Goal: Task Accomplishment & Management: Complete application form

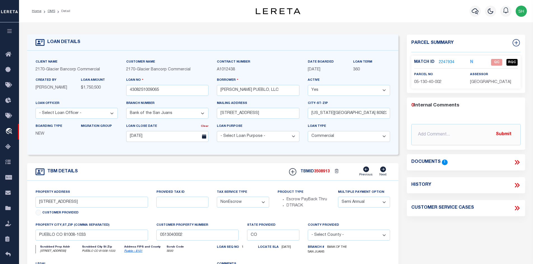
select select "4580"
select select "20"
select select "NonEscrow"
select select "2"
drag, startPoint x: 51, startPoint y: 12, endPoint x: 226, endPoint y: 43, distance: 177.7
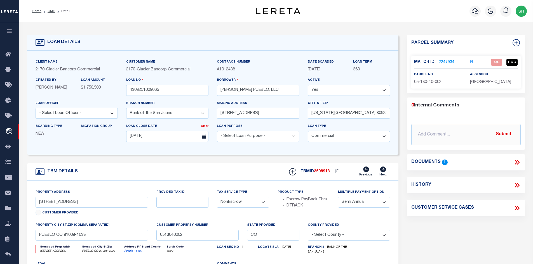
click at [51, 12] on link "OMS" at bounding box center [52, 11] width 8 height 3
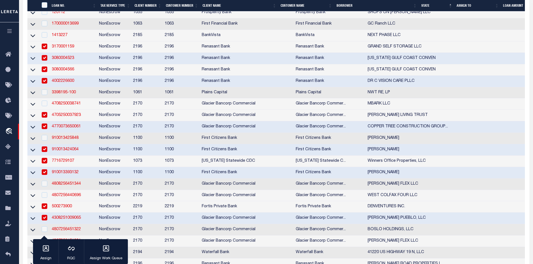
scroll to position [336, 0]
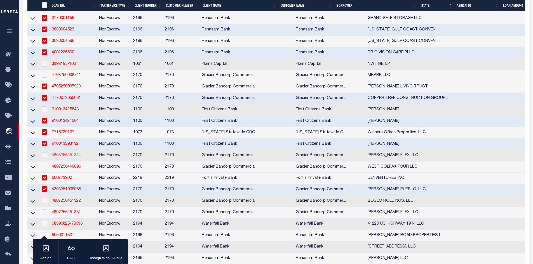
click at [61, 158] on link "4808256451344" at bounding box center [66, 156] width 29 height 4
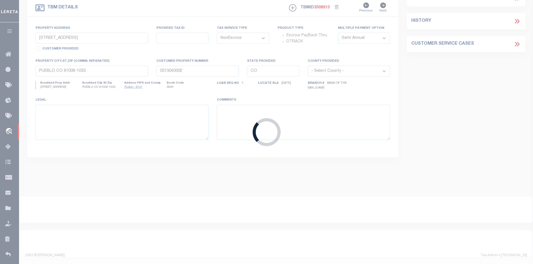
scroll to position [166, 0]
type input "4808256451344"
type input "DB MARION FLEX LLC"
select select "4581"
type input "5555 DTC PKWY STE 375"
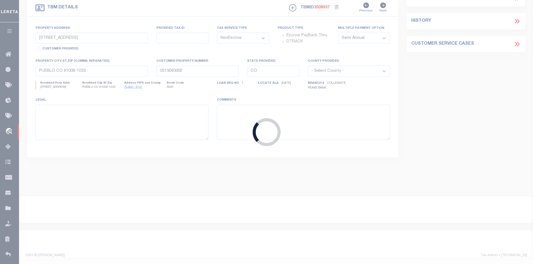
type input "GREENWOOD VILLAGE CO 80111-3197"
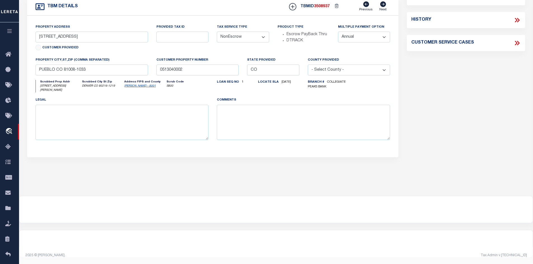
scroll to position [0, 0]
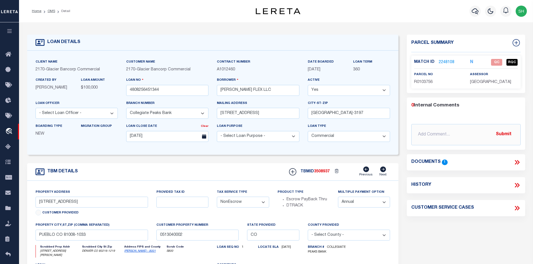
select select "4581"
type input "5981 MARION DRIVE"
type input "DENVER CO 80216"
select select
type textarea "SEE ATTACHED DOT"
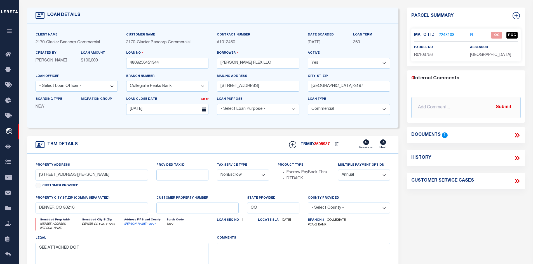
scroll to position [28, 0]
click at [514, 132] on icon at bounding box center [516, 134] width 7 height 7
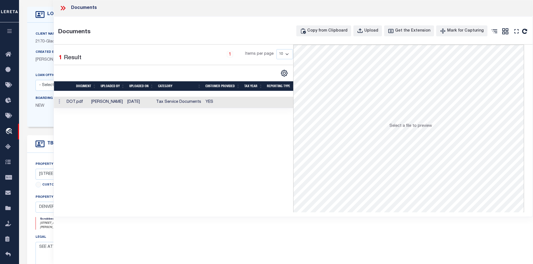
click at [207, 99] on td "YES" at bounding box center [222, 102] width 39 height 11
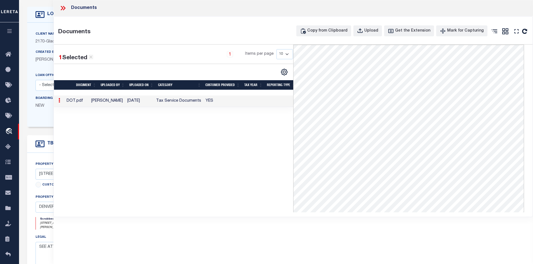
click at [215, 103] on td "YES" at bounding box center [222, 101] width 39 height 11
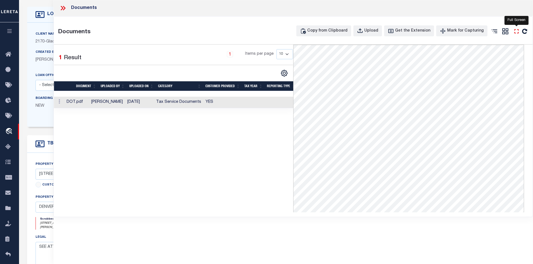
click at [517, 32] on icon "" at bounding box center [516, 31] width 7 height 7
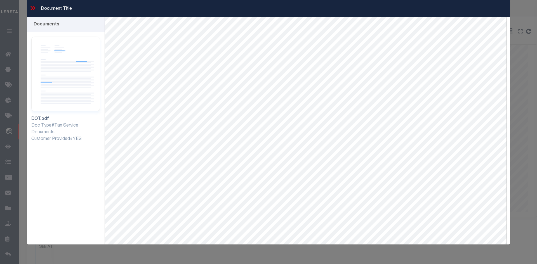
click at [33, 10] on icon at bounding box center [34, 8] width 3 height 4
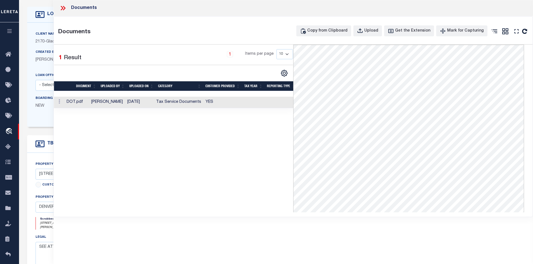
click at [64, 8] on icon at bounding box center [62, 7] width 7 height 7
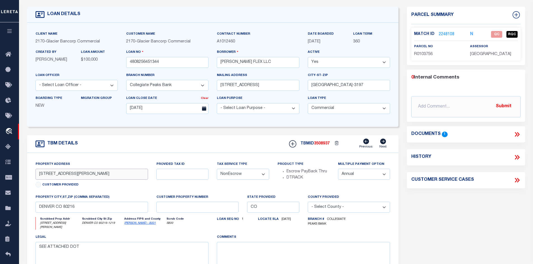
drag, startPoint x: 78, startPoint y: 176, endPoint x: 39, endPoint y: 176, distance: 38.9
click at [39, 176] on input "5981 MARION DRIVE" at bounding box center [92, 174] width 113 height 11
drag, startPoint x: 439, startPoint y: 56, endPoint x: 414, endPoint y: 54, distance: 25.3
click at [414, 54] on div "parcel no R0103756" at bounding box center [438, 51] width 56 height 14
copy span "R0103756"
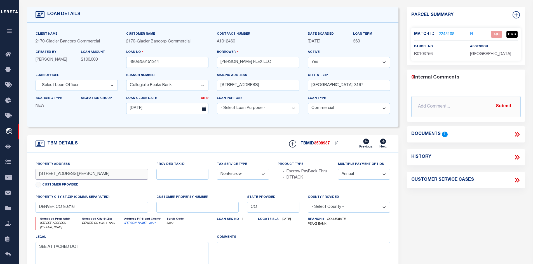
drag, startPoint x: 65, startPoint y: 177, endPoint x: 35, endPoint y: 177, distance: 29.4
click at [36, 177] on input "5981 MARION DRIVE" at bounding box center [92, 174] width 113 height 11
drag, startPoint x: 256, startPoint y: 62, endPoint x: 217, endPoint y: 63, distance: 39.5
click at [217, 63] on div "Borrower DB MARION FLEX LLC" at bounding box center [258, 60] width 91 height 23
drag, startPoint x: 66, startPoint y: 176, endPoint x: 36, endPoint y: 176, distance: 30.5
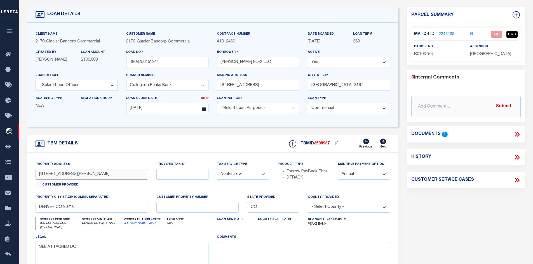
click at [36, 176] on input "5981 MARION DRIVE" at bounding box center [92, 174] width 113 height 11
drag, startPoint x: 515, startPoint y: 135, endPoint x: 501, endPoint y: 122, distance: 18.8
click at [516, 135] on icon at bounding box center [516, 134] width 7 height 7
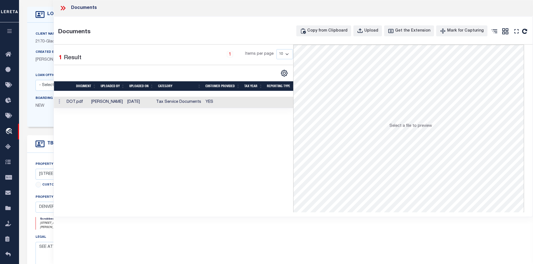
click at [249, 107] on td at bounding box center [253, 102] width 23 height 11
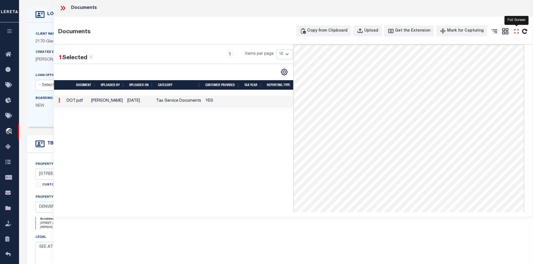
click at [515, 29] on icon "" at bounding box center [516, 31] width 7 height 7
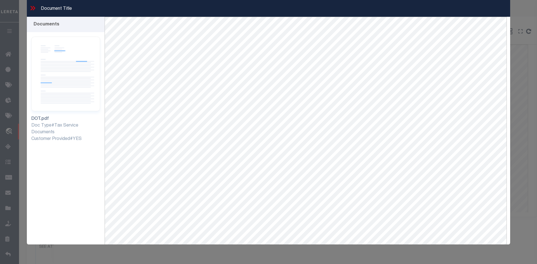
click at [34, 8] on icon at bounding box center [34, 8] width 3 height 4
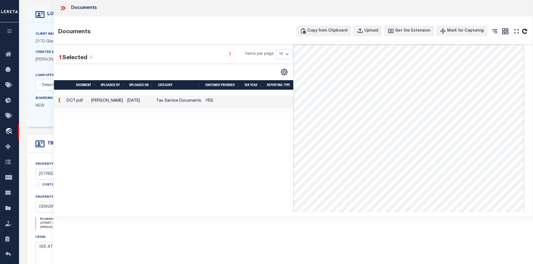
click at [64, 7] on icon at bounding box center [64, 8] width 3 height 4
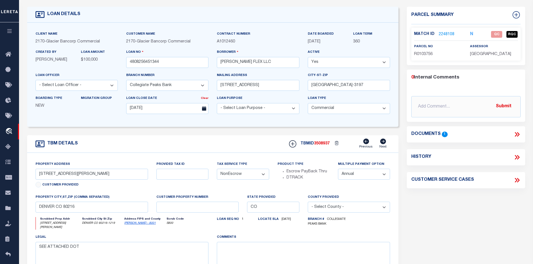
click at [449, 32] on link "2248108" at bounding box center [447, 35] width 16 height 6
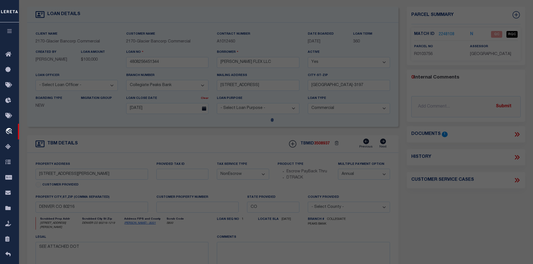
select select "AS"
select select
checkbox input "false"
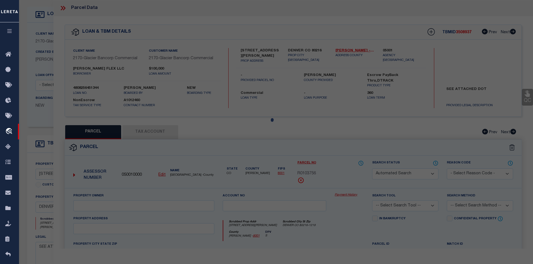
select select "QC"
type input "DB MARION FLEX LLC"
select select "AGW"
select select "LEG"
type input "5981 MARION DR"
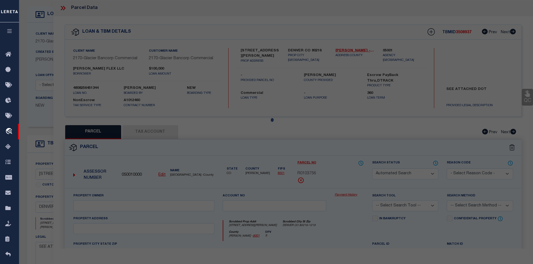
type input "DENVER, CO 80216"
type textarea "SUB:WEAVER INDUSTRIAL PARK LOT:5"
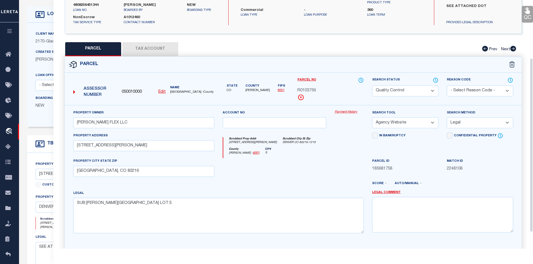
scroll to position [84, 0]
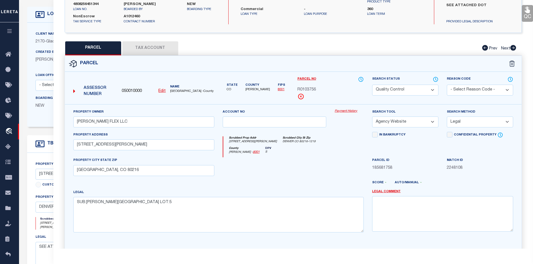
click at [394, 92] on select "Automated Search Bad Parcel Complete Duplicate Parcel High Dollar Reporting In …" at bounding box center [405, 90] width 66 height 11
click at [372, 85] on select "Automated Search Bad Parcel Complete Duplicate Parcel High Dollar Reporting In …" at bounding box center [405, 90] width 66 height 11
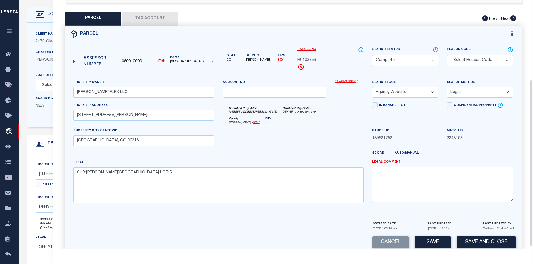
scroll to position [123, 0]
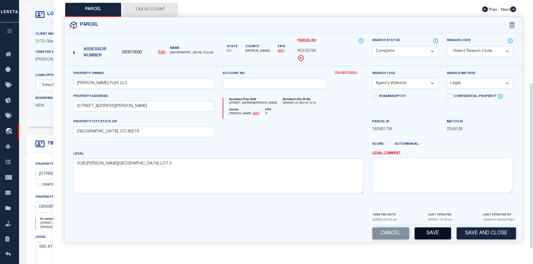
click at [419, 232] on button "Save" at bounding box center [433, 234] width 36 height 12
select select "AS"
select select
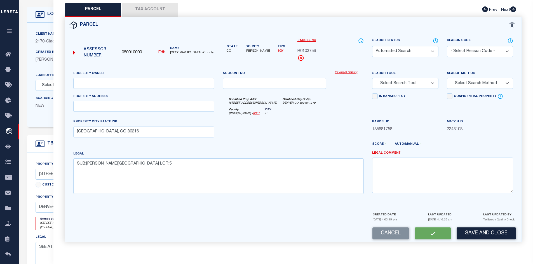
checkbox input "false"
select select "CP"
type input "DB MARION FLEX LLC"
select select "AGW"
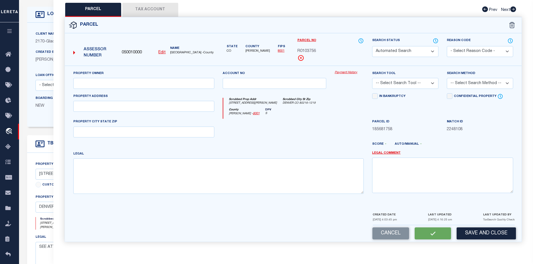
select select "LEG"
type input "5981 MARION DR"
type input "DENVER, CO 80216"
type textarea "SUB:WEAVER INDUSTRIAL PARK LOT:5"
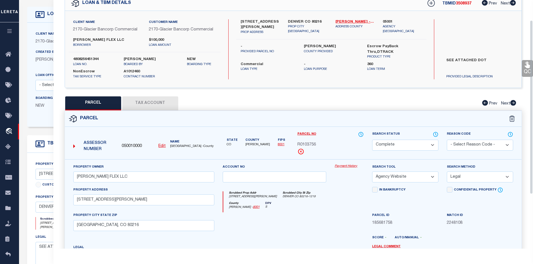
scroll to position [23, 0]
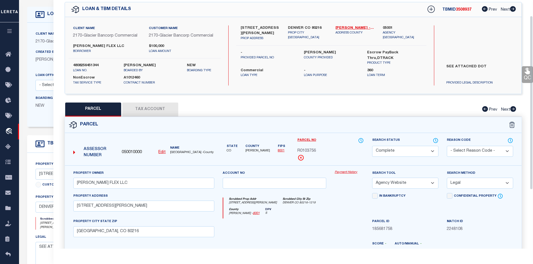
click at [153, 112] on button "Tax Account" at bounding box center [150, 110] width 56 height 14
select select "100"
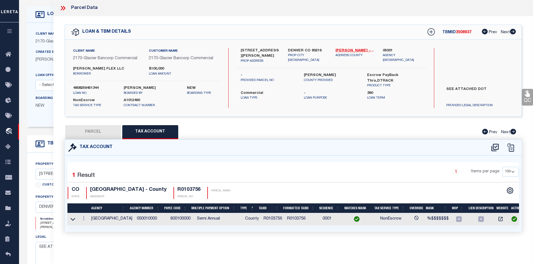
scroll to position [0, 0]
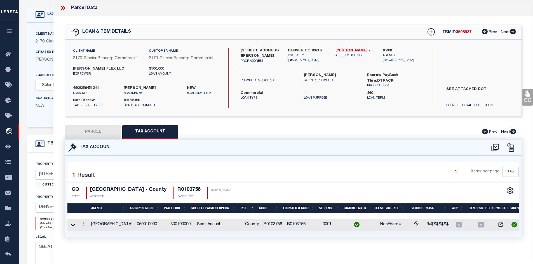
click at [103, 140] on div "Tax Account" at bounding box center [293, 148] width 457 height 16
click at [102, 136] on button "PARCEL" at bounding box center [93, 132] width 56 height 14
select select "AS"
select select
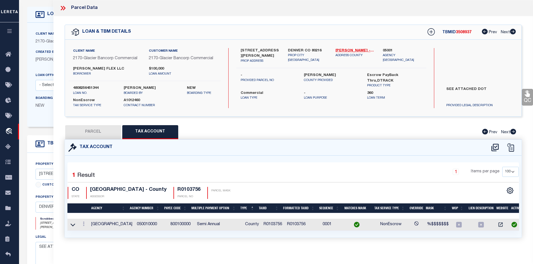
checkbox input "false"
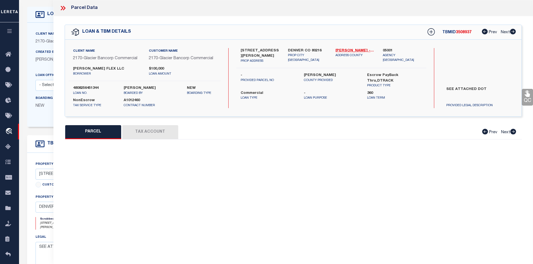
select select "CP"
type input "DB MARION FLEX LLC"
select select "AGW"
select select "LEG"
type input "5981 MARION DR"
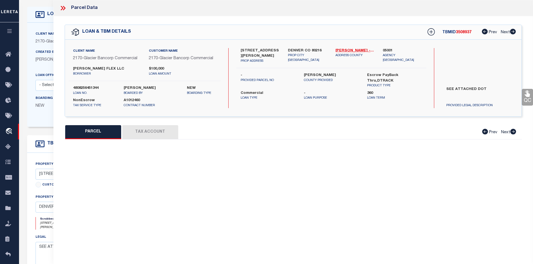
type input "DENVER, CO 80216"
type textarea "SUB:WEAVER INDUSTRIAL PARK LOT:5"
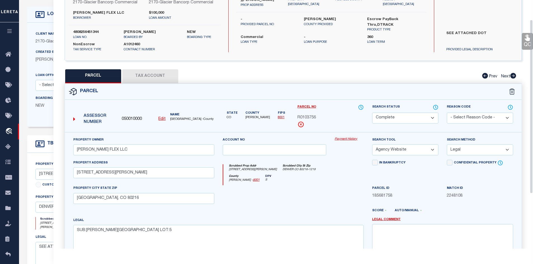
scroll to position [28, 0]
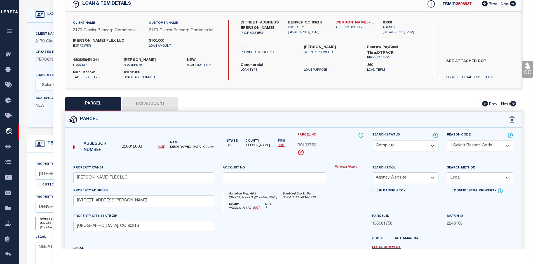
click at [143, 104] on button "Tax Account" at bounding box center [150, 104] width 56 height 14
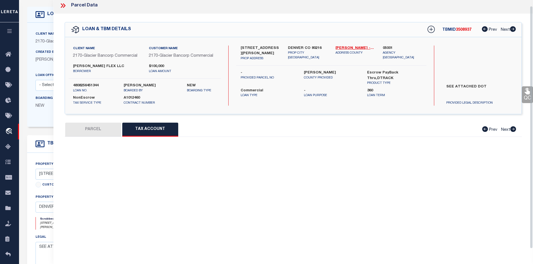
select select "100"
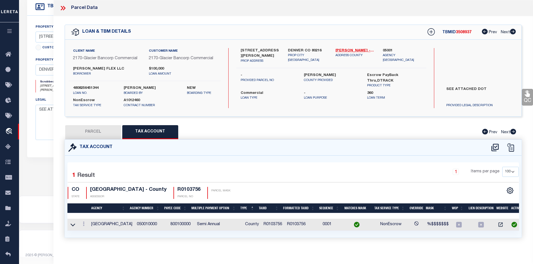
scroll to position [138, 0]
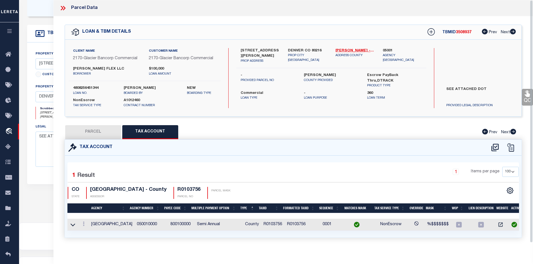
click at [61, 8] on icon at bounding box center [62, 7] width 7 height 7
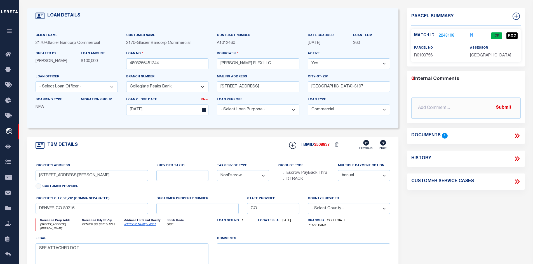
scroll to position [0, 0]
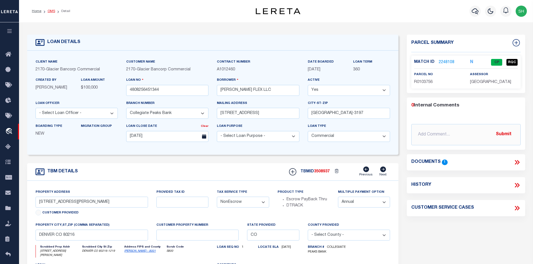
click at [50, 10] on link "OMS" at bounding box center [52, 11] width 8 height 3
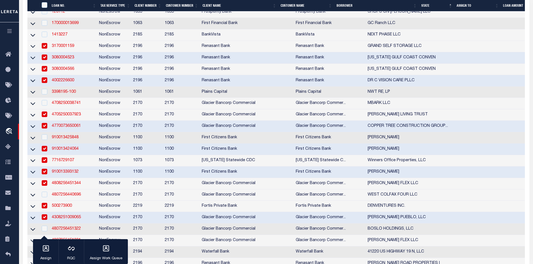
scroll to position [392, 0]
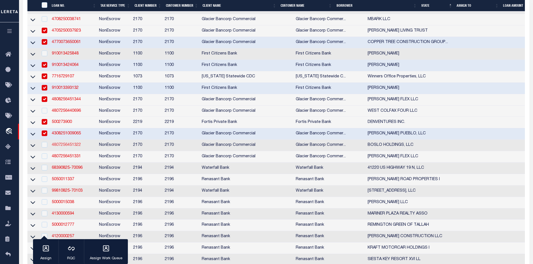
click at [71, 147] on link "4807256451322" at bounding box center [66, 145] width 29 height 4
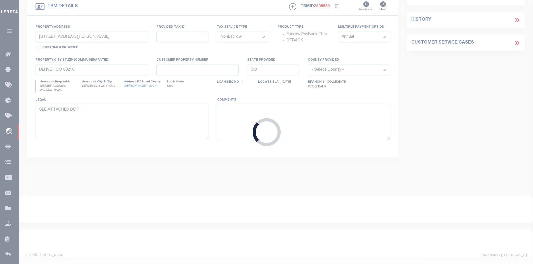
type input "4807256451322"
type input "BOSLO HOLDINGS, LLC"
type input "23110 US HIGHWAY 6 UNIT 10"
type input "KEYSTONE CO 80435-7788"
type input "[DATE]"
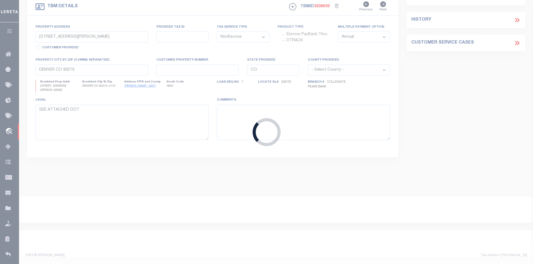
scroll to position [166, 0]
type input "23110 US HIGHWAY 6 UNIT 10, 11 AND 12"
type input "KEYSTONE CO 80435"
select select
select select "4581"
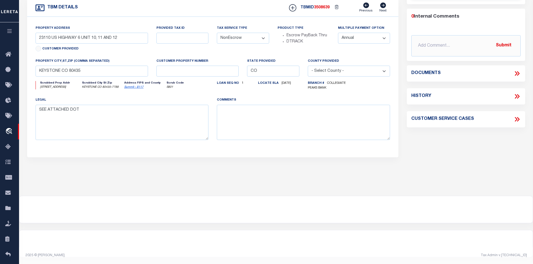
scroll to position [0, 0]
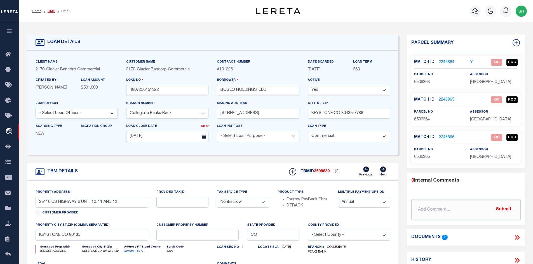
click at [49, 11] on link "OMS" at bounding box center [52, 11] width 8 height 3
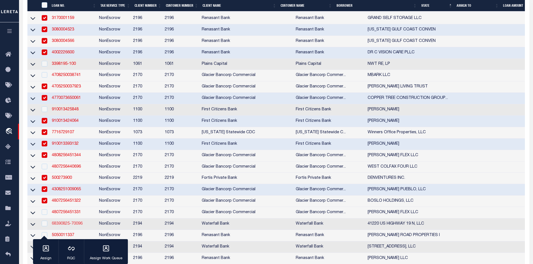
scroll to position [392, 0]
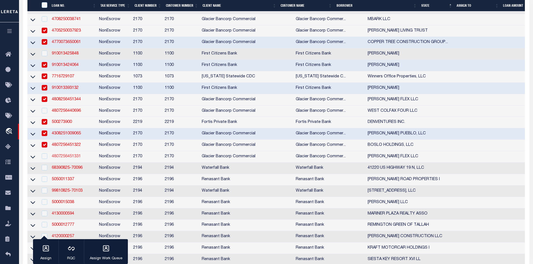
click at [62, 159] on link "4807256451331" at bounding box center [66, 157] width 29 height 4
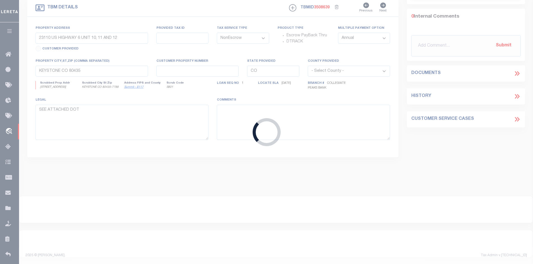
type input "4807256451331"
type input "DB MARION FLEX LLC"
type input "5555 DTC PKWY STE 375"
type input "GREENWOOD VILLAGE CO 80111-3197"
type input "09/01/2025"
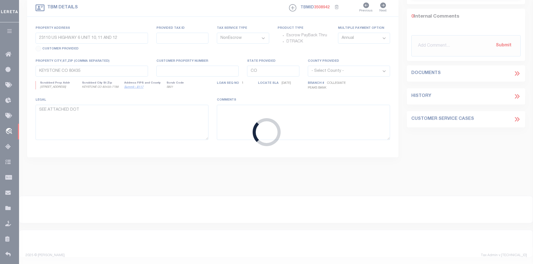
scroll to position [113, 0]
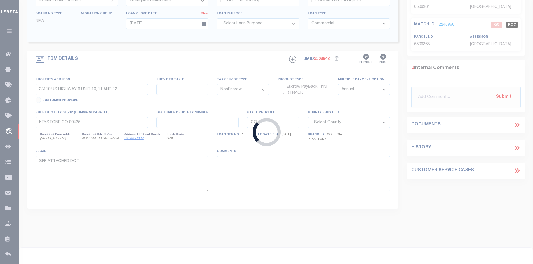
type input "5981 MARION DR"
type input "DENVER CO 80216-1219"
select select "4581"
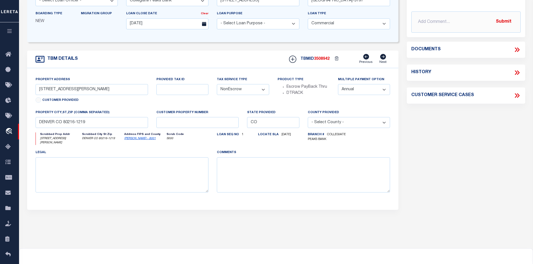
scroll to position [0, 0]
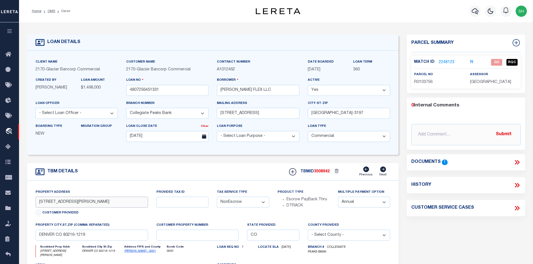
drag, startPoint x: 72, startPoint y: 203, endPoint x: 32, endPoint y: 204, distance: 40.6
click at [32, 204] on div "Property Address 5981 MARION DR Customer Provided" at bounding box center [91, 205] width 121 height 33
click at [518, 162] on icon at bounding box center [516, 162] width 7 height 7
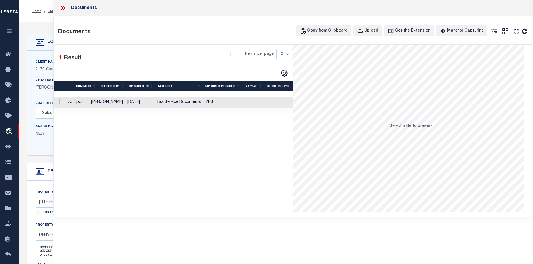
click at [154, 101] on td "[DATE]" at bounding box center [139, 102] width 29 height 11
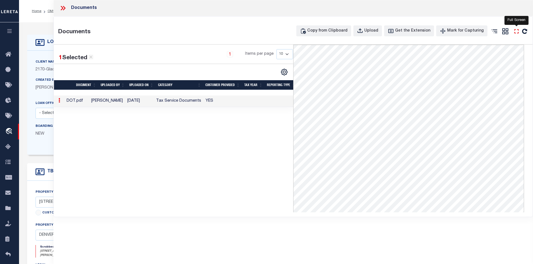
click at [515, 32] on icon "" at bounding box center [516, 31] width 7 height 7
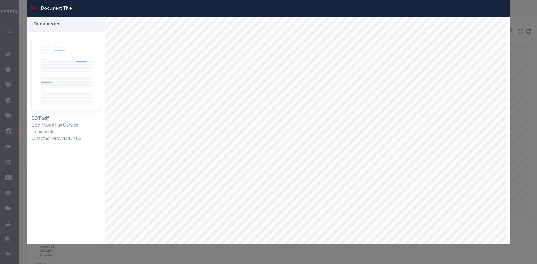
click at [32, 9] on icon at bounding box center [32, 7] width 7 height 7
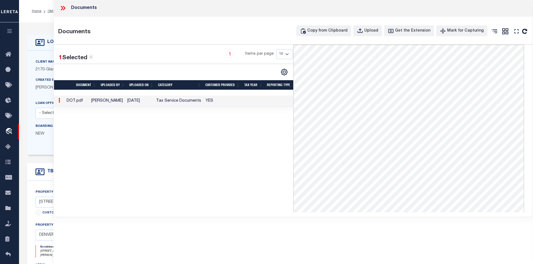
click at [64, 9] on icon at bounding box center [64, 8] width 3 height 4
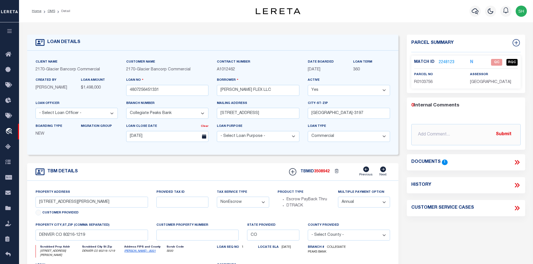
click at [518, 163] on icon at bounding box center [518, 162] width 3 height 4
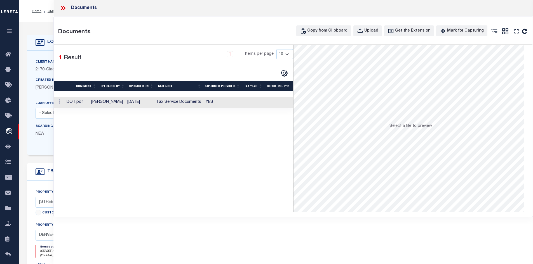
click at [203, 100] on td "Tax Service Documents" at bounding box center [179, 102] width 50 height 11
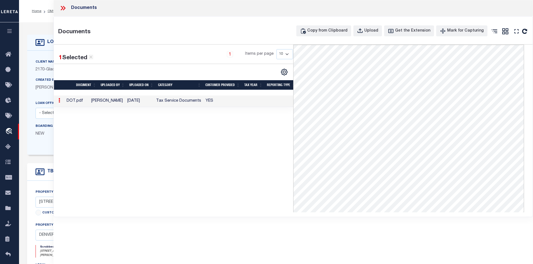
click at [62, 9] on icon at bounding box center [62, 8] width 3 height 4
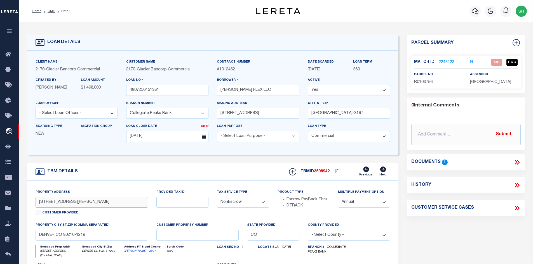
drag, startPoint x: 65, startPoint y: 203, endPoint x: 39, endPoint y: 204, distance: 26.0
click at [39, 204] on input "5981 MARION DR" at bounding box center [92, 202] width 113 height 11
click at [443, 62] on link "2248123" at bounding box center [447, 63] width 16 height 6
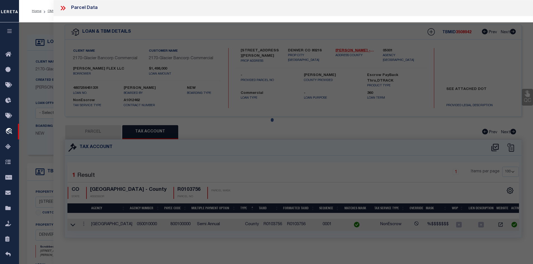
select select "AS"
select select
checkbox input "false"
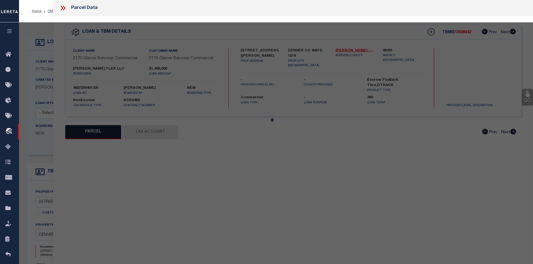
select select "QC"
type input "DB MARION FLEX LLC"
select select "AGW"
select select "LEG"
type input "5981 MARION DR"
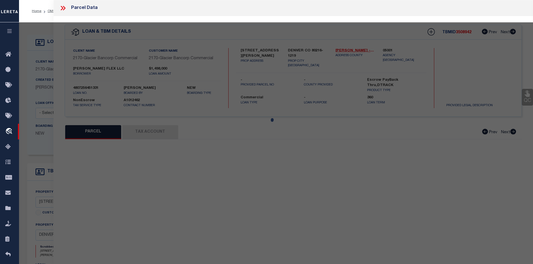
type input "DENVER, CO 80216"
type textarea "SUB:WEAVER INDUSTRIAL PARK LOT:5"
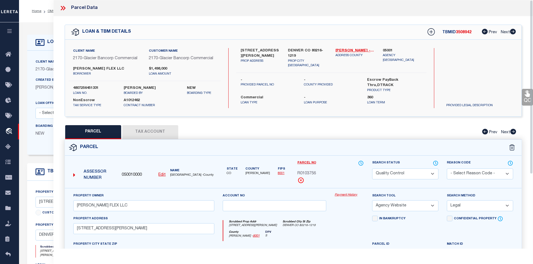
click at [158, 133] on button "Tax Account" at bounding box center [150, 132] width 56 height 14
select select "100"
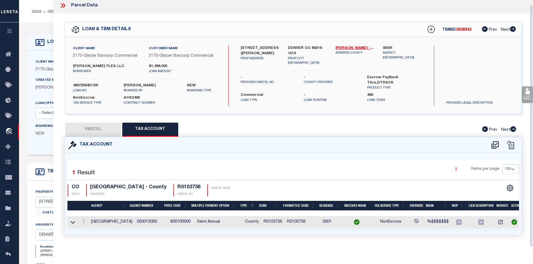
scroll to position [6, 0]
click at [109, 126] on button "PARCEL" at bounding box center [93, 130] width 56 height 14
select select "AS"
select select
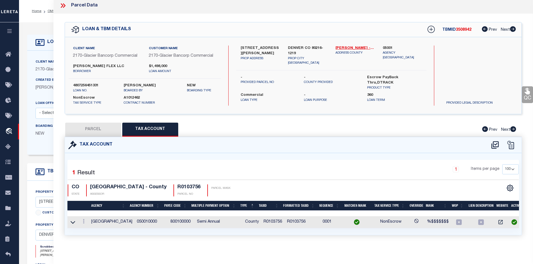
checkbox input "false"
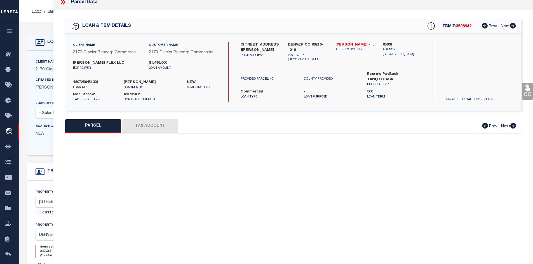
select select "QC"
type input "DB MARION FLEX LLC"
select select "AGW"
select select "LEG"
type input "5981 MARION DR"
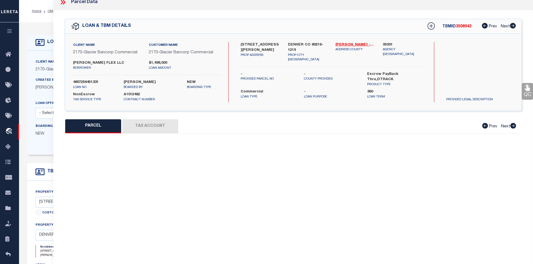
type input "DENVER, CO 80216"
type textarea "SUB:WEAVER INDUSTRIAL PARK LOT:5"
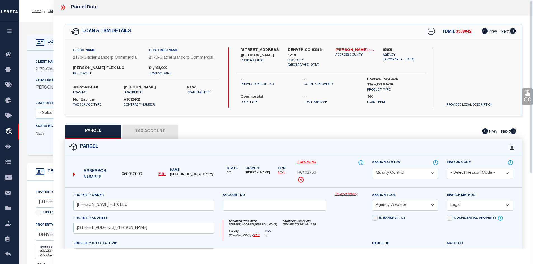
scroll to position [0, 0]
click at [65, 8] on icon at bounding box center [64, 8] width 3 height 4
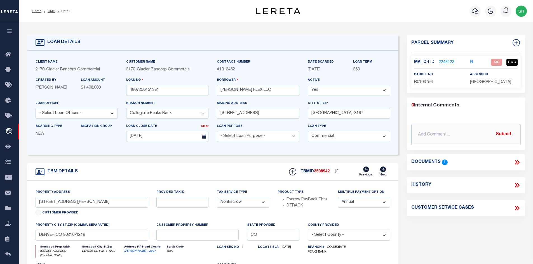
click at [442, 60] on link "2248123" at bounding box center [447, 63] width 16 height 6
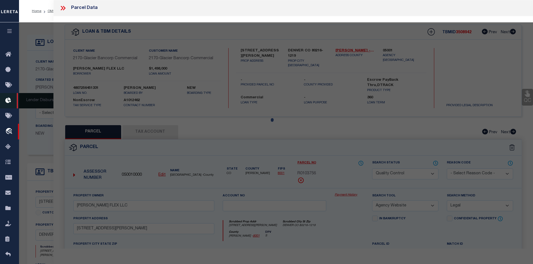
select select "AS"
select select
checkbox input "false"
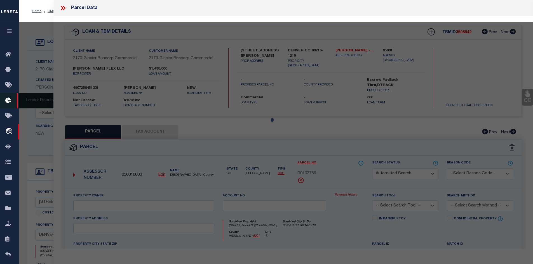
select select "QC"
type input "DB MARION FLEX LLC"
select select "AGW"
select select "LEG"
type input "5981 MARION DR"
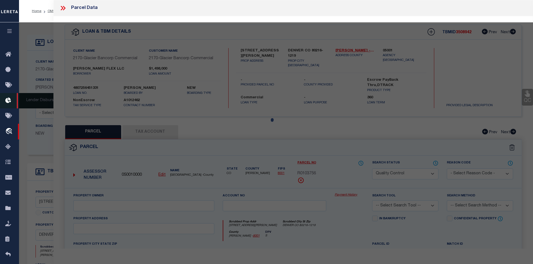
type input "DENVER, CO 80216"
type textarea "SUB:WEAVER INDUSTRIAL PARK LOT:5"
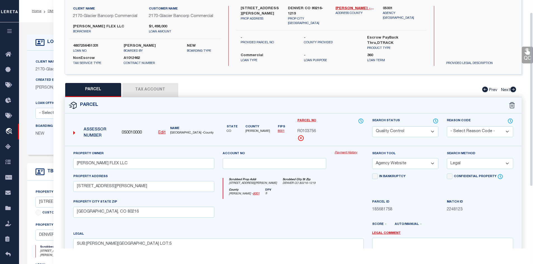
scroll to position [56, 0]
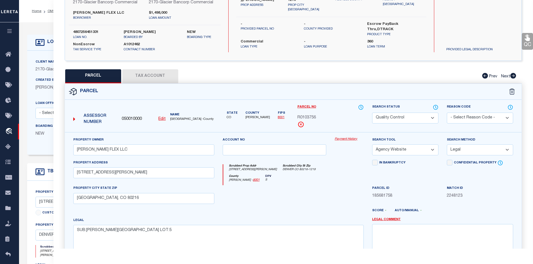
click at [166, 82] on button "Tax Account" at bounding box center [150, 76] width 56 height 14
select select "100"
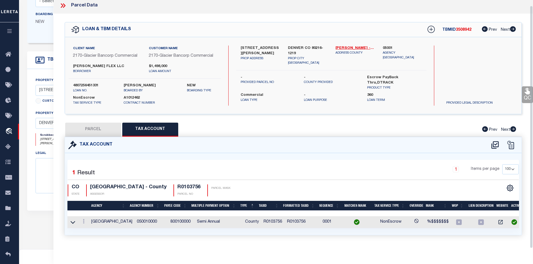
scroll to position [6, 0]
click at [100, 123] on button "PARCEL" at bounding box center [93, 130] width 56 height 14
select select "AS"
select select
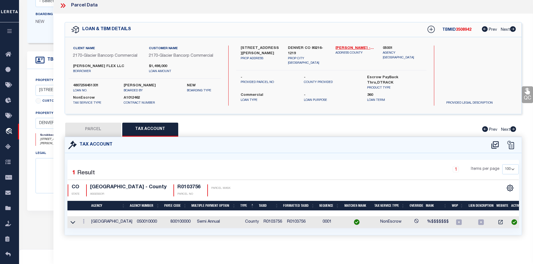
checkbox input "false"
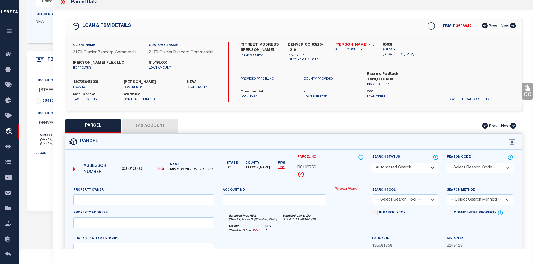
select select "QC"
type input "DB MARION FLEX LLC"
select select "AGW"
select select "LEG"
type input "5981 MARION DR"
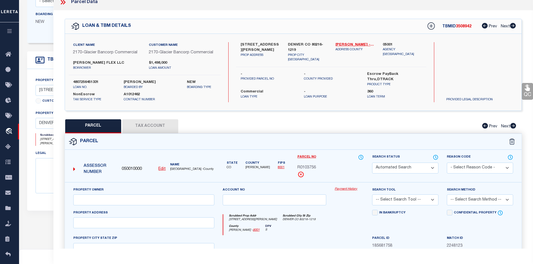
type input "DENVER, CO 80216"
type textarea "SUB:WEAVER INDUSTRIAL PARK LOT:5"
click at [404, 168] on select "Automated Search Bad Parcel Complete Duplicate Parcel High Dollar Reporting In …" at bounding box center [405, 168] width 66 height 11
click at [372, 163] on select "Automated Search Bad Parcel Complete Duplicate Parcel High Dollar Reporting In …" at bounding box center [405, 168] width 66 height 11
click at [362, 123] on div "PARCEL Tax Account Prev Next" at bounding box center [293, 126] width 457 height 14
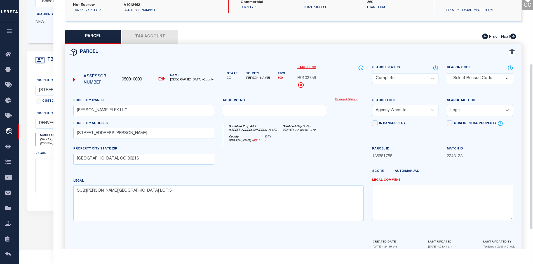
scroll to position [123, 0]
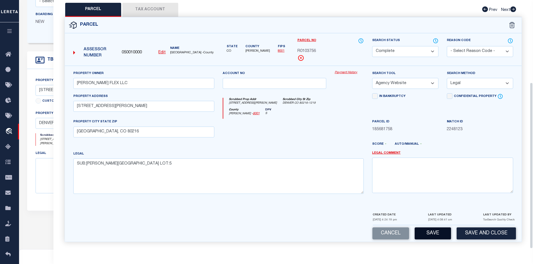
click at [428, 233] on button "Save" at bounding box center [433, 234] width 36 height 12
select select "AS"
select select
checkbox input "false"
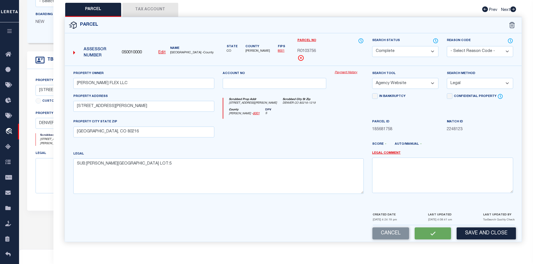
checkbox input "false"
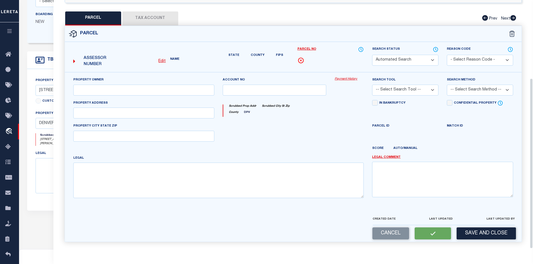
select select "CP"
type input "DB MARION FLEX LLC"
select select "AGW"
select select "LEG"
type input "5981 MARION DR"
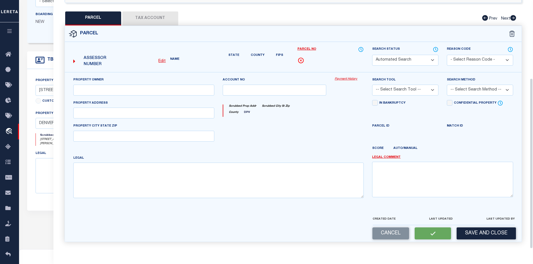
type input "DENVER, CO 80216"
type textarea "SUB:WEAVER INDUSTRIAL PARK LOT:5"
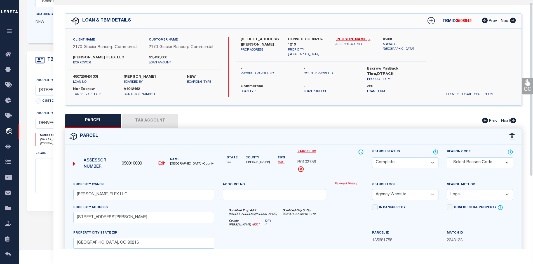
scroll to position [0, 0]
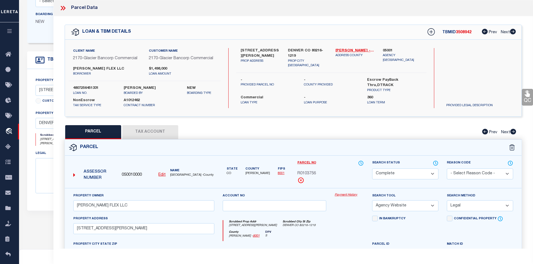
click at [65, 10] on icon at bounding box center [62, 7] width 7 height 7
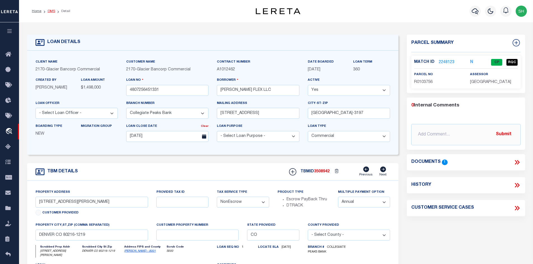
click at [51, 10] on link "OMS" at bounding box center [52, 11] width 8 height 3
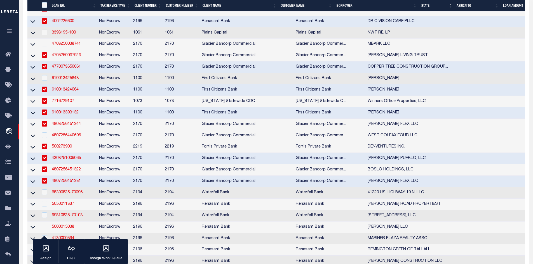
scroll to position [420, 0]
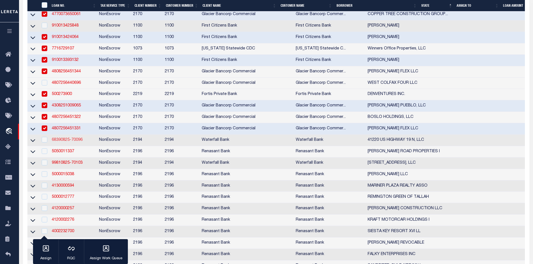
click at [72, 142] on link "68390825-70096" at bounding box center [67, 140] width 31 height 4
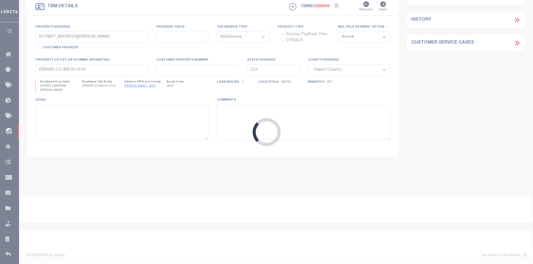
type input "68390825-70096"
type input "41220 US HIGHWAY 19 N, LLC"
select select
type input "18167 US HIGHWAY 19 N STE 450"
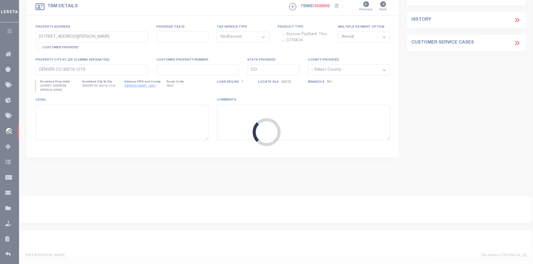
type input "CLEARWATER FL 33764-6574"
type input "[DATE]"
select select "10"
type input "41220 US HIGHWAY 19 N"
select select
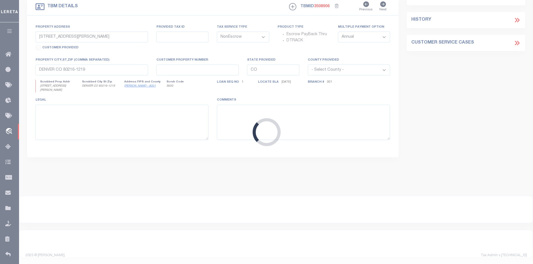
type input "TARPON SPRINGS FL 34689-5439"
type input "FL"
select select
select select "72097"
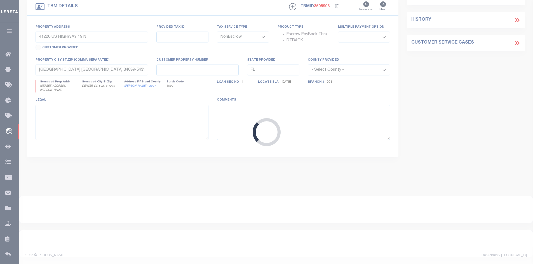
select select "5527"
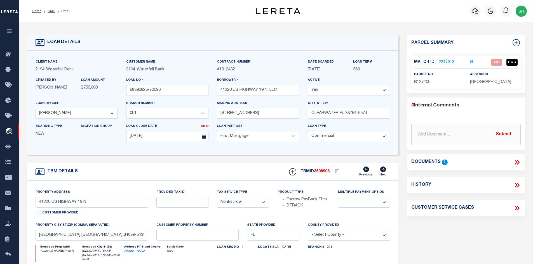
scroll to position [28, 0]
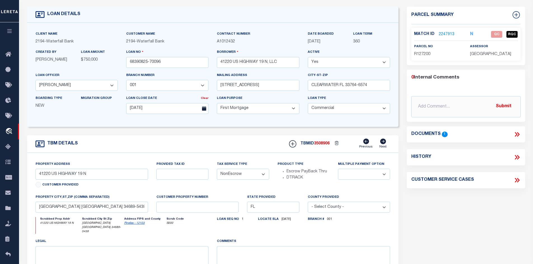
click at [129, 225] on link "Pinellas - 12103" at bounding box center [134, 223] width 20 height 3
drag, startPoint x: 90, startPoint y: 177, endPoint x: 35, endPoint y: 180, distance: 54.9
click at [35, 180] on div "Property Address 41220 US HIGHWAY 19 N Customer Provided" at bounding box center [91, 177] width 121 height 33
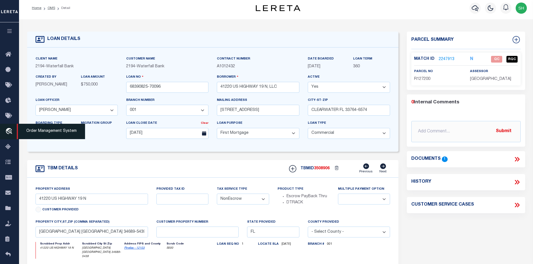
scroll to position [0, 0]
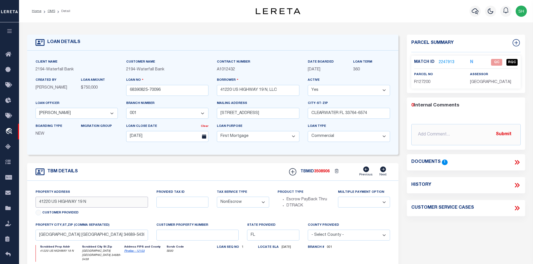
drag, startPoint x: 92, startPoint y: 204, endPoint x: 34, endPoint y: 204, distance: 58.2
click at [34, 204] on div "Property Address 41220 US HIGHWAY 19 N Customer Provided" at bounding box center [91, 205] width 121 height 33
drag, startPoint x: 92, startPoint y: 237, endPoint x: 36, endPoint y: 234, distance: 55.7
click at [36, 234] on input "TARPON SPRINGS FL 34689-5439" at bounding box center [92, 235] width 113 height 11
click at [445, 60] on link "2247913" at bounding box center [447, 63] width 16 height 6
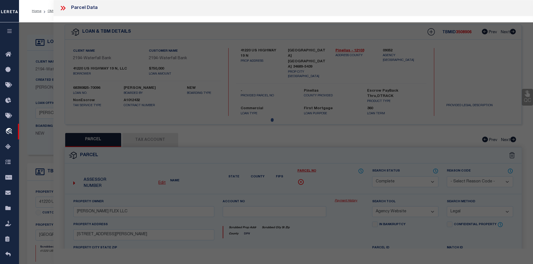
select select "AS"
select select
checkbox input "false"
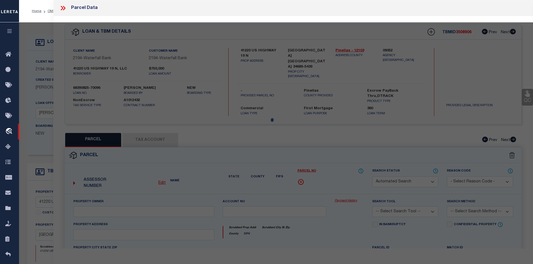
select select "QC"
type input "41220 US HIGHWAY 19 N LLC"
select select "AGW"
select select "LEG"
type input "41220 US HIGHWAY 19 N"
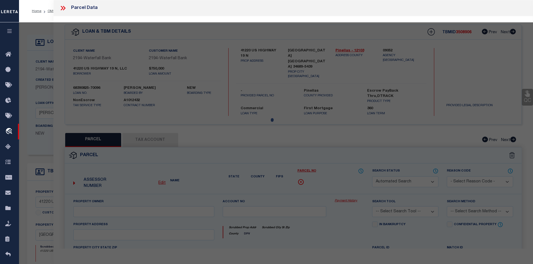
type input "TARPON SPRINGS, FL 34689"
type textarea "SURVEY LINE TH N89D59'W 250.93FT TO OLD N R/W LINE OF TARPON AVE TH S00D01'W 20…"
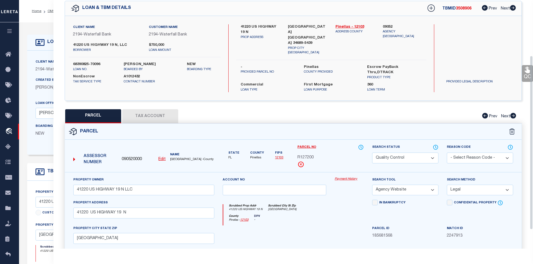
scroll to position [84, 0]
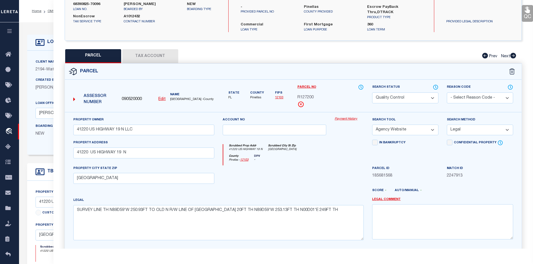
click at [151, 49] on button "Tax Account" at bounding box center [150, 56] width 56 height 14
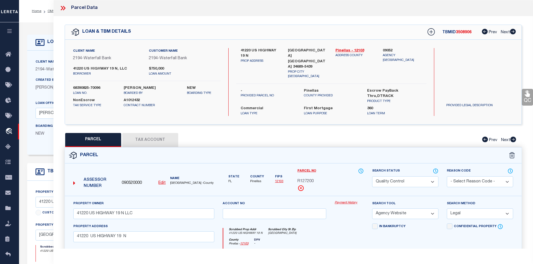
select select "100"
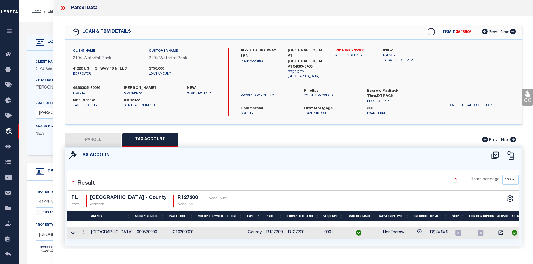
click at [85, 135] on button "PARCEL" at bounding box center [93, 140] width 56 height 14
select select "AS"
select select
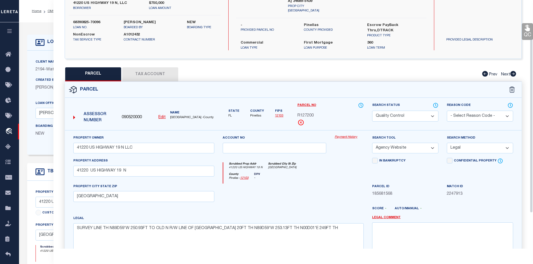
scroll to position [51, 0]
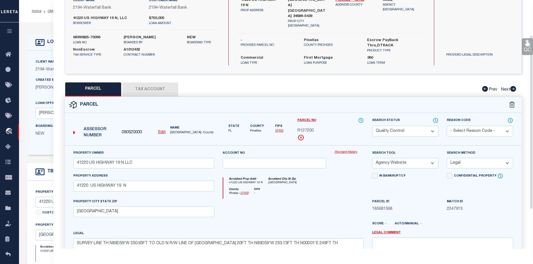
click at [147, 83] on button "Tax Account" at bounding box center [150, 90] width 56 height 14
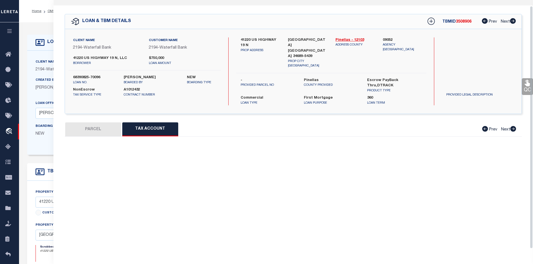
scroll to position [0, 0]
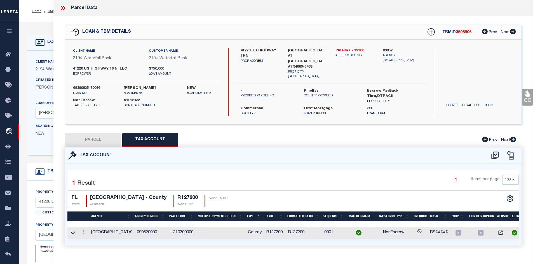
click at [98, 133] on button "PARCEL" at bounding box center [93, 140] width 56 height 14
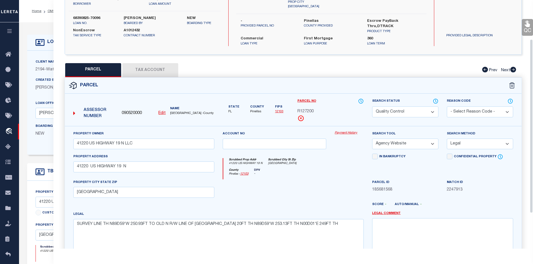
scroll to position [56, 0]
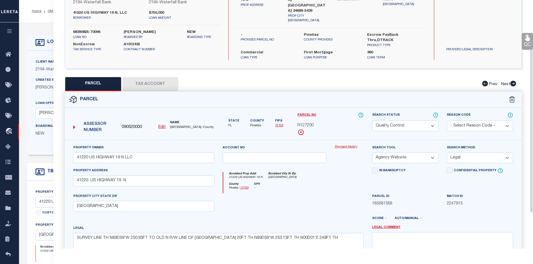
click at [134, 77] on button "Tax Account" at bounding box center [150, 84] width 56 height 14
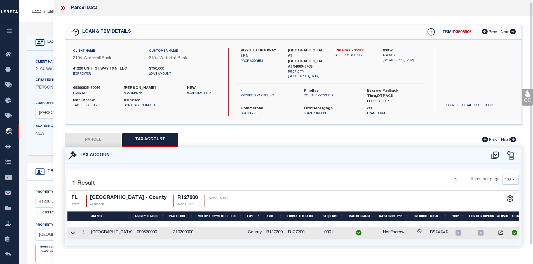
scroll to position [6, 0]
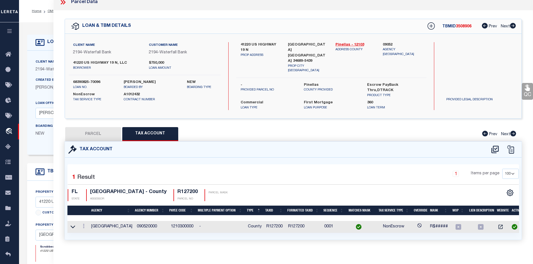
click at [94, 127] on button "PARCEL" at bounding box center [93, 134] width 56 height 14
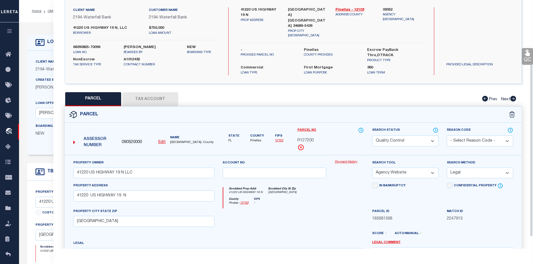
scroll to position [0, 0]
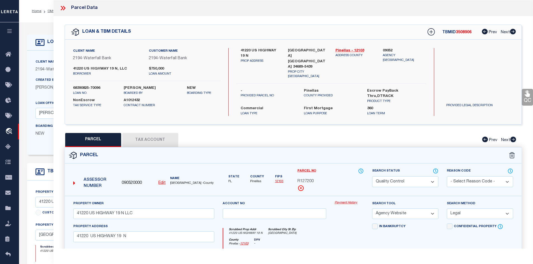
click at [66, 11] on icon at bounding box center [62, 7] width 7 height 7
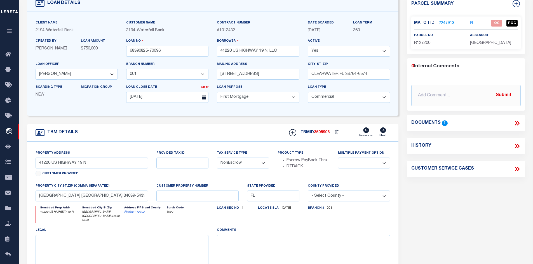
scroll to position [28, 0]
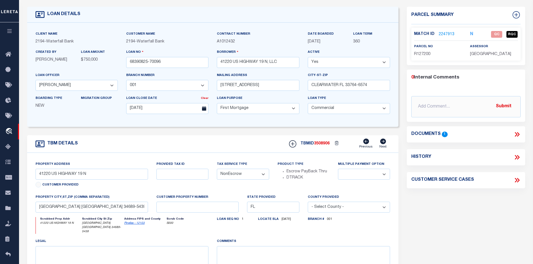
click at [447, 34] on link "2247913" at bounding box center [447, 35] width 16 height 6
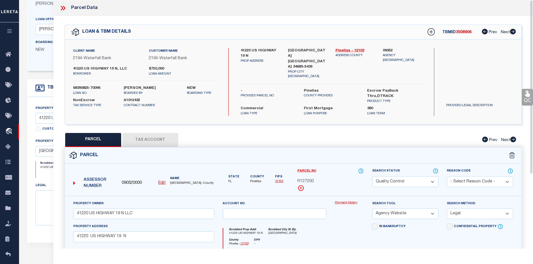
scroll to position [0, 0]
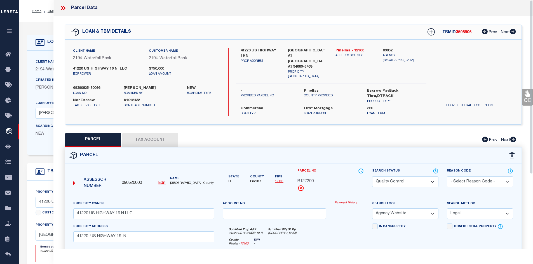
click at [63, 10] on icon at bounding box center [62, 7] width 7 height 7
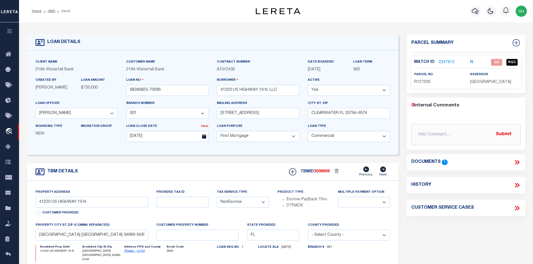
click at [515, 162] on icon at bounding box center [516, 162] width 7 height 7
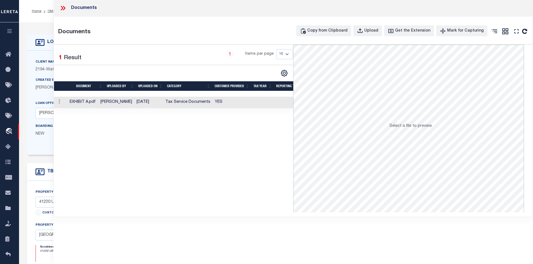
click at [247, 104] on td "YES" at bounding box center [232, 102] width 39 height 11
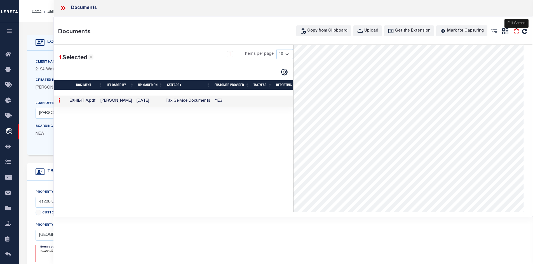
click at [518, 29] on icon "" at bounding box center [516, 31] width 4 height 4
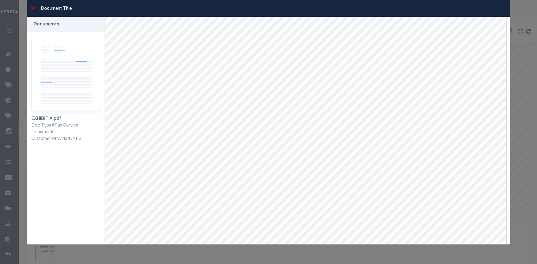
click at [33, 8] on icon at bounding box center [32, 7] width 7 height 7
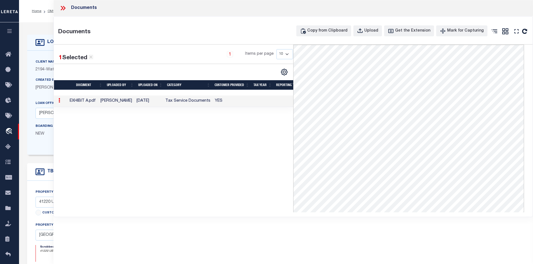
click at [66, 8] on icon at bounding box center [62, 7] width 7 height 7
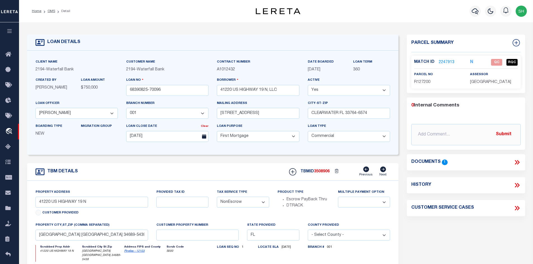
click at [47, 12] on li "OMS" at bounding box center [48, 11] width 14 height 5
click at [50, 11] on link "OMS" at bounding box center [52, 11] width 8 height 3
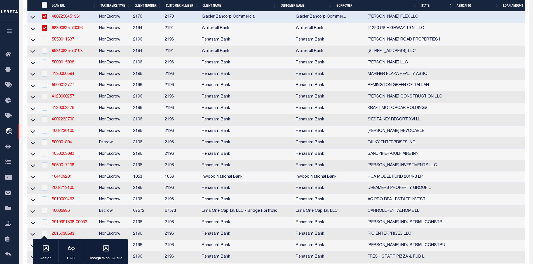
scroll to position [560, 0]
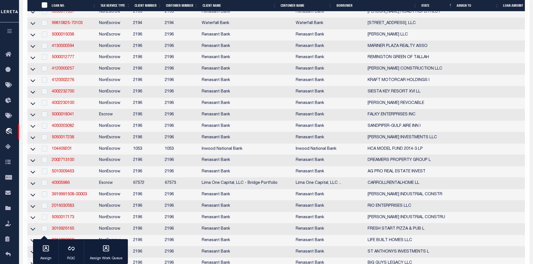
click at [67, 75] on td "4120000257" at bounding box center [73, 69] width 47 height 11
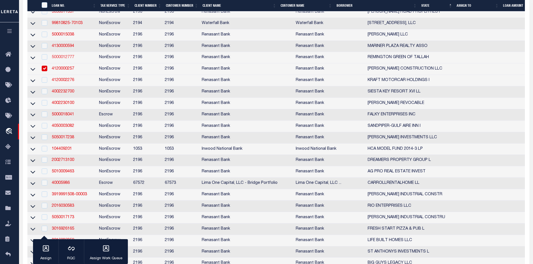
click at [69, 59] on link "5000012777" at bounding box center [63, 57] width 22 height 4
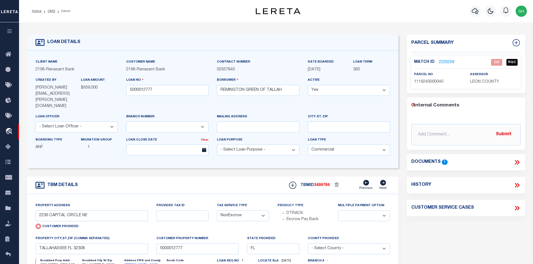
scroll to position [28, 0]
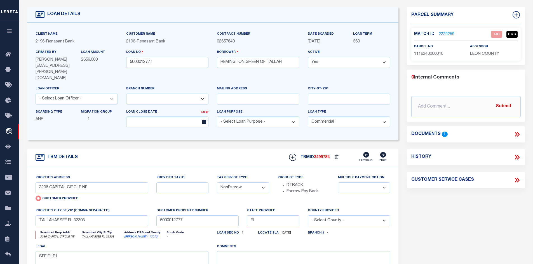
click at [516, 133] on icon at bounding box center [516, 134] width 7 height 7
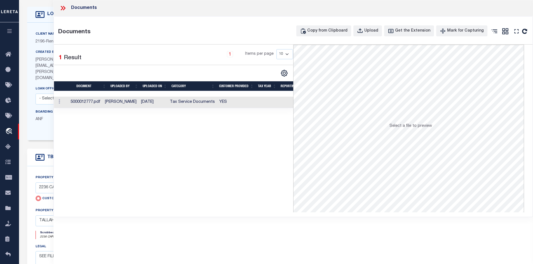
click at [159, 102] on td "[DATE]" at bounding box center [153, 102] width 29 height 11
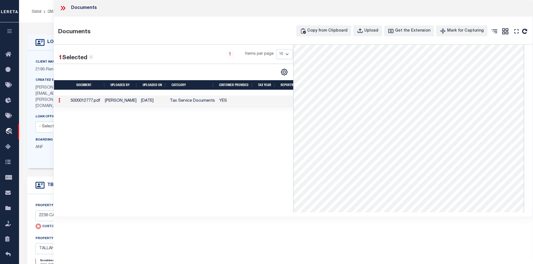
scroll to position [0, 0]
click at [63, 7] on icon at bounding box center [64, 8] width 3 height 4
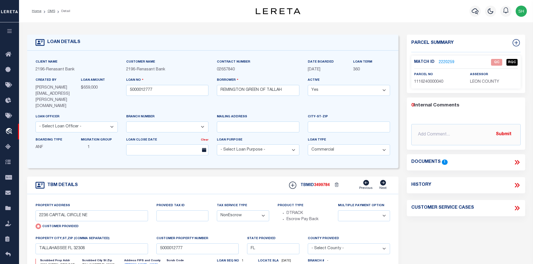
click at [129, 264] on link "Leon - 12073" at bounding box center [140, 265] width 33 height 3
drag, startPoint x: 81, startPoint y: 205, endPoint x: 31, endPoint y: 205, distance: 50.1
click at [31, 205] on div "Property Address 2236 CAPITAL CIRCLE NE Customer Provided Provided Tax ID Tax S…" at bounding box center [213, 263] width 372 height 138
click at [443, 62] on link "2220259" at bounding box center [447, 63] width 16 height 6
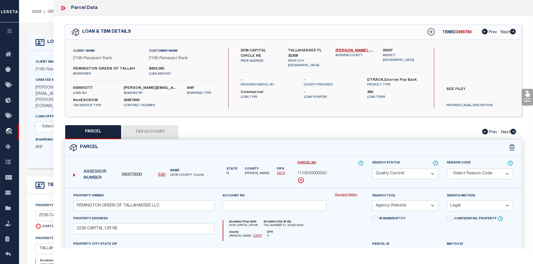
click at [386, 175] on select "Automated Search Bad Parcel Complete Duplicate Parcel High Dollar Reporting In …" at bounding box center [405, 174] width 66 height 11
click at [372, 169] on select "Automated Search Bad Parcel Complete Duplicate Parcel High Dollar Reporting In …" at bounding box center [405, 174] width 66 height 11
click at [347, 121] on div "QC QC QC" at bounding box center [293, 193] width 480 height 355
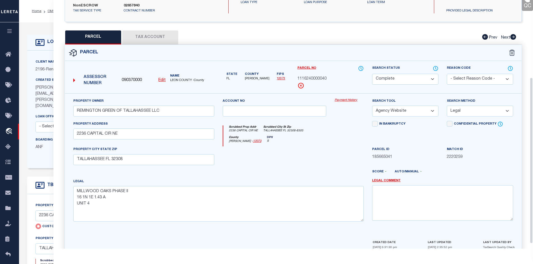
scroll to position [123, 0]
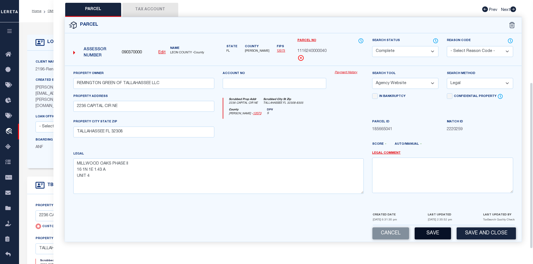
click at [427, 238] on button "Save" at bounding box center [433, 234] width 36 height 12
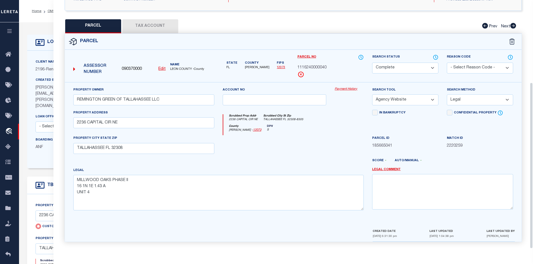
scroll to position [107, 0]
drag, startPoint x: 143, startPoint y: 19, endPoint x: 146, endPoint y: 23, distance: 4.7
click at [144, 21] on button "Tax Account" at bounding box center [150, 26] width 56 height 14
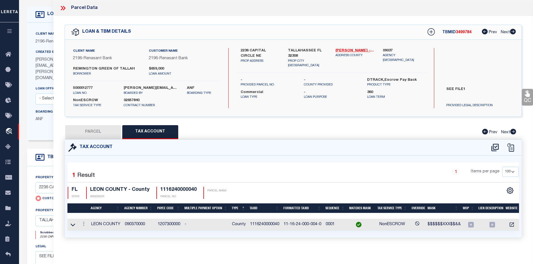
scroll to position [0, 0]
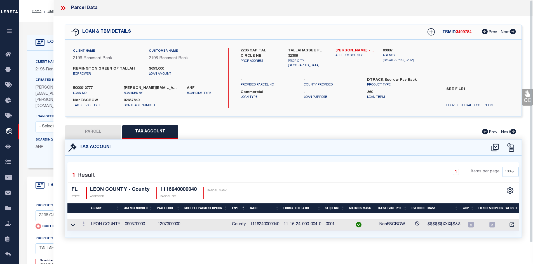
click at [62, 9] on icon at bounding box center [62, 7] width 7 height 7
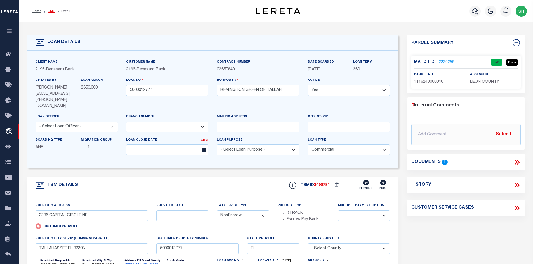
click at [51, 12] on link "OMS" at bounding box center [52, 11] width 8 height 3
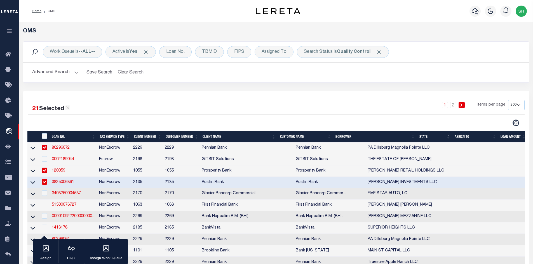
scroll to position [588, 0]
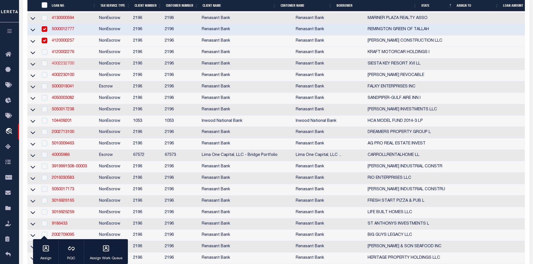
click at [68, 66] on link "4002232700" at bounding box center [63, 64] width 22 height 4
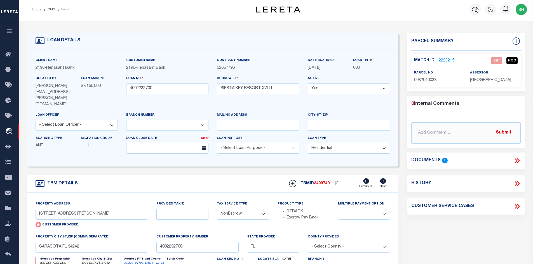
scroll to position [84, 0]
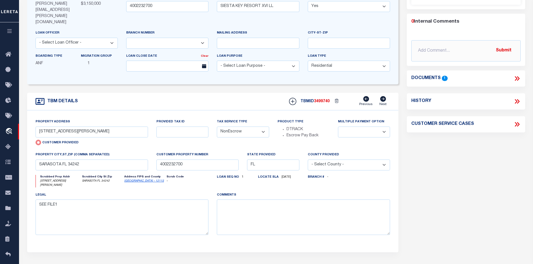
click at [142, 180] on link "Sarasota - 12115" at bounding box center [144, 181] width 40 height 3
drag, startPoint x: 83, startPoint y: 123, endPoint x: 33, endPoint y: 120, distance: 50.2
click at [33, 120] on div "Property Address 336 AVENIDA DE MAYO Customer Provided" at bounding box center [91, 135] width 121 height 33
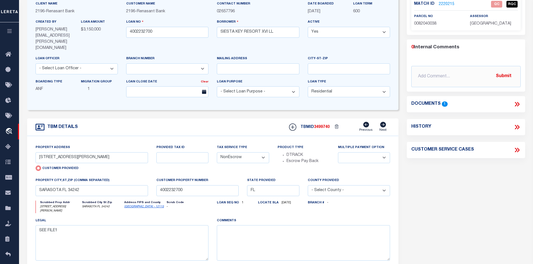
scroll to position [28, 0]
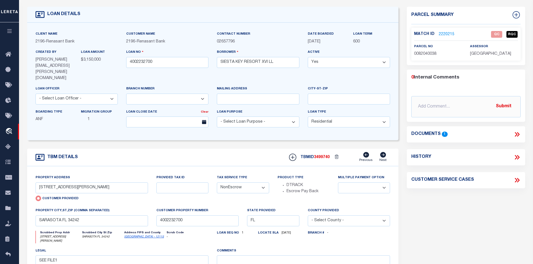
click at [517, 133] on icon at bounding box center [516, 134] width 7 height 7
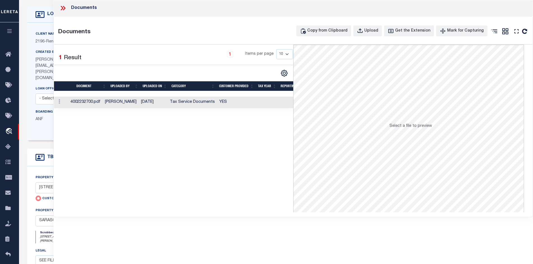
click at [245, 102] on td "YES" at bounding box center [236, 102] width 39 height 11
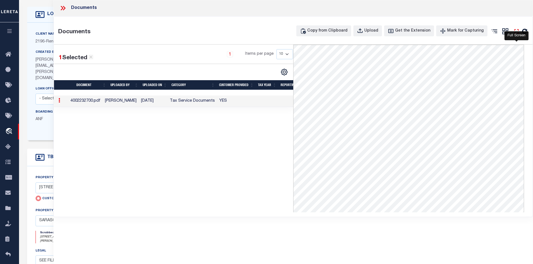
click at [515, 33] on icon "" at bounding box center [516, 31] width 4 height 4
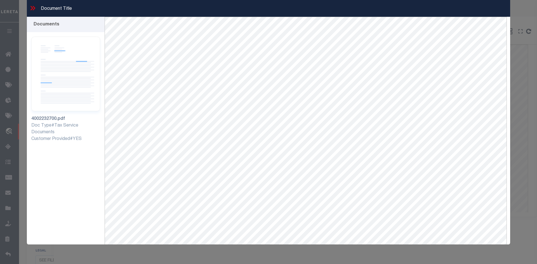
click at [35, 8] on icon at bounding box center [34, 8] width 3 height 4
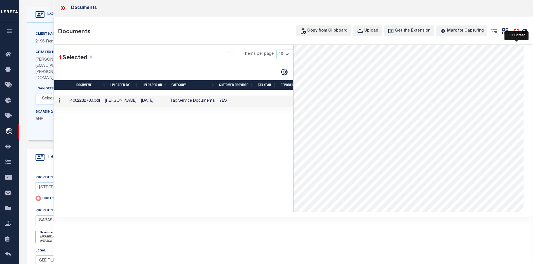
click at [516, 32] on icon "" at bounding box center [516, 31] width 7 height 7
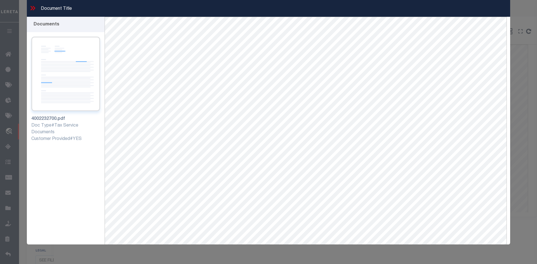
click at [55, 88] on img at bounding box center [65, 74] width 69 height 75
click at [32, 10] on icon at bounding box center [32, 7] width 7 height 7
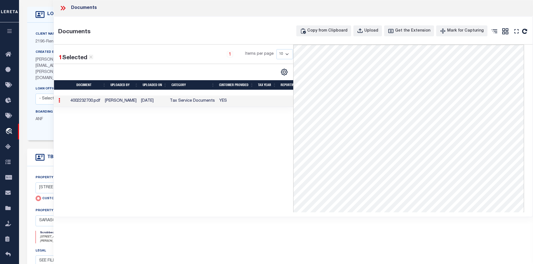
click at [63, 6] on icon at bounding box center [62, 7] width 7 height 7
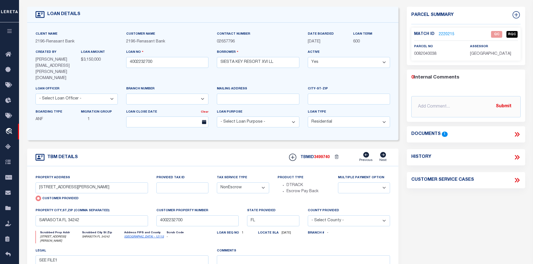
click at [142, 236] on link "Sarasota - 12115" at bounding box center [144, 237] width 40 height 3
drag, startPoint x: 90, startPoint y: 178, endPoint x: 38, endPoint y: 173, distance: 51.7
click at [38, 183] on input "336 AVENIDA DE MAYO" at bounding box center [92, 188] width 113 height 11
click at [447, 34] on link "2220215" at bounding box center [447, 35] width 16 height 6
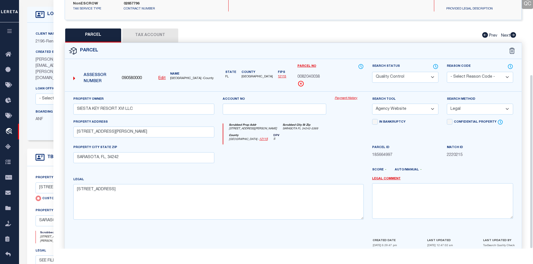
scroll to position [107, 0]
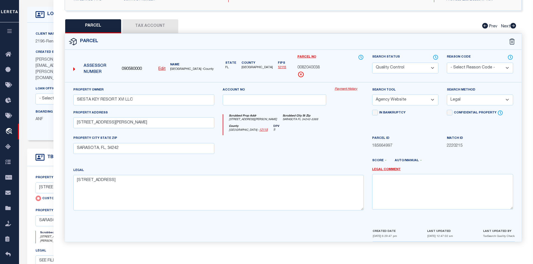
click at [164, 23] on button "Tax Account" at bounding box center [150, 26] width 56 height 14
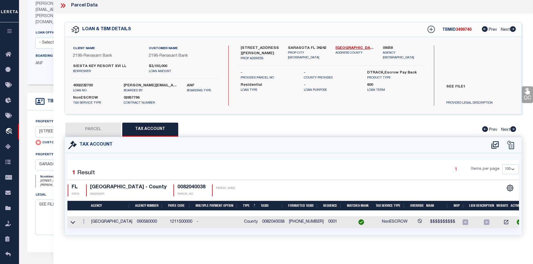
scroll to position [0, 1]
click at [109, 123] on button "PARCEL" at bounding box center [93, 130] width 56 height 14
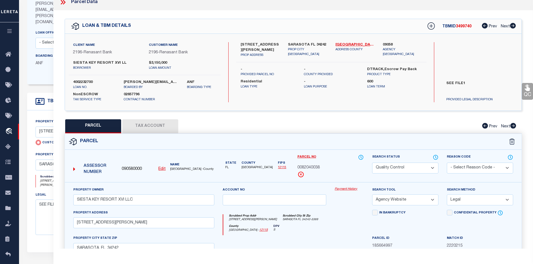
click at [389, 172] on select "Automated Search Bad Parcel Complete Duplicate Parcel High Dollar Reporting In …" at bounding box center [405, 168] width 66 height 11
click at [372, 163] on select "Automated Search Bad Parcel Complete Duplicate Parcel High Dollar Reporting In …" at bounding box center [405, 168] width 66 height 11
click at [350, 139] on div "Parcel" at bounding box center [293, 142] width 457 height 16
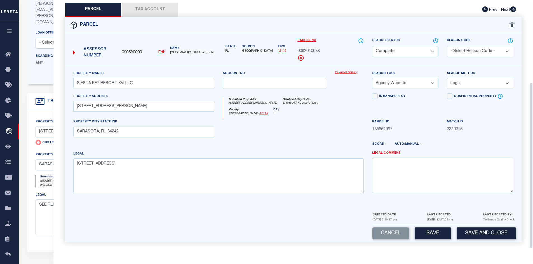
scroll to position [165, 0]
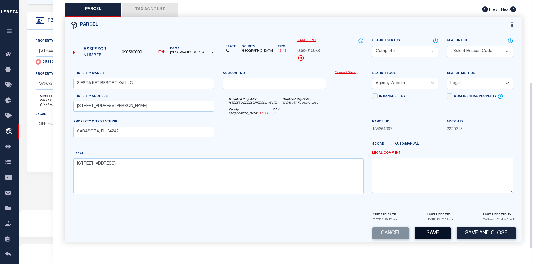
click at [429, 235] on button "Save" at bounding box center [433, 234] width 36 height 12
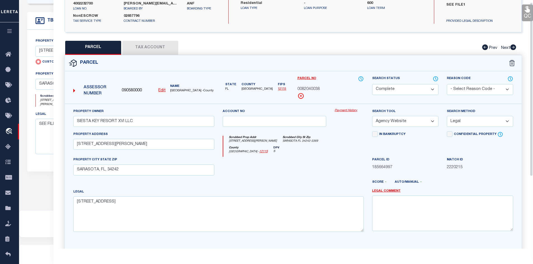
scroll to position [0, 0]
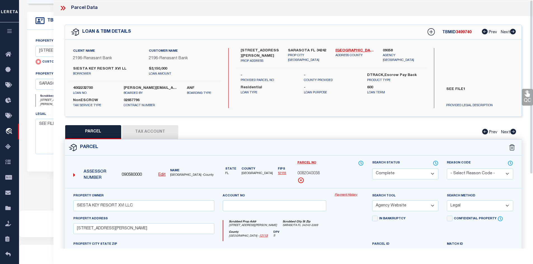
drag, startPoint x: 62, startPoint y: 8, endPoint x: 62, endPoint y: 11, distance: 3.4
click at [62, 11] on icon at bounding box center [62, 7] width 7 height 7
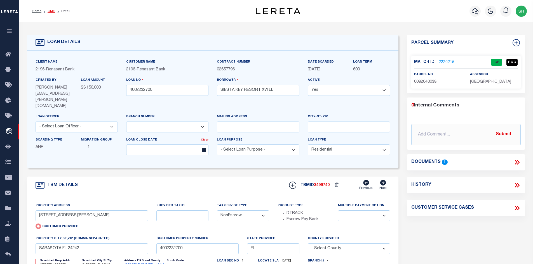
click at [54, 11] on link "OMS" at bounding box center [52, 11] width 8 height 3
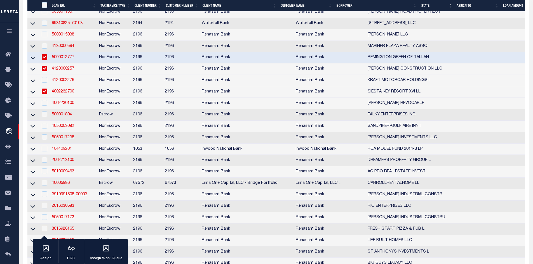
scroll to position [588, 0]
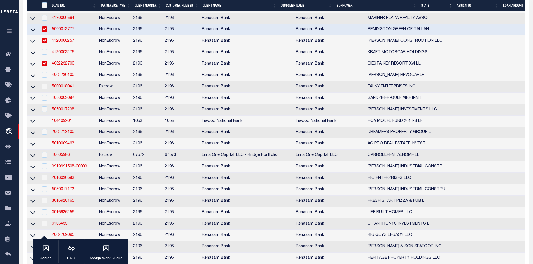
click at [65, 116] on td "5050017238" at bounding box center [73, 109] width 47 height 11
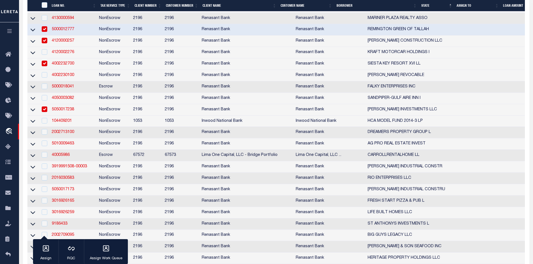
click at [66, 123] on link "104409201" at bounding box center [62, 121] width 20 height 4
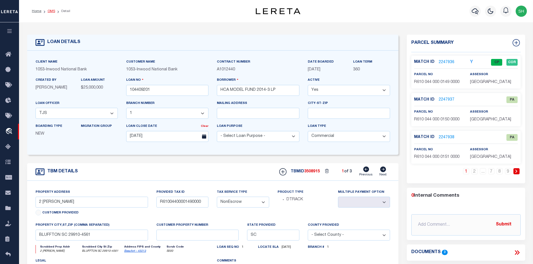
click at [51, 11] on link "OMS" at bounding box center [52, 11] width 8 height 3
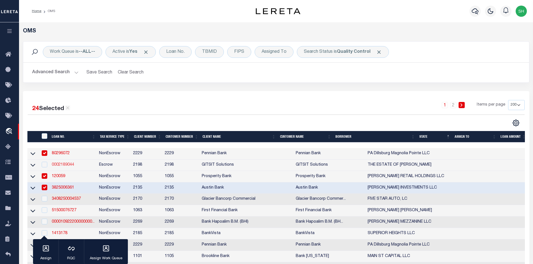
click at [60, 166] on link "0002189044" at bounding box center [63, 165] width 22 height 4
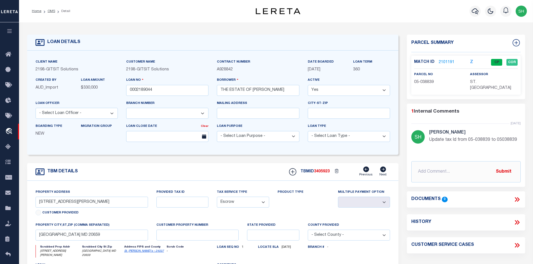
scroll to position [56, 0]
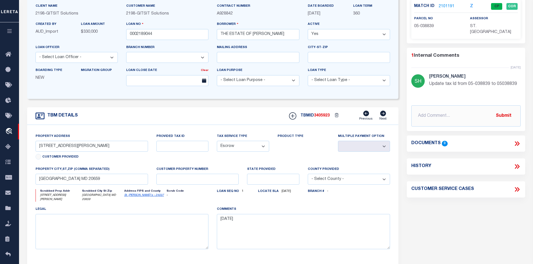
click at [138, 196] on link "St. Mary's - 24037" at bounding box center [144, 195] width 40 height 3
drag, startPoint x: 94, startPoint y: 149, endPoint x: 52, endPoint y: 148, distance: 42.0
click at [52, 148] on input "28966 THOMPSON CORNER RD" at bounding box center [92, 146] width 113 height 11
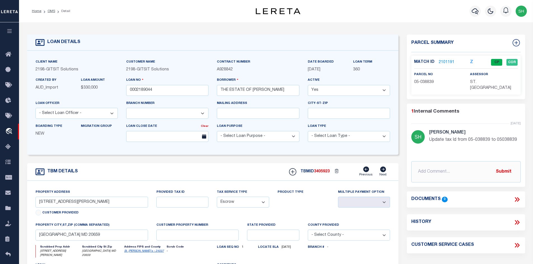
click at [442, 61] on link "2101191" at bounding box center [447, 63] width 16 height 6
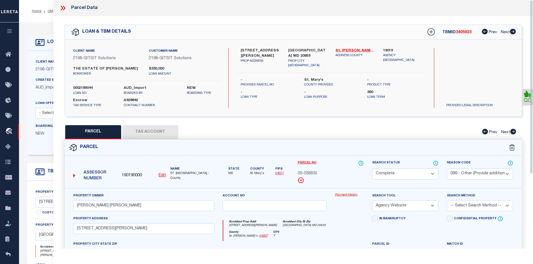
click at [130, 140] on div "Parcel" at bounding box center [293, 148] width 457 height 16
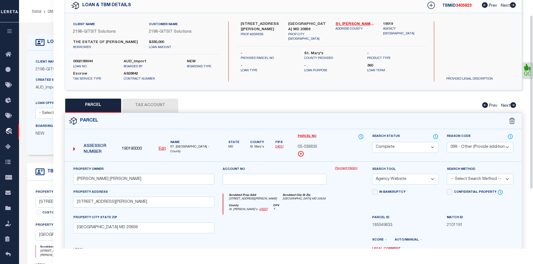
scroll to position [28, 0]
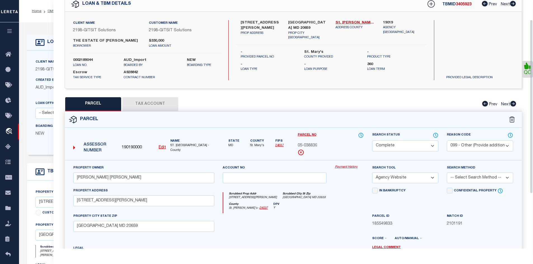
click at [136, 107] on button "Tax Account" at bounding box center [150, 104] width 56 height 14
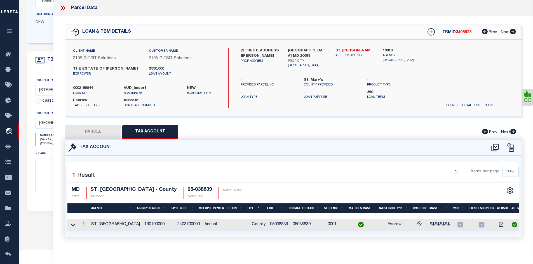
scroll to position [168, 0]
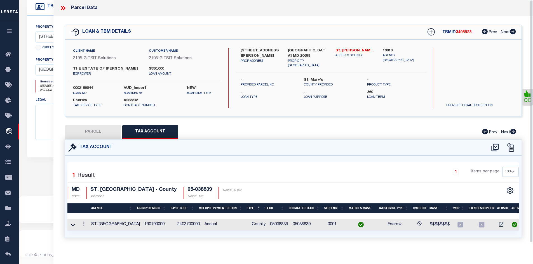
click at [100, 129] on button "PARCEL" at bounding box center [93, 132] width 56 height 14
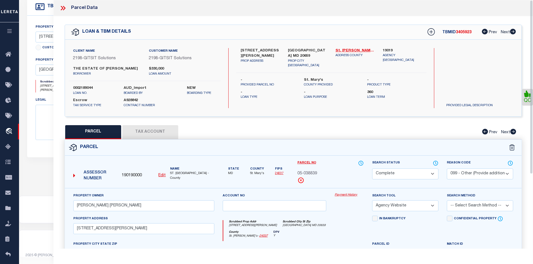
scroll to position [28, 0]
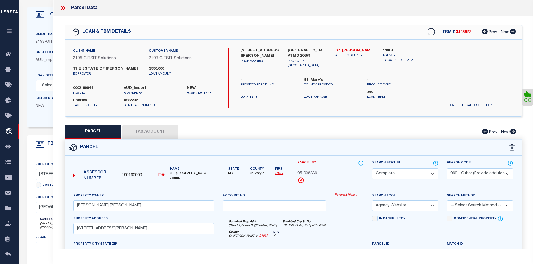
click at [60, 7] on icon at bounding box center [62, 7] width 7 height 7
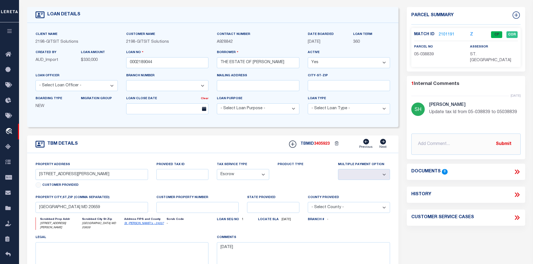
scroll to position [0, 0]
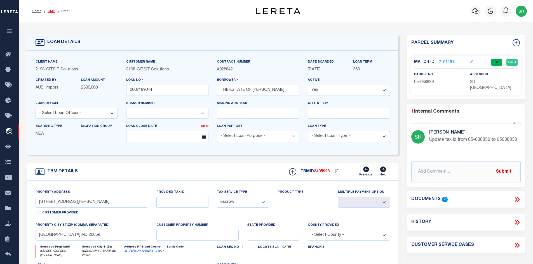
click at [51, 11] on link "OMS" at bounding box center [52, 11] width 8 height 3
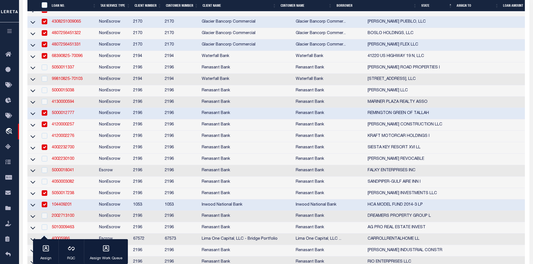
scroll to position [616, 0]
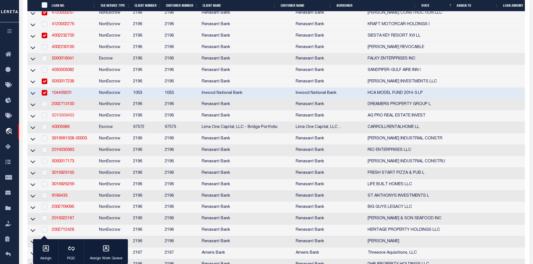
click at [60, 118] on link "5010009463" at bounding box center [63, 116] width 22 height 4
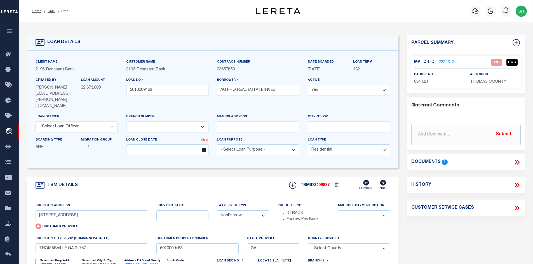
click at [516, 160] on icon at bounding box center [516, 162] width 7 height 7
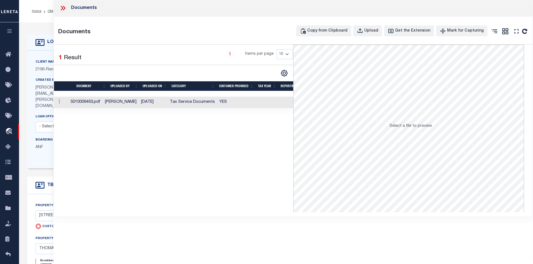
click at [168, 97] on td "[DATE]" at bounding box center [153, 102] width 29 height 11
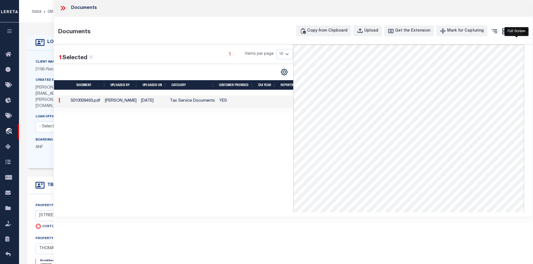
click at [516, 31] on icon "" at bounding box center [516, 31] width 7 height 7
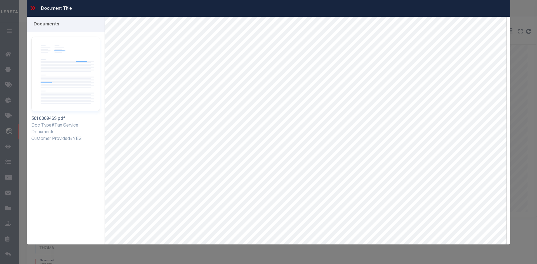
click at [31, 9] on icon at bounding box center [32, 7] width 7 height 7
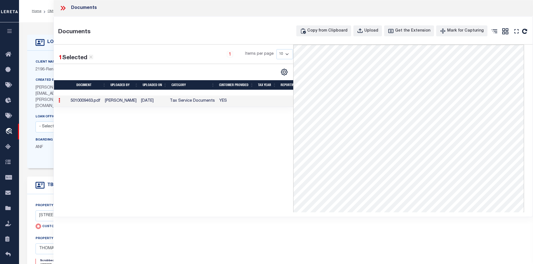
click at [63, 8] on icon at bounding box center [62, 7] width 7 height 7
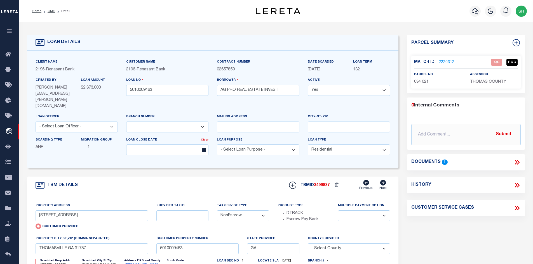
click at [442, 61] on link "2220312" at bounding box center [447, 63] width 16 height 6
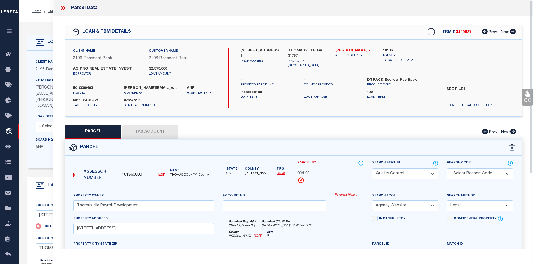
click at [163, 132] on button "Tax Account" at bounding box center [150, 132] width 56 height 14
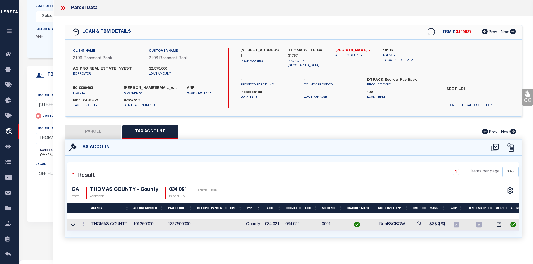
scroll to position [165, 0]
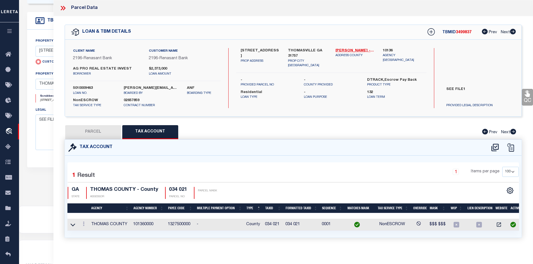
click at [88, 136] on button "PARCEL" at bounding box center [93, 132] width 56 height 14
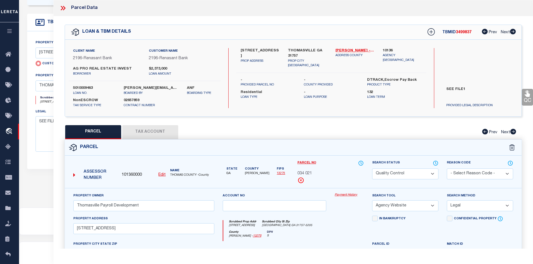
scroll to position [53, 0]
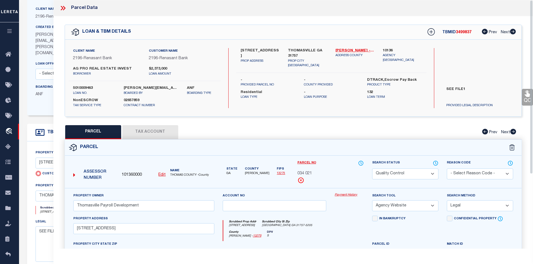
click at [64, 8] on icon at bounding box center [62, 7] width 7 height 7
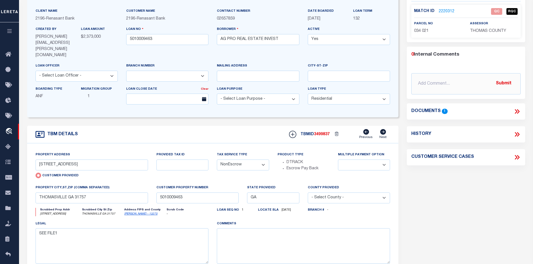
scroll to position [0, 0]
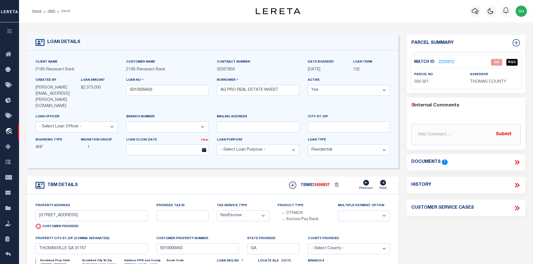
click at [516, 161] on icon at bounding box center [516, 162] width 3 height 4
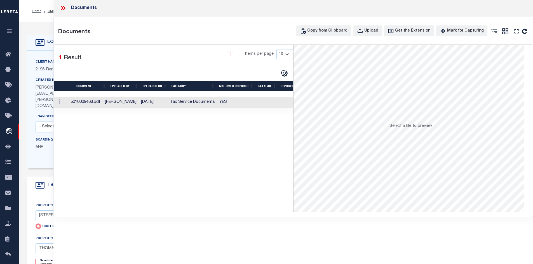
click at [248, 102] on td "YES" at bounding box center [236, 102] width 39 height 11
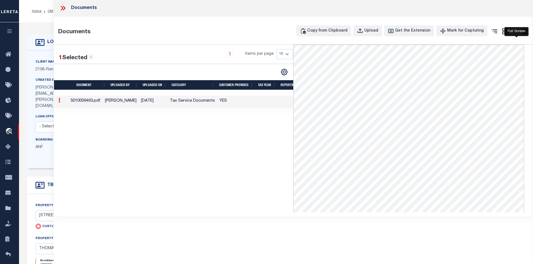
click at [517, 33] on icon "" at bounding box center [516, 31] width 7 height 7
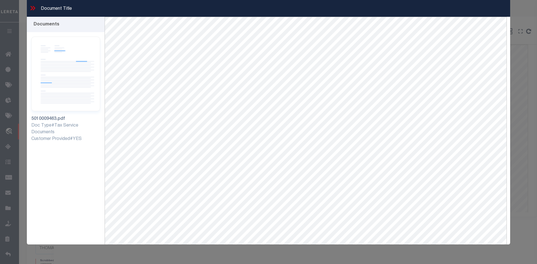
click at [29, 8] on icon at bounding box center [32, 7] width 7 height 7
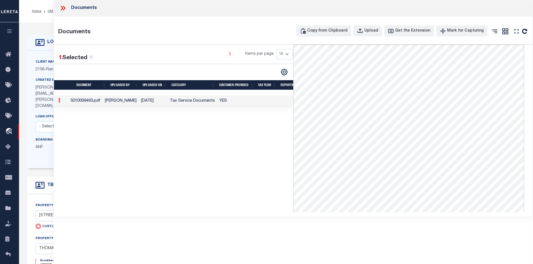
click at [178, 23] on div "Documents Copy from Clipboard Upload Get the Extension Mark for Capturing Got i…" at bounding box center [293, 117] width 479 height 201
click at [60, 11] on icon at bounding box center [62, 7] width 7 height 7
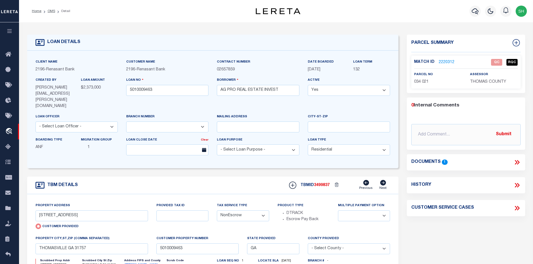
click at [139, 264] on link "Thomas - 13275" at bounding box center [140, 265] width 33 height 3
click at [299, 28] on div "LOAN DETAILS Client Name 2196 - Renasant Bank 2196 - 132" at bounding box center [276, 191] width 506 height 326
click at [515, 163] on icon at bounding box center [516, 162] width 3 height 4
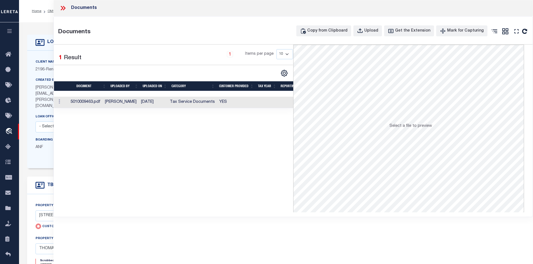
click at [172, 106] on td "Tax Service Documents" at bounding box center [193, 102] width 50 height 11
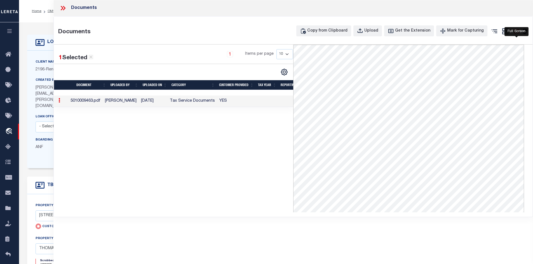
click at [515, 32] on icon "" at bounding box center [516, 31] width 7 height 7
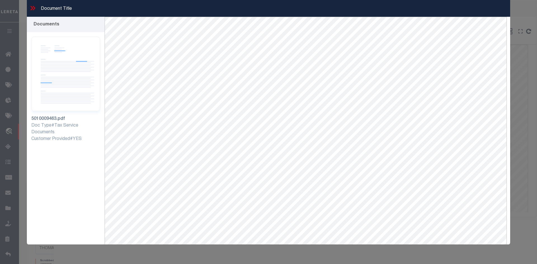
click at [35, 9] on icon at bounding box center [34, 8] width 3 height 4
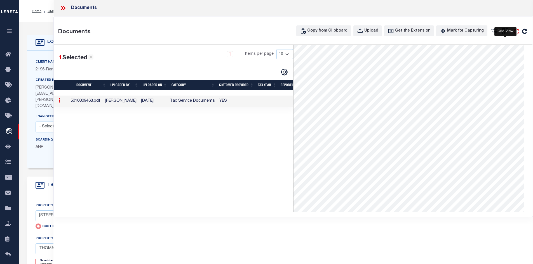
click at [516, 31] on icon "" at bounding box center [516, 31] width 7 height 7
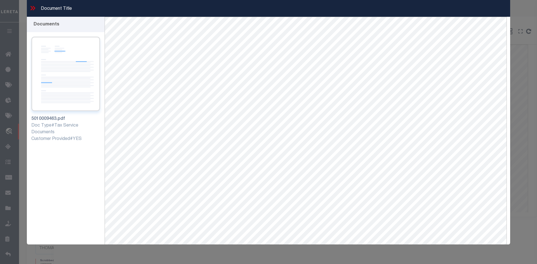
click at [55, 83] on img at bounding box center [65, 74] width 69 height 75
click at [35, 9] on icon at bounding box center [32, 7] width 7 height 7
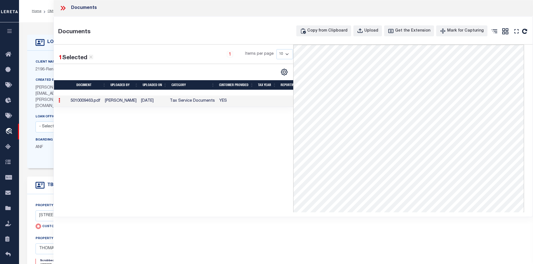
click at [65, 8] on icon at bounding box center [64, 8] width 3 height 4
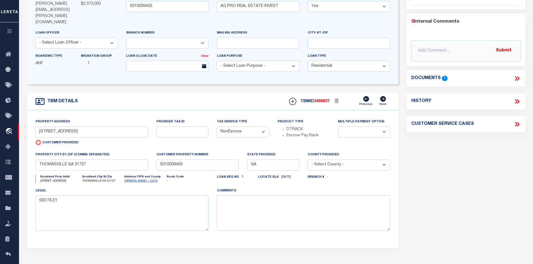
scroll to position [28, 0]
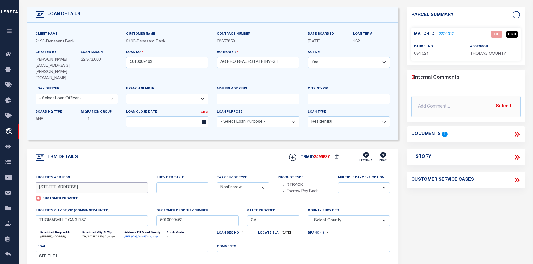
drag, startPoint x: 73, startPoint y: 178, endPoint x: 39, endPoint y: 175, distance: 34.2
click at [39, 183] on input "102 AIRPORT RD" at bounding box center [92, 188] width 113 height 11
click at [441, 32] on link "2220312" at bounding box center [447, 35] width 16 height 6
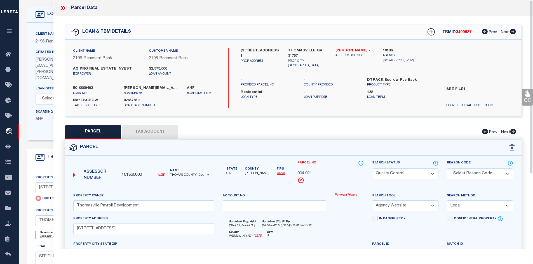
click at [161, 135] on button "Tax Account" at bounding box center [150, 132] width 56 height 14
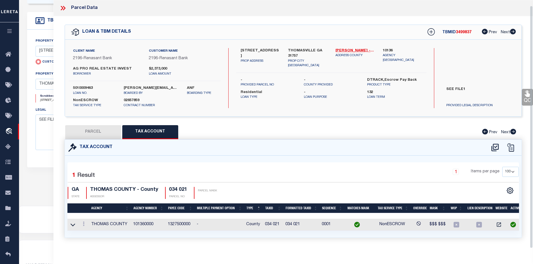
scroll to position [6, 0]
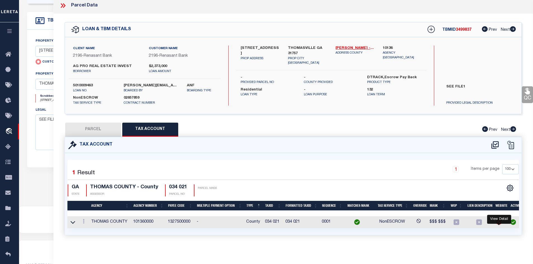
click at [499, 220] on icon "" at bounding box center [499, 223] width 6 height 6
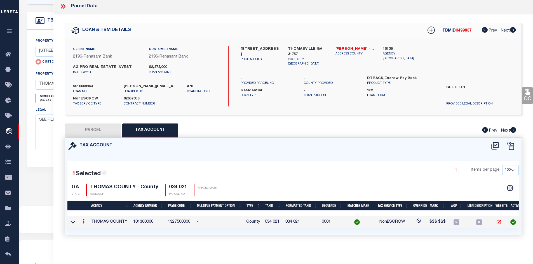
scroll to position [5, 0]
click at [83, 127] on button "PARCEL" at bounding box center [93, 131] width 56 height 14
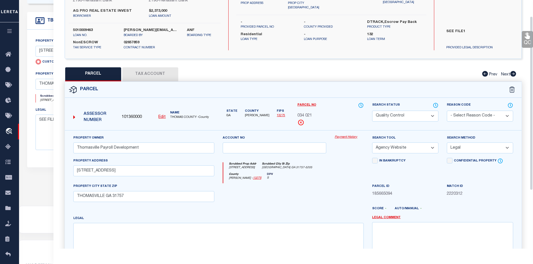
scroll to position [107, 0]
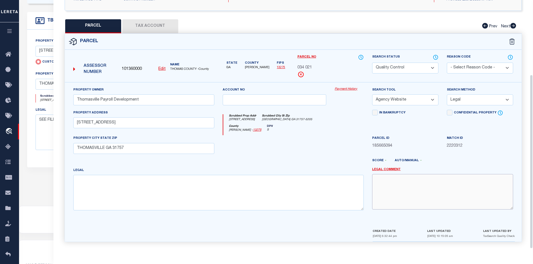
click at [382, 188] on textarea at bounding box center [442, 191] width 141 height 35
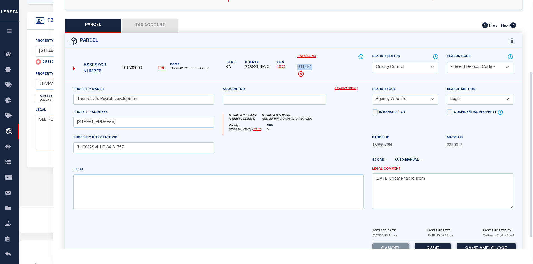
drag, startPoint x: 313, startPoint y: 66, endPoint x: 297, endPoint y: 67, distance: 16.0
click at [297, 67] on div "Parcel No 034 021" at bounding box center [330, 68] width 75 height 28
copy span "034 021"
click at [434, 177] on textarea "9/5/25 update tax id from" at bounding box center [442, 191] width 141 height 35
paste textarea "034 021"
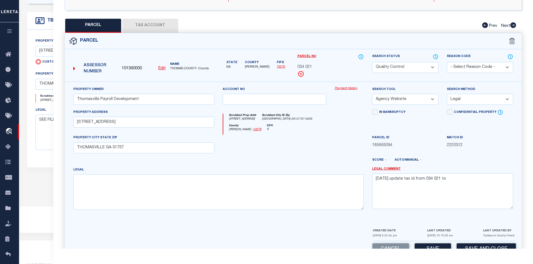
click at [150, 24] on button "Tax Account" at bounding box center [150, 26] width 56 height 14
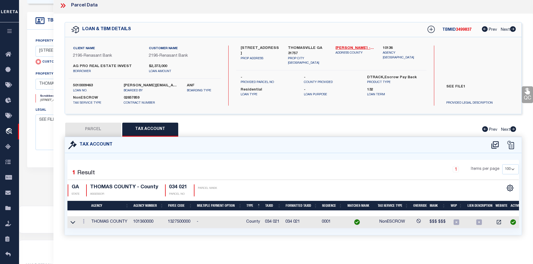
scroll to position [0, 0]
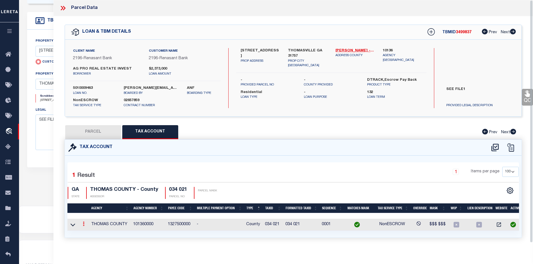
click at [85, 224] on link at bounding box center [84, 225] width 6 height 4
click at [91, 229] on link at bounding box center [91, 233] width 21 height 9
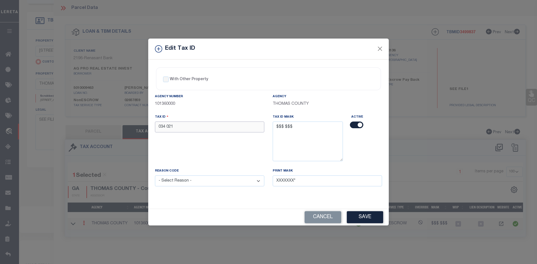
drag, startPoint x: 174, startPoint y: 128, endPoint x: 135, endPoint y: 122, distance: 38.8
click at [135, 122] on div "Edit Tax ID With Other Property With Other Property Type Temporary" at bounding box center [268, 132] width 537 height 264
drag, startPoint x: 173, startPoint y: 124, endPoint x: 176, endPoint y: 126, distance: 3.6
click at [173, 124] on input "034 021" at bounding box center [209, 127] width 109 height 11
drag, startPoint x: 177, startPoint y: 127, endPoint x: 122, endPoint y: 123, distance: 54.5
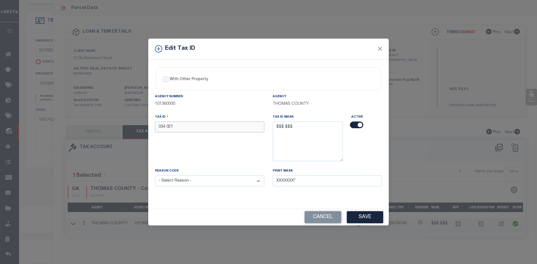
click at [122, 123] on div "Edit Tax ID With Other Property With Other Property Type Temporary" at bounding box center [268, 132] width 537 height 264
drag, startPoint x: 177, startPoint y: 126, endPoint x: 140, endPoint y: 126, distance: 36.7
click at [140, 126] on div "Edit Tax ID With Other Property With Other Property Type Temporary" at bounding box center [268, 132] width 537 height 264
paste input "034000000021000"
click at [197, 180] on select "- Select Reason - 099 - Other (Provide additional detail) ACT - Agency Changed …" at bounding box center [209, 181] width 109 height 11
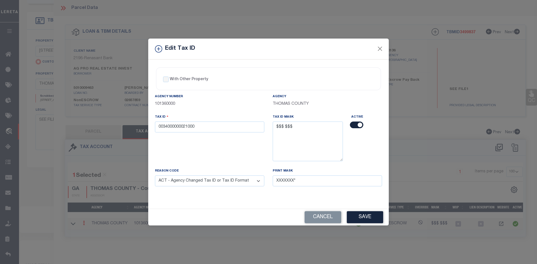
click at [155, 176] on select "- Select Reason - 099 - Other (Provide additional detail) ACT - Agency Changed …" at bounding box center [209, 181] width 109 height 11
click at [366, 217] on button "Save" at bounding box center [365, 218] width 36 height 12
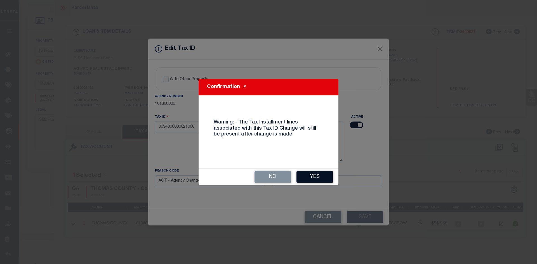
click at [313, 175] on button "Yes" at bounding box center [315, 177] width 36 height 12
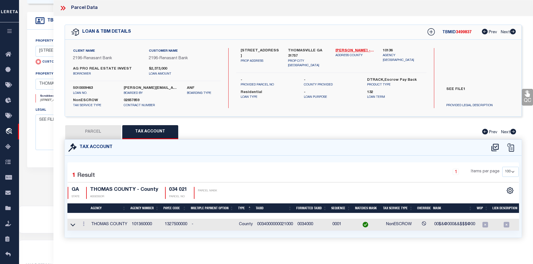
click at [115, 132] on button "PARCEL" at bounding box center [93, 132] width 56 height 14
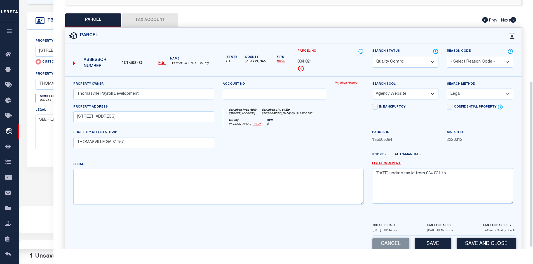
scroll to position [123, 0]
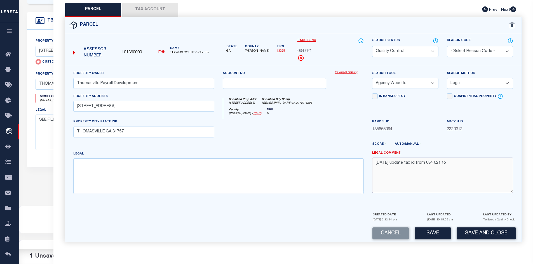
click at [466, 165] on textarea "9/5/25 update tax id from 034 021 to" at bounding box center [442, 175] width 141 height 35
paste textarea "0034000000021000"
click at [438, 234] on button "Save" at bounding box center [433, 234] width 36 height 12
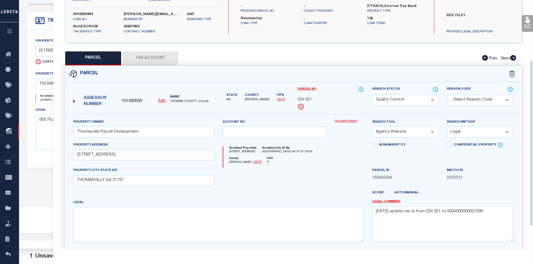
scroll to position [39, 0]
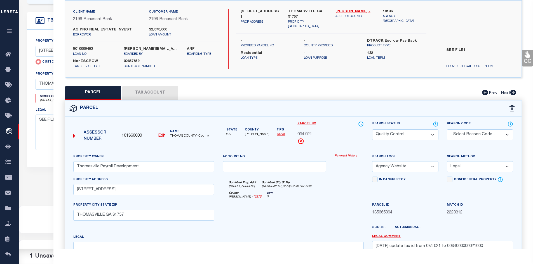
click at [157, 96] on button "Tax Account" at bounding box center [150, 93] width 56 height 14
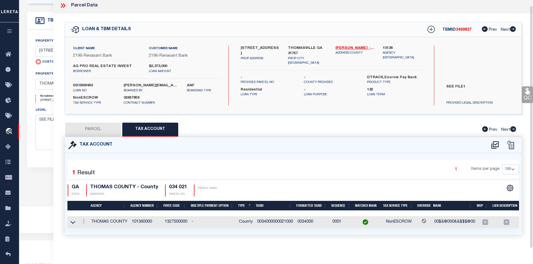
scroll to position [6, 0]
click at [99, 130] on button "PARCEL" at bounding box center [93, 130] width 56 height 14
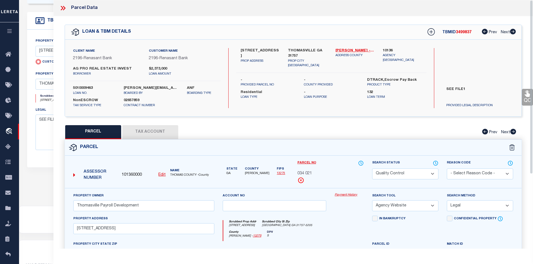
scroll to position [137, 0]
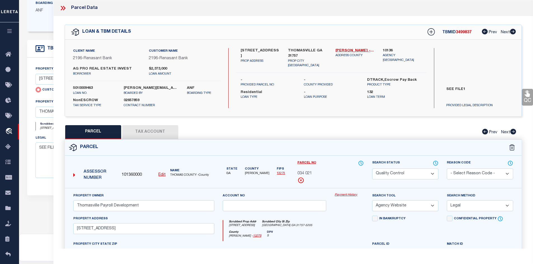
click at [62, 7] on icon at bounding box center [62, 8] width 3 height 4
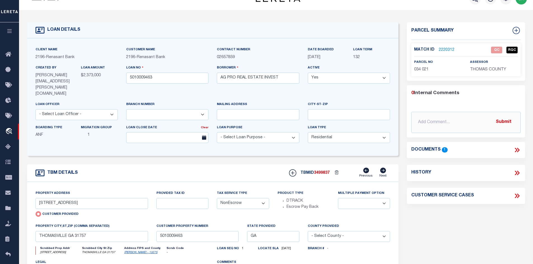
scroll to position [0, 0]
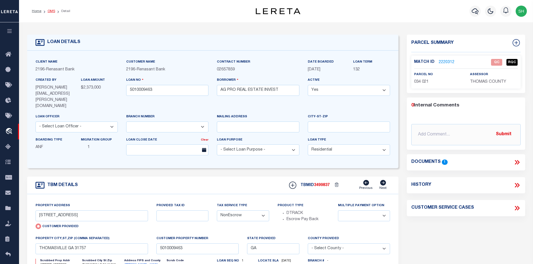
click at [51, 13] on link "OMS" at bounding box center [52, 11] width 8 height 3
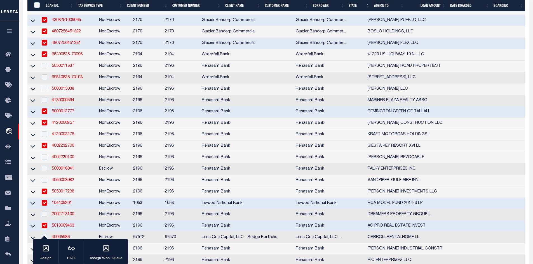
scroll to position [588, 0]
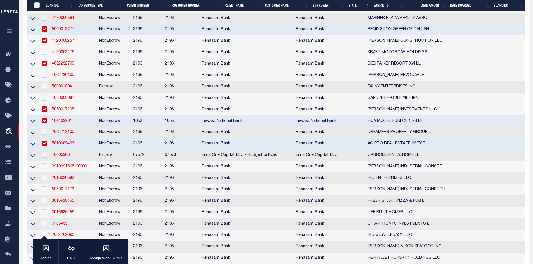
click at [61, 146] on link "5010009463" at bounding box center [63, 144] width 22 height 4
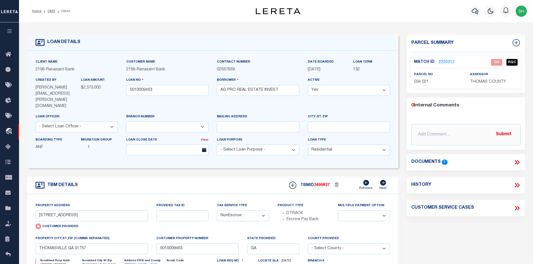
click at [445, 63] on link "2220312" at bounding box center [447, 63] width 16 height 6
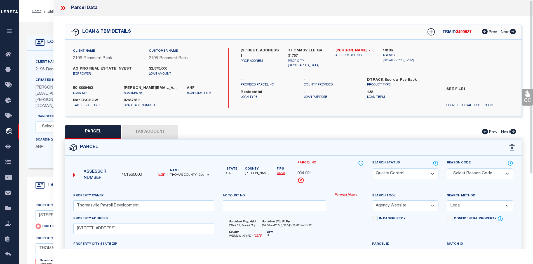
click at [399, 176] on select "Automated Search Bad Parcel Complete Duplicate Parcel High Dollar Reporting In …" at bounding box center [405, 174] width 66 height 11
click at [372, 169] on select "Automated Search Bad Parcel Complete Duplicate Parcel High Dollar Reporting In …" at bounding box center [405, 174] width 66 height 11
click at [321, 121] on div "QC QC QC" at bounding box center [293, 193] width 480 height 355
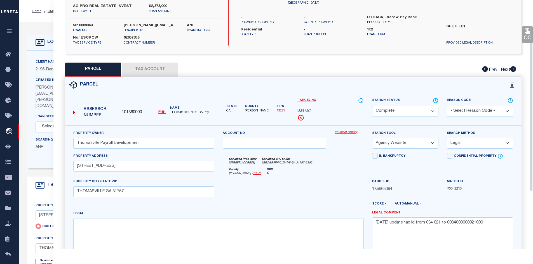
scroll to position [112, 0]
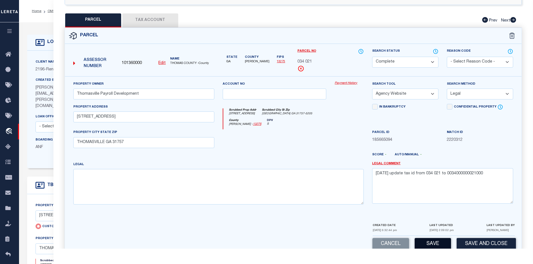
click at [442, 242] on button "Save" at bounding box center [433, 244] width 36 height 12
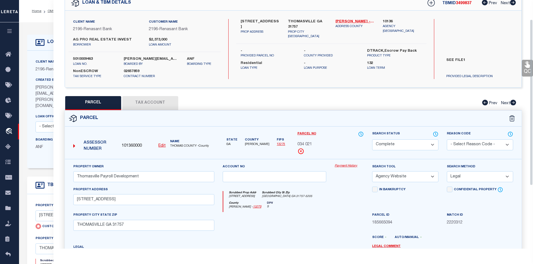
scroll to position [0, 0]
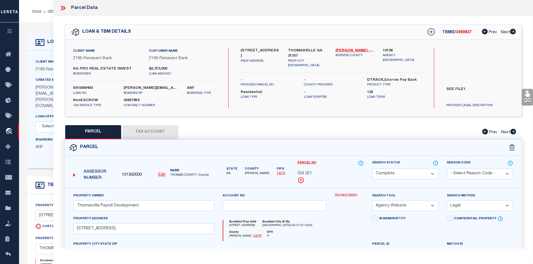
click at [62, 7] on icon at bounding box center [62, 8] width 3 height 4
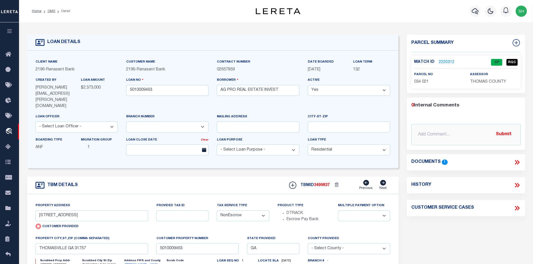
drag, startPoint x: 51, startPoint y: 12, endPoint x: 142, endPoint y: 52, distance: 100.0
click at [51, 12] on link "OMS" at bounding box center [52, 11] width 8 height 3
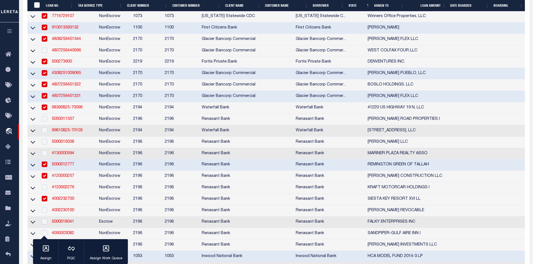
scroll to position [532, 0]
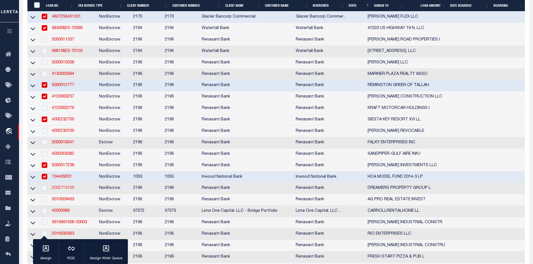
click at [66, 190] on link "2002713100" at bounding box center [63, 188] width 22 height 4
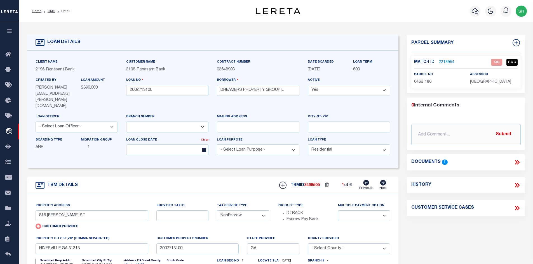
click at [130, 264] on link "Liberty - 13179" at bounding box center [134, 265] width 20 height 3
drag, startPoint x: 65, startPoint y: 205, endPoint x: 37, endPoint y: 204, distance: 27.2
click at [37, 211] on input "816 LESA ST" at bounding box center [92, 216] width 113 height 11
click at [516, 161] on icon at bounding box center [516, 162] width 3 height 4
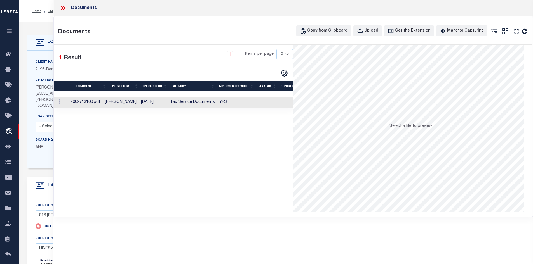
click at [178, 101] on td "Tax Service Documents" at bounding box center [193, 102] width 50 height 11
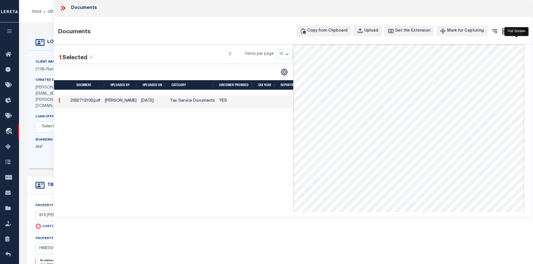
click at [517, 30] on icon "" at bounding box center [516, 31] width 7 height 7
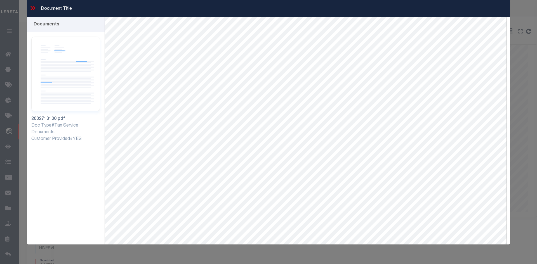
click at [32, 6] on icon at bounding box center [32, 7] width 7 height 7
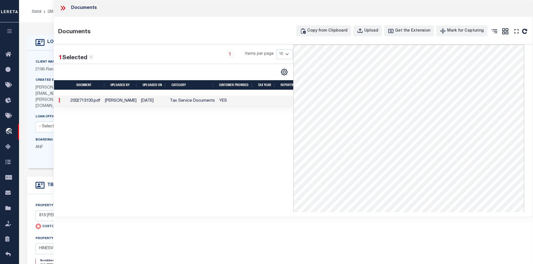
click at [61, 8] on icon at bounding box center [62, 7] width 7 height 7
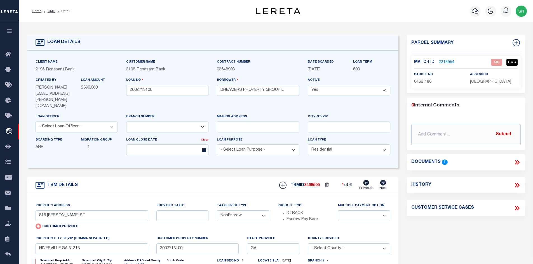
click at [382, 180] on icon at bounding box center [383, 183] width 6 height 6
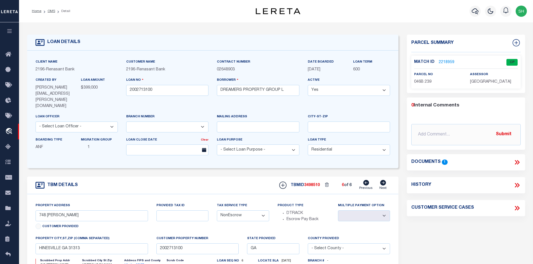
click at [368, 180] on icon at bounding box center [366, 183] width 6 height 6
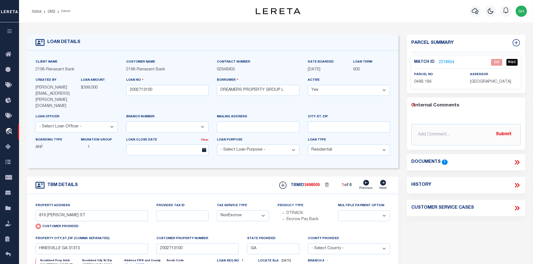
click at [368, 180] on icon at bounding box center [366, 183] width 6 height 6
click at [383, 180] on icon at bounding box center [383, 183] width 6 height 6
click at [448, 60] on link "2218955" at bounding box center [447, 63] width 16 height 6
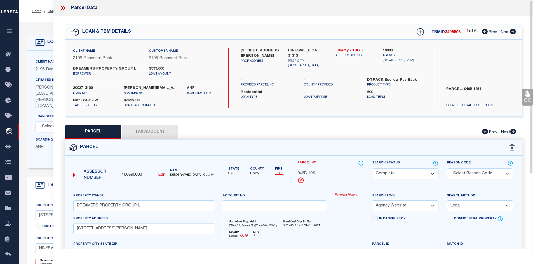
click at [155, 132] on button "Tax Account" at bounding box center [150, 132] width 56 height 14
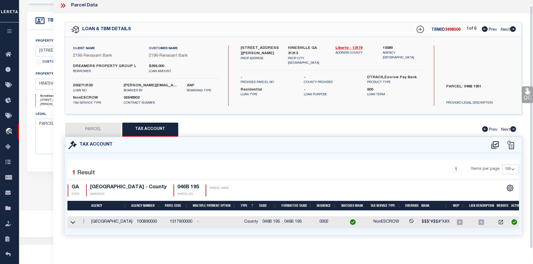
scroll to position [6, 0]
click at [77, 128] on button "PARCEL" at bounding box center [93, 130] width 56 height 14
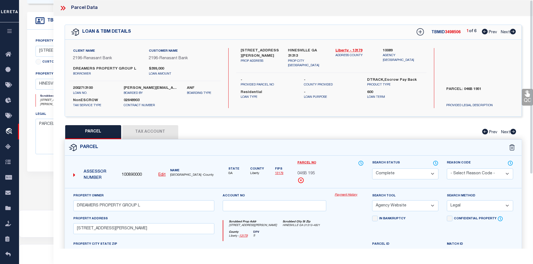
scroll to position [53, 0]
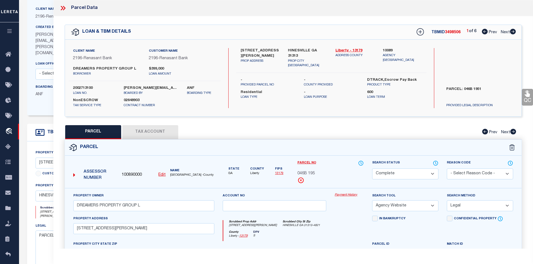
click at [60, 8] on icon at bounding box center [62, 7] width 7 height 7
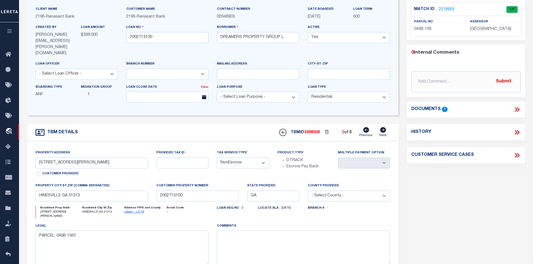
click at [363, 127] on icon at bounding box center [366, 130] width 6 height 6
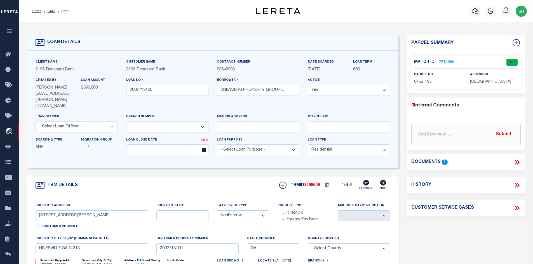
click at [440, 61] on link "2218955" at bounding box center [447, 63] width 16 height 6
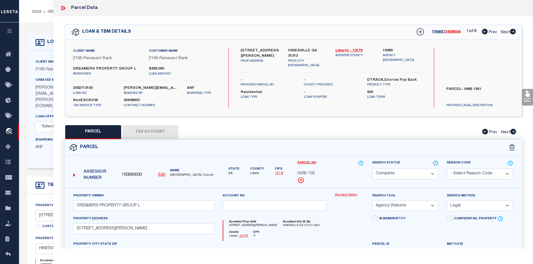
click at [139, 131] on button "Tax Account" at bounding box center [150, 132] width 56 height 14
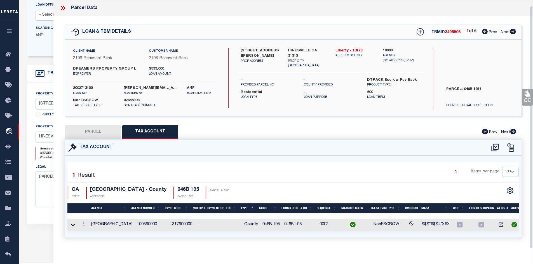
scroll to position [6, 0]
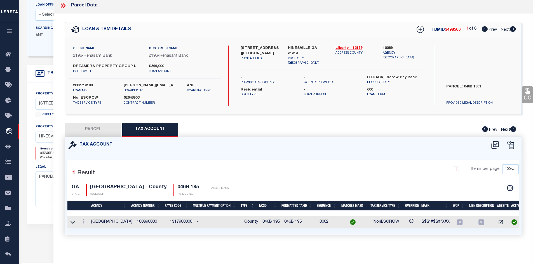
click at [92, 126] on button "PARCEL" at bounding box center [93, 130] width 56 height 14
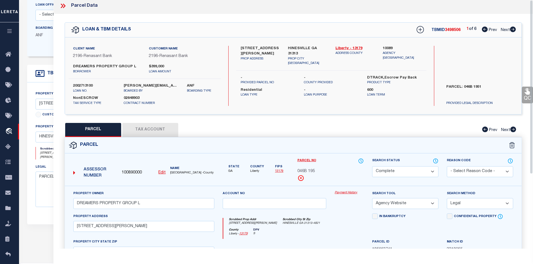
scroll to position [0, 0]
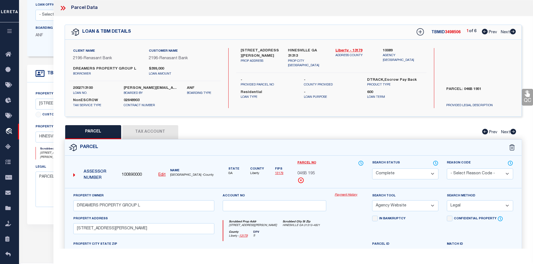
click at [65, 7] on icon at bounding box center [62, 7] width 7 height 7
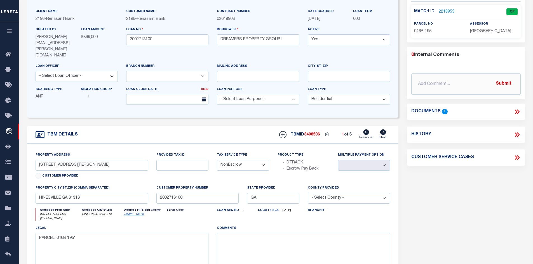
scroll to position [28, 0]
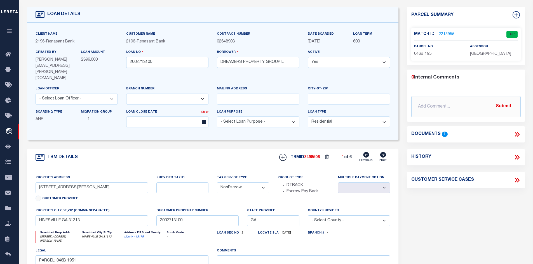
click at [518, 132] on icon at bounding box center [516, 134] width 7 height 7
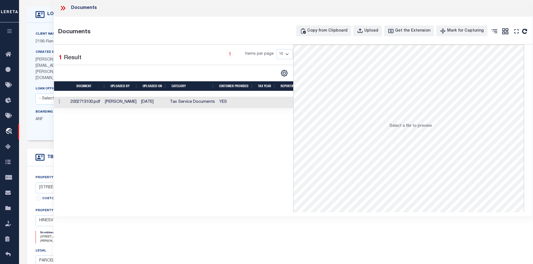
click at [194, 103] on td "Tax Service Documents" at bounding box center [193, 102] width 50 height 11
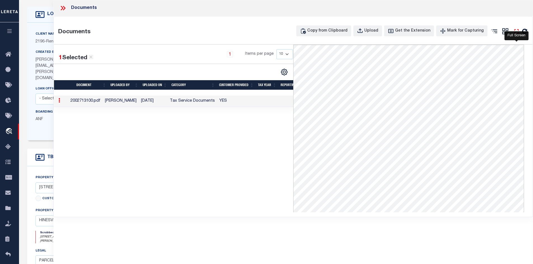
click at [516, 32] on icon "" at bounding box center [516, 31] width 7 height 7
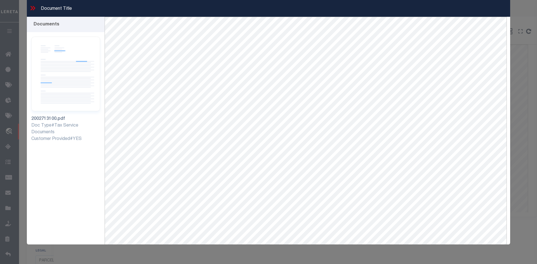
click at [33, 8] on icon at bounding box center [32, 7] width 7 height 7
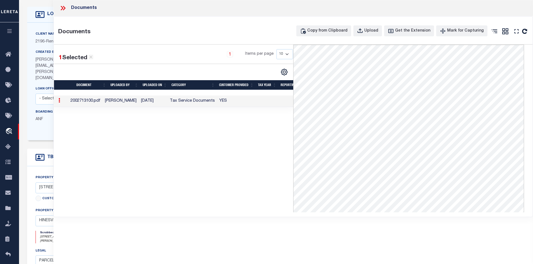
click at [61, 10] on icon at bounding box center [62, 8] width 3 height 4
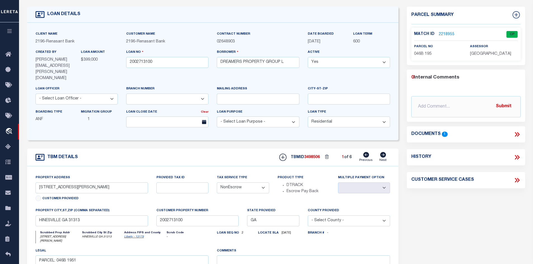
click at [383, 152] on icon at bounding box center [383, 155] width 6 height 6
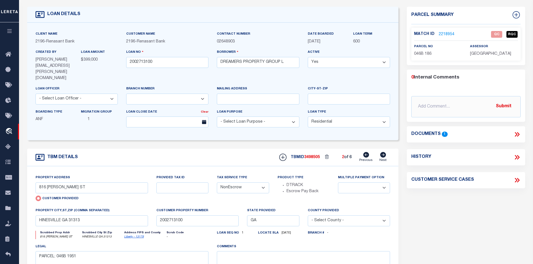
click at [443, 32] on link "2218954" at bounding box center [447, 35] width 16 height 6
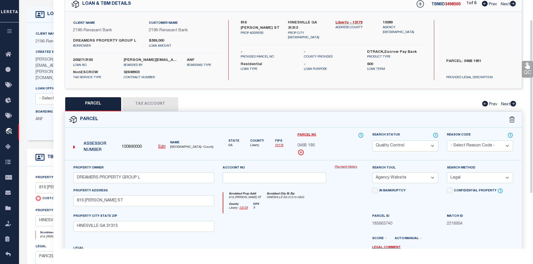
click at [154, 101] on button "Tax Account" at bounding box center [150, 104] width 56 height 14
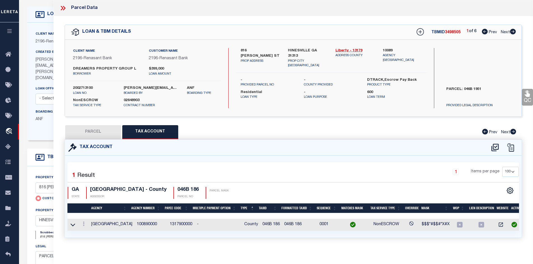
scroll to position [140, 0]
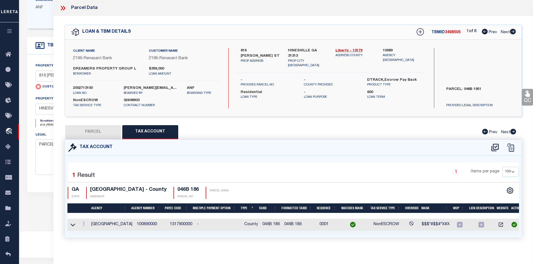
click at [111, 133] on button "PARCEL" at bounding box center [93, 132] width 56 height 14
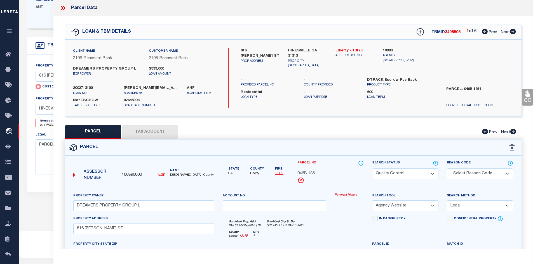
click at [377, 172] on select "Automated Search Bad Parcel Complete Duplicate Parcel High Dollar Reporting In …" at bounding box center [405, 174] width 66 height 11
click at [372, 169] on select "Automated Search Bad Parcel Complete Duplicate Parcel High Dollar Reporting In …" at bounding box center [405, 174] width 66 height 11
click at [332, 135] on div "PARCEL Tax Account Prev Next" at bounding box center [293, 132] width 457 height 14
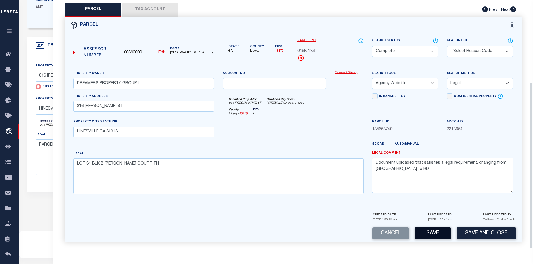
scroll to position [165, 0]
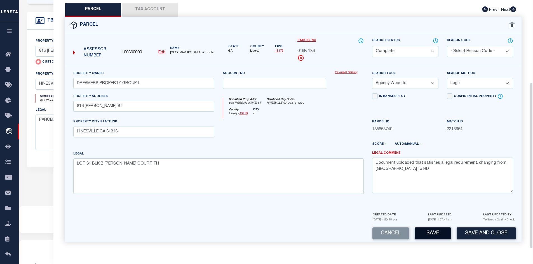
click at [440, 233] on button "Save" at bounding box center [433, 234] width 36 height 12
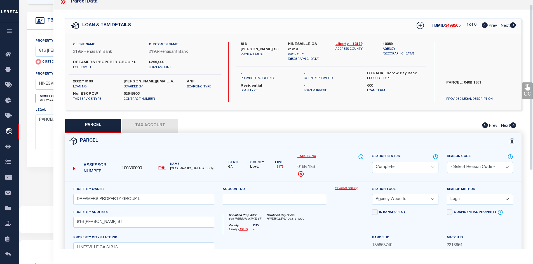
scroll to position [0, 0]
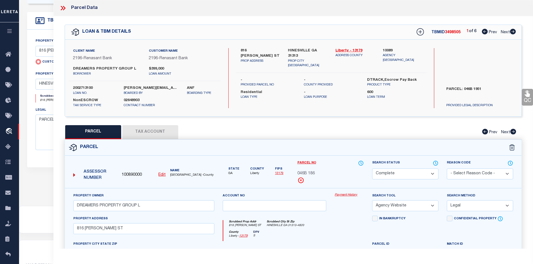
click at [513, 32] on icon at bounding box center [513, 32] width 6 height 6
click at [513, 33] on icon at bounding box center [513, 32] width 6 height 6
click at [512, 30] on icon at bounding box center [513, 32] width 6 height 6
click at [514, 32] on icon at bounding box center [513, 32] width 6 height 6
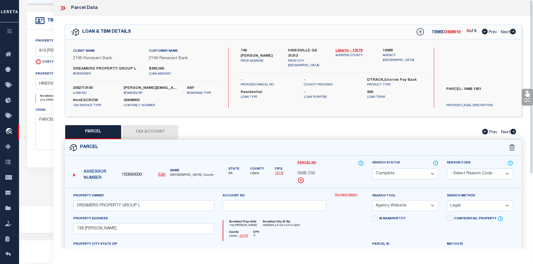
click at [62, 10] on icon at bounding box center [62, 7] width 7 height 7
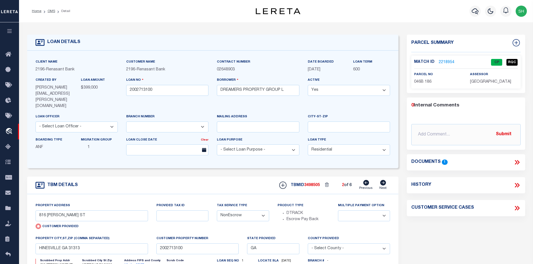
click at [443, 62] on link "2218954" at bounding box center [447, 63] width 16 height 6
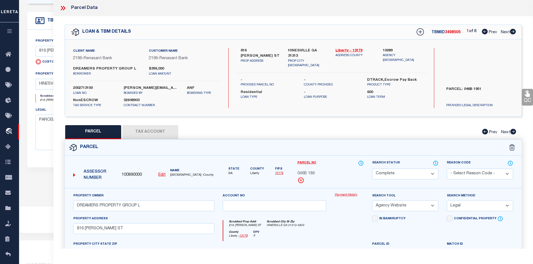
click at [512, 32] on icon at bounding box center [513, 32] width 6 height 6
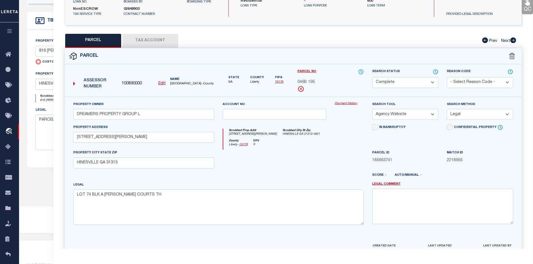
scroll to position [23, 0]
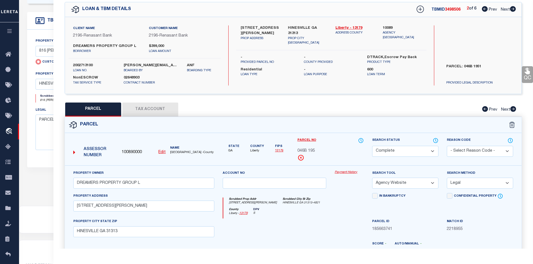
click at [513, 8] on icon at bounding box center [513, 9] width 6 height 6
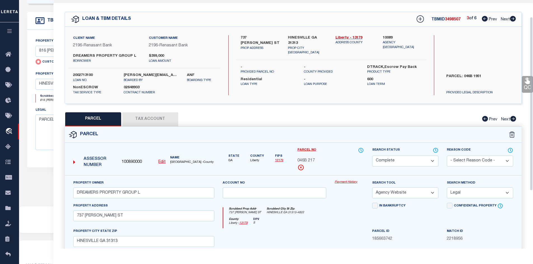
scroll to position [0, 0]
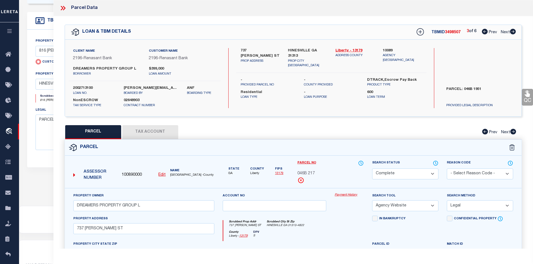
click at [515, 31] on icon at bounding box center [513, 32] width 6 height 6
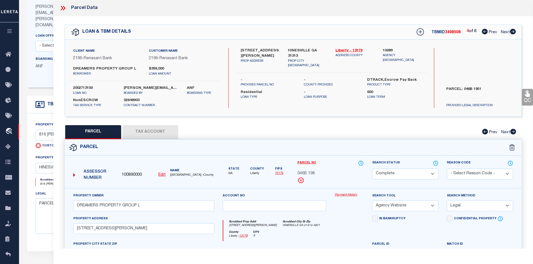
click at [64, 8] on icon at bounding box center [62, 7] width 7 height 7
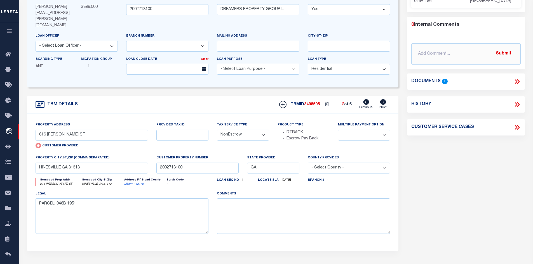
scroll to position [0, 0]
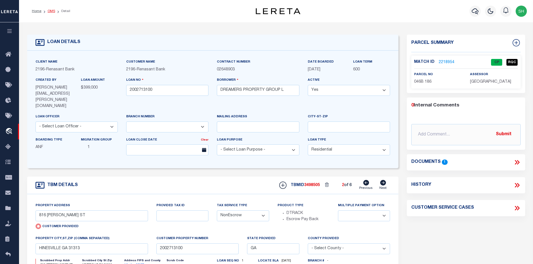
click at [51, 12] on link "OMS" at bounding box center [52, 11] width 8 height 3
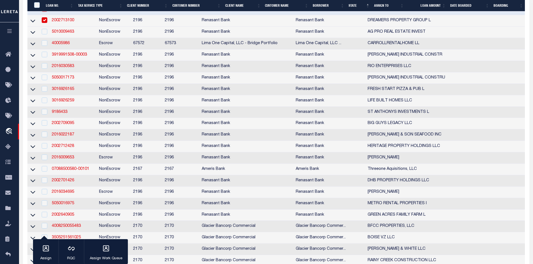
scroll to position [644, 0]
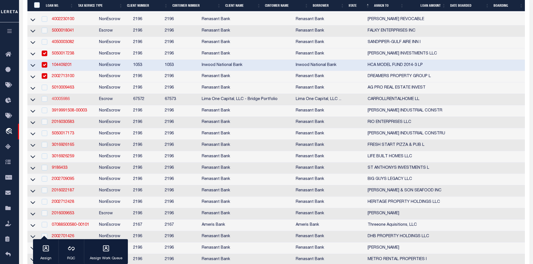
click at [61, 101] on link "40005986" at bounding box center [61, 99] width 18 height 4
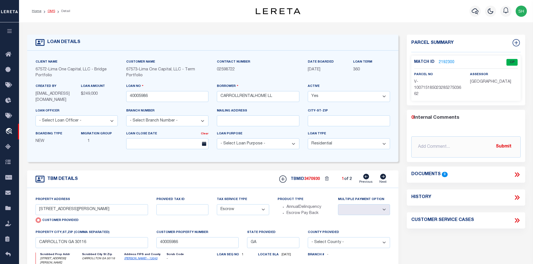
click at [49, 10] on link "OMS" at bounding box center [52, 11] width 8 height 3
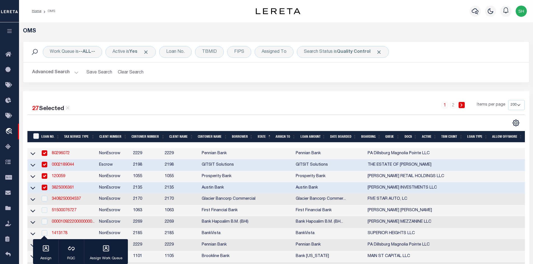
click at [191, 69] on h2 "Advanced Search Save Search Clear Search tblSearchTopScreen_dynamictable_____De…" at bounding box center [276, 72] width 497 height 11
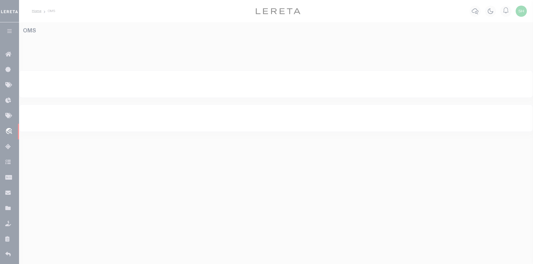
select select "200"
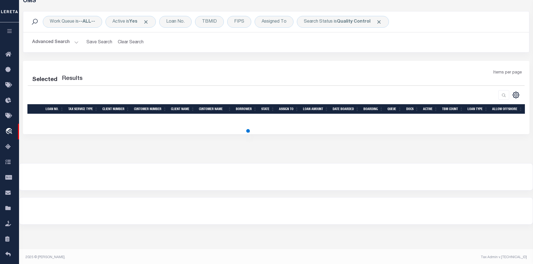
scroll to position [32, 0]
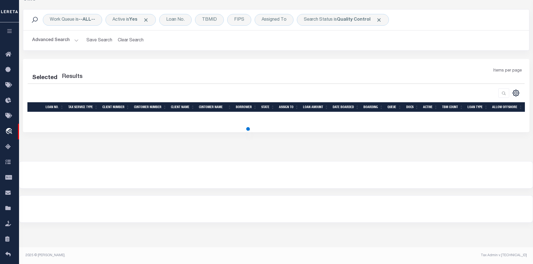
select select "200"
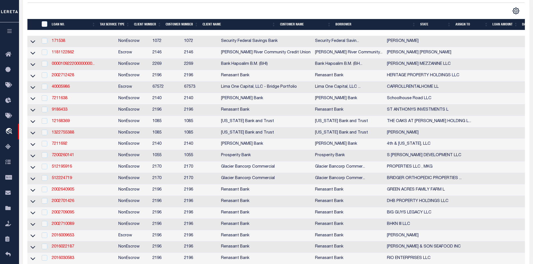
scroll to position [116, 0]
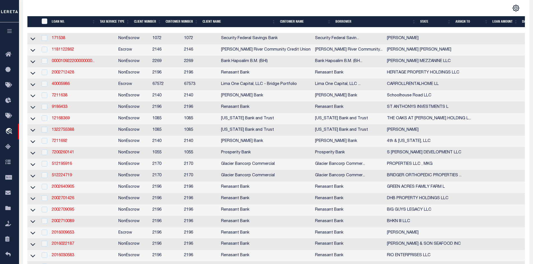
click at [425, 21] on th "State" at bounding box center [435, 21] width 35 height 11
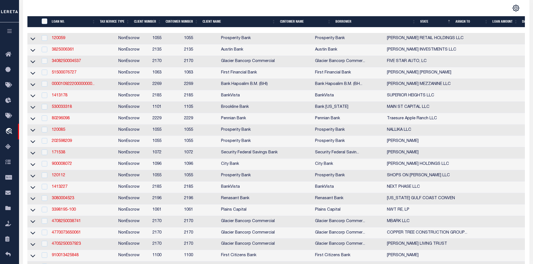
click at [422, 21] on th "State" at bounding box center [435, 21] width 35 height 11
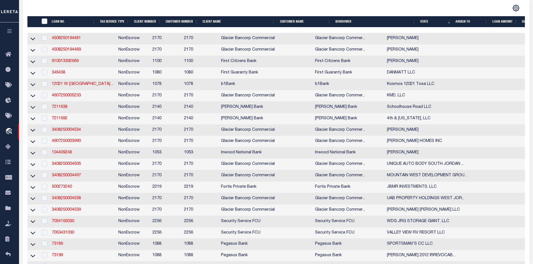
click at [426, 22] on th "State" at bounding box center [435, 21] width 35 height 11
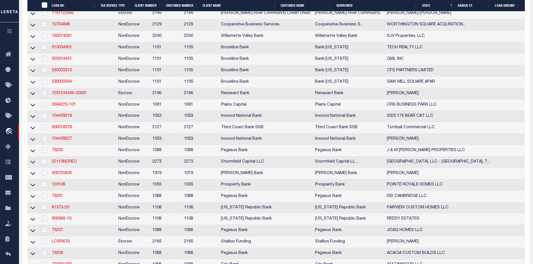
scroll to position [1263, 0]
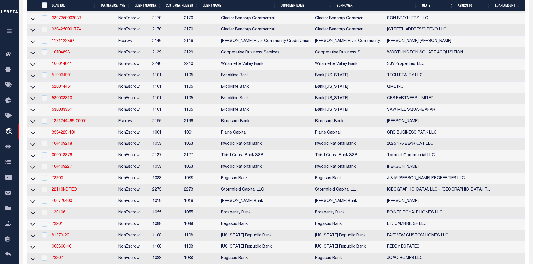
click at [66, 78] on link "510034901" at bounding box center [62, 76] width 20 height 4
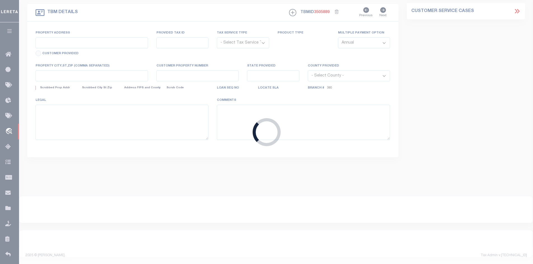
type input "510034901"
type input "TECH REALTY LLC"
select select
select select "100"
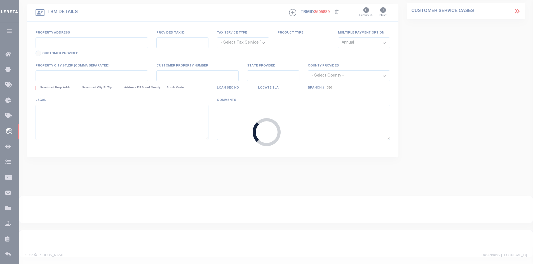
select select "NonEscrow"
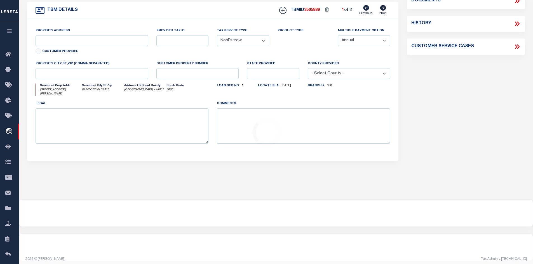
select select "3646"
select select "1705"
type input "[STREET_ADDRESS][PERSON_NAME]"
type input "502-06-012-00"
select select "4"
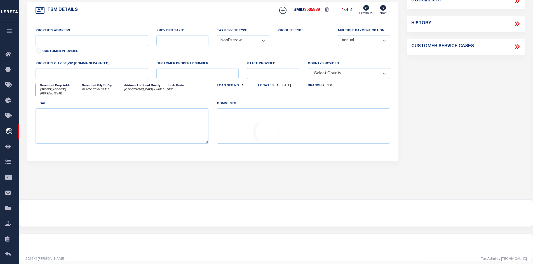
type input "RUMFORD RI 02916"
type input "31121"
type input "RI"
select select
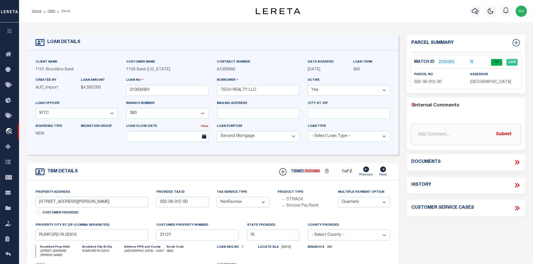
click at [383, 168] on icon at bounding box center [383, 170] width 6 height 6
type input "[STREET_ADDRESS]"
type input "001-017"
type input "[GEOGRAPHIC_DATA] 02896"
type input "31120"
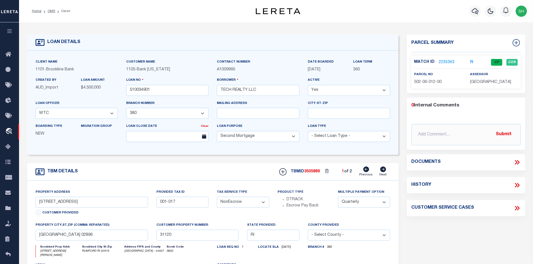
select select
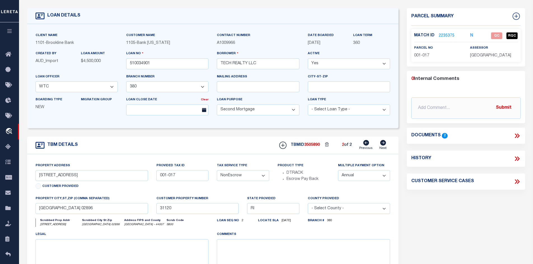
scroll to position [28, 0]
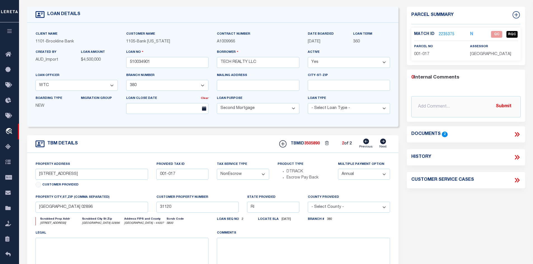
click at [448, 32] on link "2235375" at bounding box center [447, 35] width 16 height 6
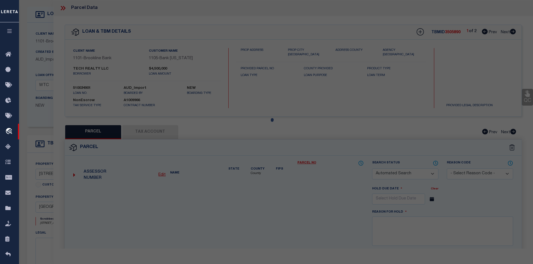
checkbox input "false"
select select "QC"
type input "TECH REALTY LLC"
select select "AGW"
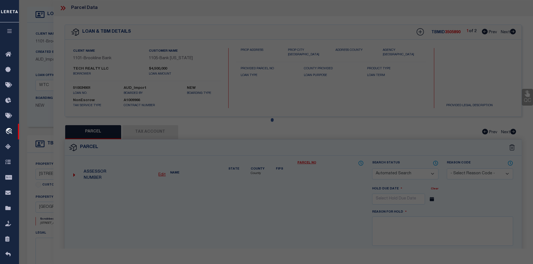
select select "LEG"
type input "[STREET_ADDRESS]"
type input "[GEOGRAPHIC_DATA] 02896"
type textarea "Account 3575 Map/Lot 001-017"
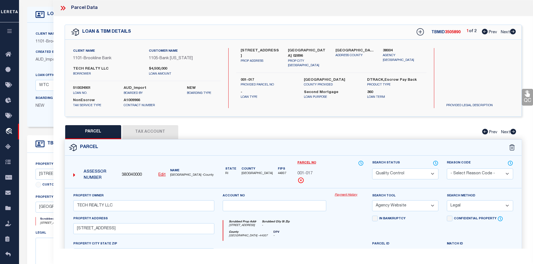
click at [134, 127] on button "Tax Account" at bounding box center [150, 132] width 56 height 14
select select "100"
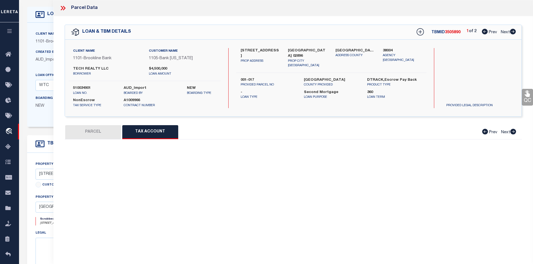
select select "100"
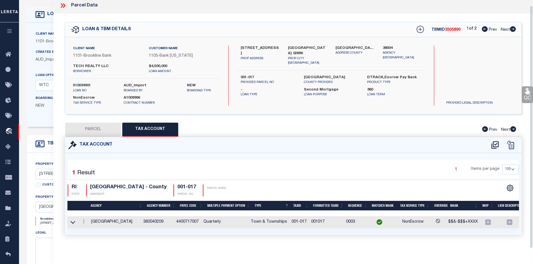
scroll to position [6, 0]
click at [101, 127] on button "PARCEL" at bounding box center [93, 130] width 56 height 14
select select "AS"
select select
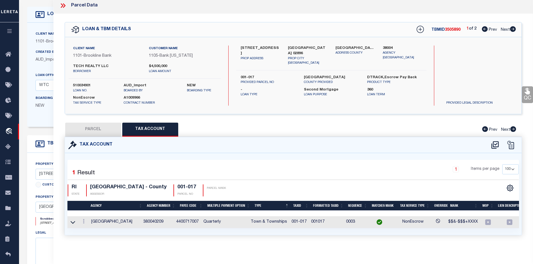
checkbox input "false"
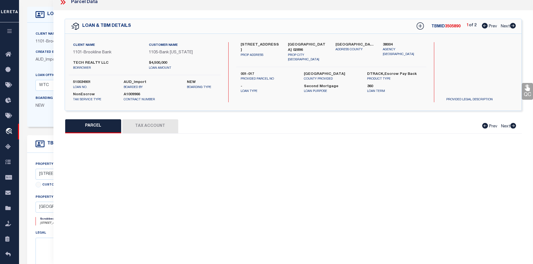
select select "QC"
type input "TECH REALTY LLC"
select select "AGW"
select select "LEG"
type input "[STREET_ADDRESS]"
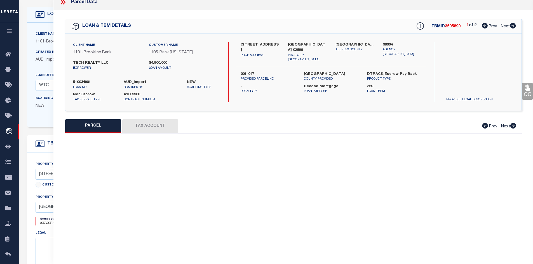
type input "[GEOGRAPHIC_DATA] 02896"
type textarea "Account 3575 Map/Lot 001-017"
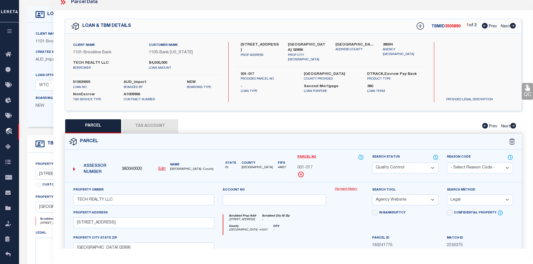
click at [384, 165] on select "Automated Search Bad Parcel Complete Duplicate Parcel High Dollar Reporting In …" at bounding box center [405, 168] width 66 height 11
click at [372, 163] on select "Automated Search Bad Parcel Complete Duplicate Parcel High Dollar Reporting In …" at bounding box center [405, 168] width 66 height 11
click at [357, 118] on div "QC QC QC" at bounding box center [293, 187] width 480 height 355
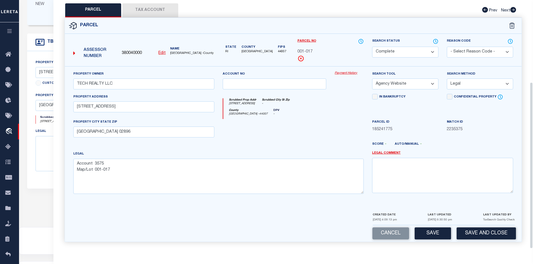
scroll to position [140, 0]
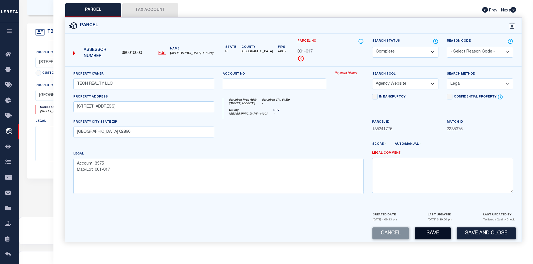
click at [437, 234] on button "Save" at bounding box center [433, 234] width 36 height 12
select select "AS"
select select
checkbox input "false"
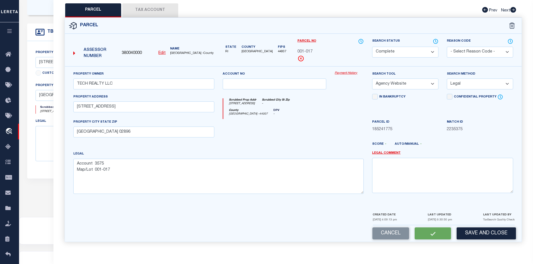
checkbox input "false"
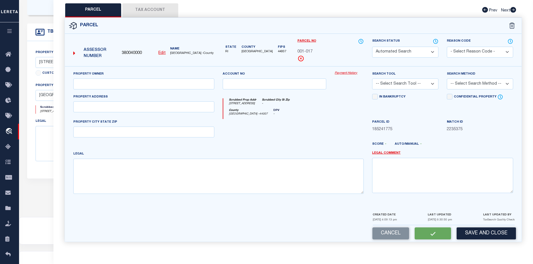
select select "CP"
type input "TECH REALTY LLC"
select select "AGW"
select select "LEG"
type input "[STREET_ADDRESS]"
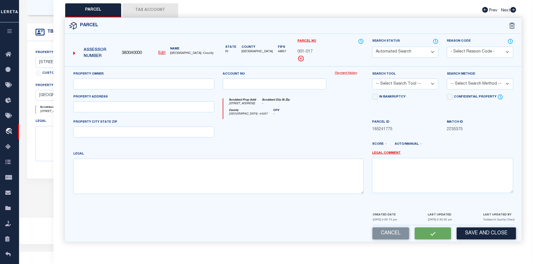
type input "[GEOGRAPHIC_DATA] 02896"
type textarea "Account 3575 Map/Lot 001-017"
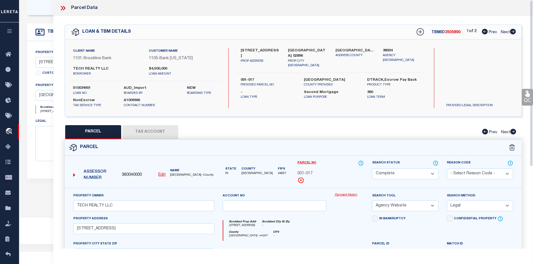
scroll to position [28, 0]
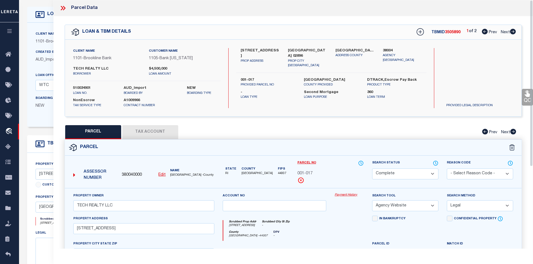
click at [62, 8] on icon at bounding box center [62, 7] width 7 height 7
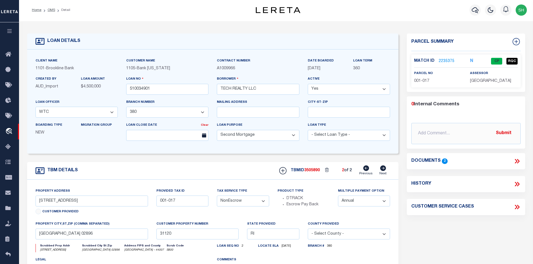
scroll to position [0, 0]
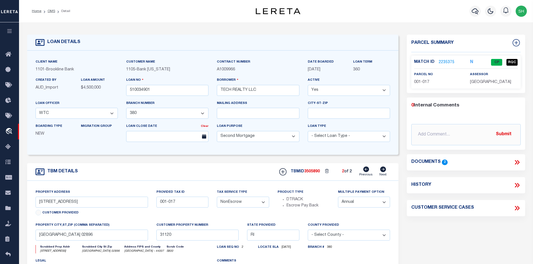
drag, startPoint x: 50, startPoint y: 11, endPoint x: 248, endPoint y: 56, distance: 202.9
click at [50, 11] on link "OMS" at bounding box center [52, 11] width 8 height 3
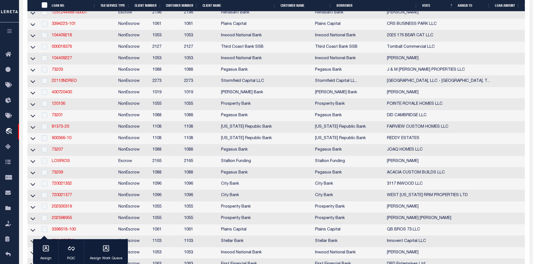
scroll to position [1287, 0]
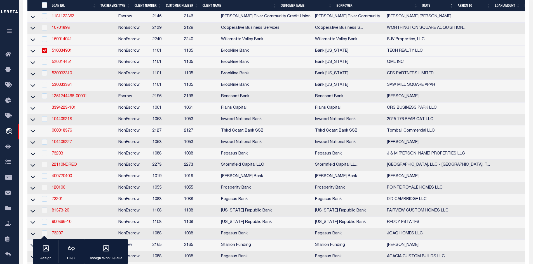
click at [67, 64] on link "520014451" at bounding box center [62, 62] width 20 height 4
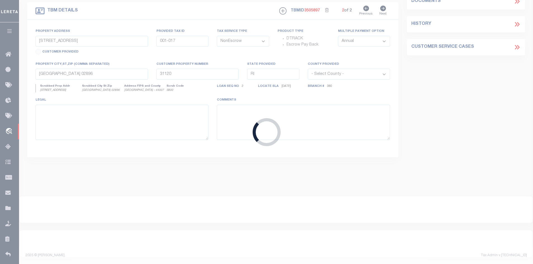
type input "520014451"
type input "QML INC"
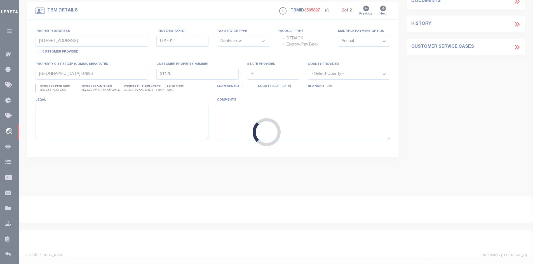
scroll to position [3, 0]
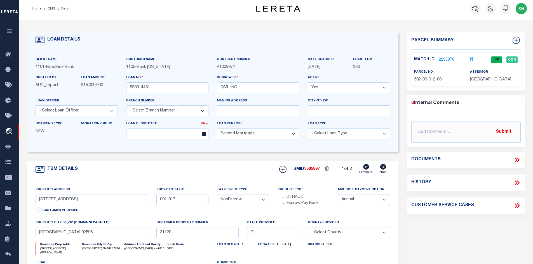
select select "1705"
type input "[STREET_ADDRESS][PERSON_NAME]"
type input "502-06-012-00"
type input "[GEOGRAPHIC_DATA] 02916"
type input "31149"
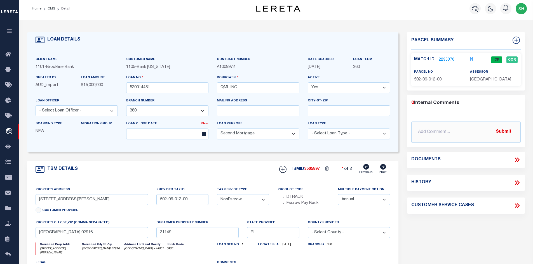
select select
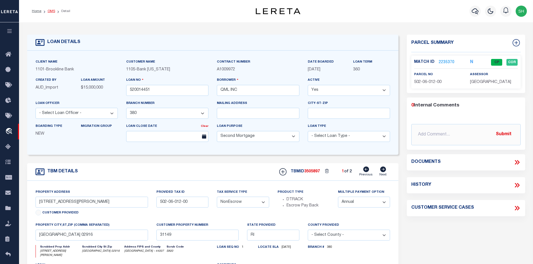
click at [51, 11] on link "OMS" at bounding box center [52, 11] width 8 height 3
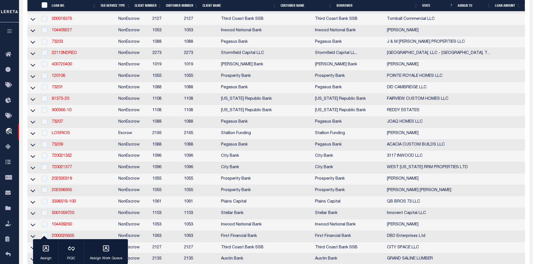
scroll to position [1287, 0]
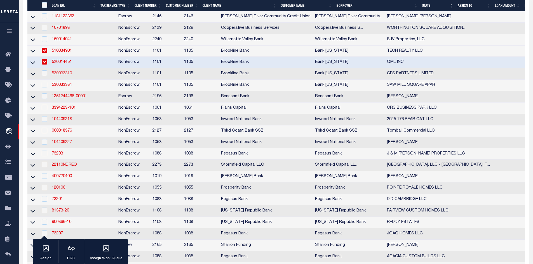
click at [64, 76] on link "530033310" at bounding box center [62, 74] width 20 height 4
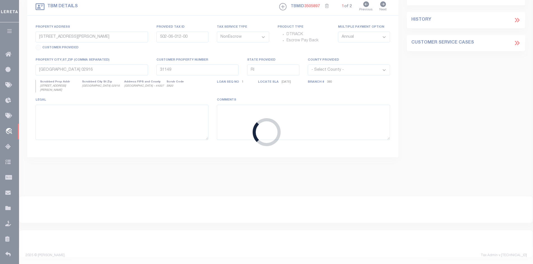
type input "530033310"
type input "CFS PARTNERS LIMITED"
select select "3610"
select select "1754"
type input "[STREET_ADDRESS]"
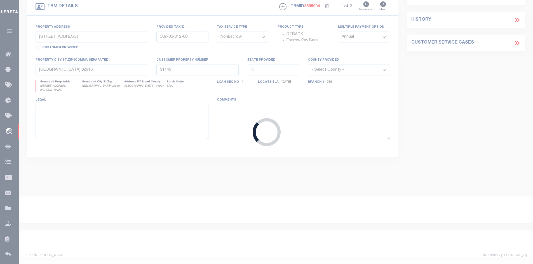
type input "[PHONE_NUMBER]"
type input "CRANSTON RI 02920"
type input "31113"
select select
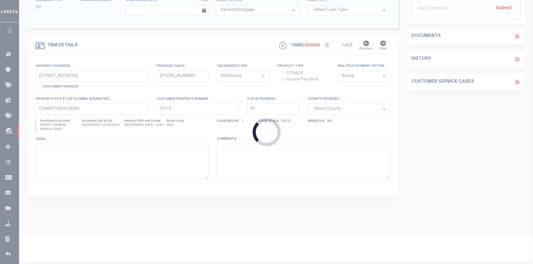
select select "3610"
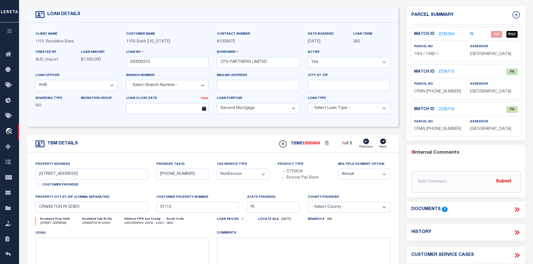
scroll to position [0, 0]
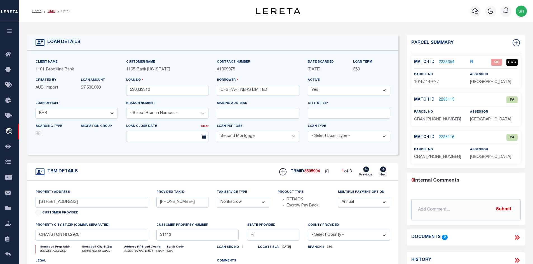
click at [52, 10] on link "OMS" at bounding box center [52, 11] width 8 height 3
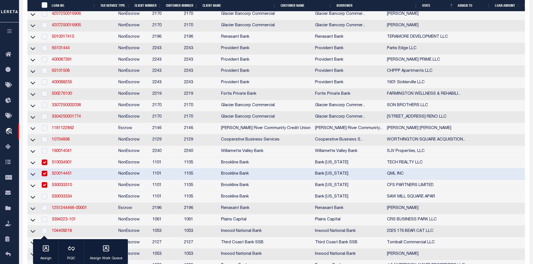
scroll to position [1259, 0]
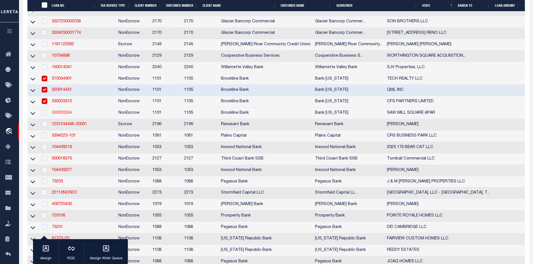
click at [58, 115] on link "530033334" at bounding box center [62, 113] width 20 height 4
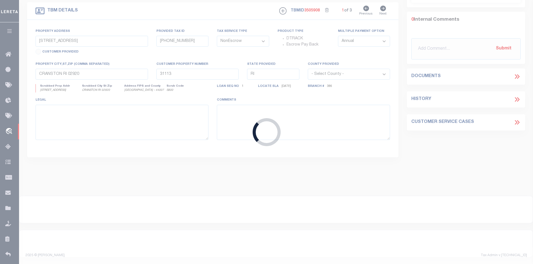
type input "530033334"
type input "SAW MILL SQUARE APAR"
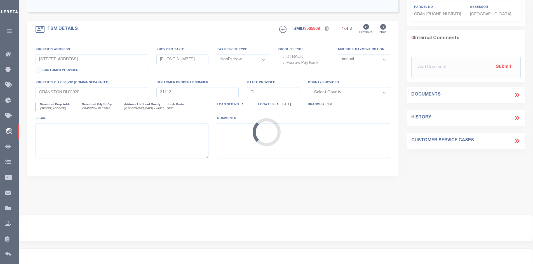
type input "[STREET_ADDRESS]"
type input "[PHONE_NUMBER]"
type input "[GEOGRAPHIC_DATA]"
type input "31067"
select select
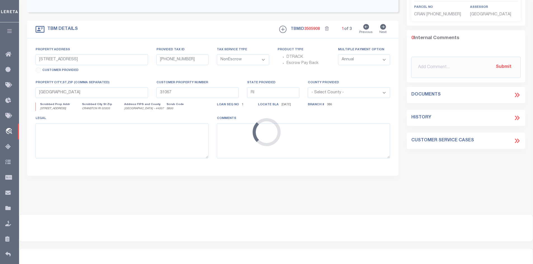
select select "3610"
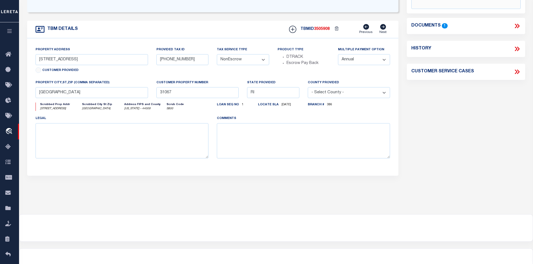
scroll to position [0, 0]
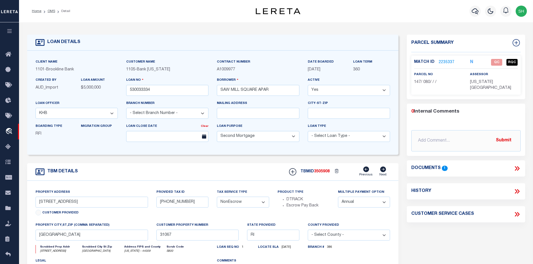
click at [520, 165] on icon at bounding box center [516, 168] width 7 height 7
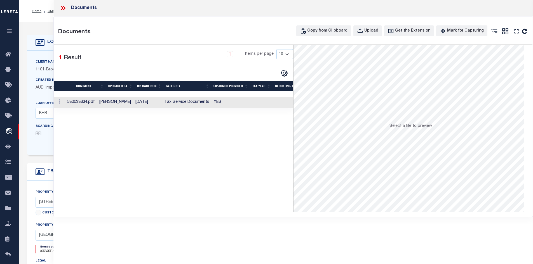
click at [175, 106] on td "Tax Service Documents" at bounding box center [187, 102] width 50 height 11
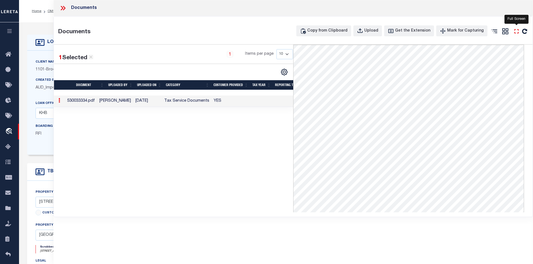
click at [516, 34] on icon "" at bounding box center [516, 31] width 7 height 7
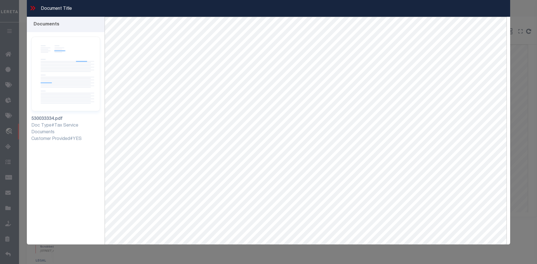
click at [31, 9] on icon at bounding box center [32, 7] width 7 height 7
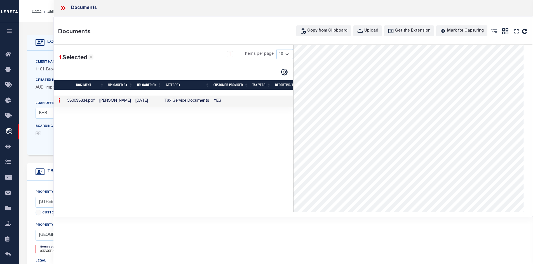
click at [63, 11] on icon at bounding box center [62, 7] width 7 height 7
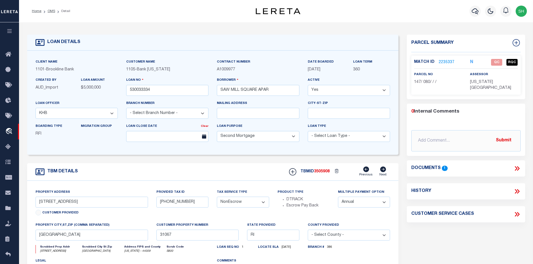
click at [442, 61] on link "2235337" at bounding box center [447, 63] width 16 height 6
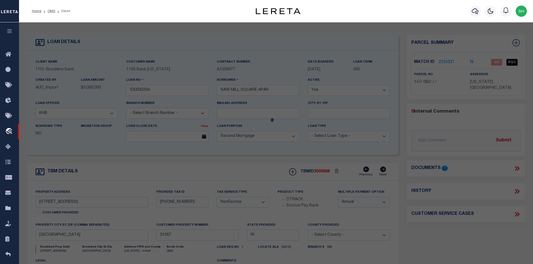
select select "AS"
select select
checkbox input "false"
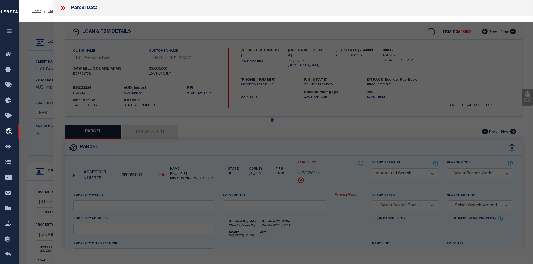
select select "QC"
type input "SAW MILL SQ APARTMENT LLC"
select select "AGW"
select select "LEG"
type input "[STREET_ADDRESS]"
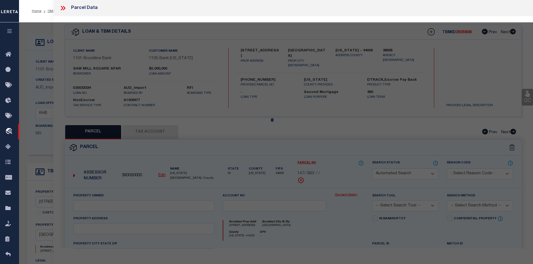
type input "[GEOGRAPHIC_DATA]"
type textarea "BLK:80 CITY/[GEOGRAPHIC_DATA]/TWP:[GEOGRAPHIC_DATA]"
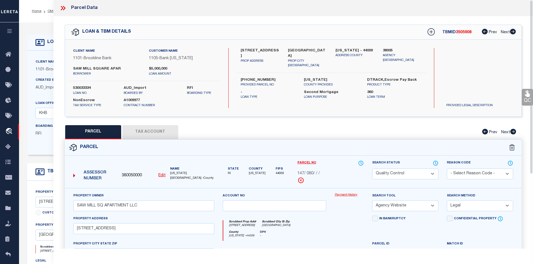
click at [149, 130] on button "Tax Account" at bounding box center [150, 132] width 56 height 14
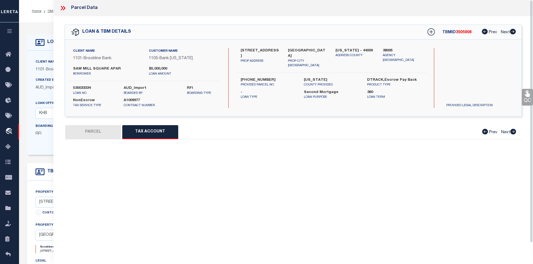
select select "100"
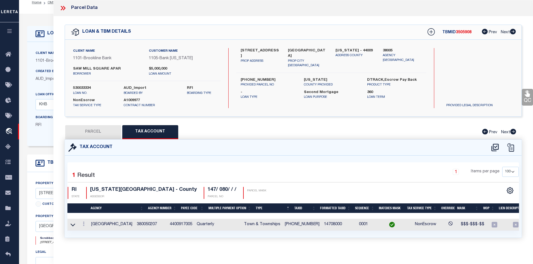
scroll to position [84, 0]
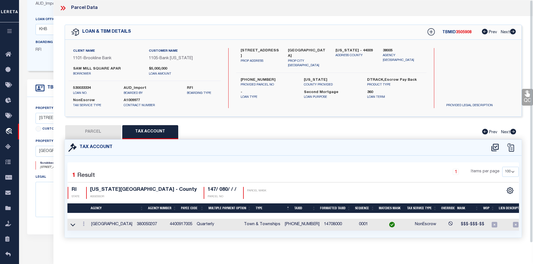
click at [95, 131] on button "PARCEL" at bounding box center [93, 132] width 56 height 14
select select "AS"
select select
checkbox input "false"
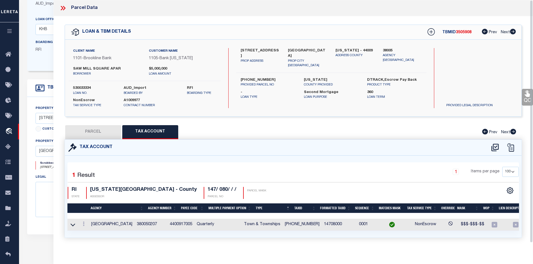
checkbox input "false"
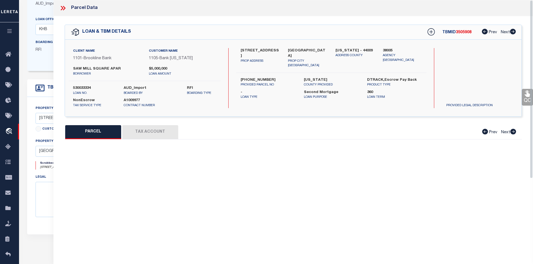
select select "QC"
type input "SAW MILL SQ APARTMENT LLC"
select select "AGW"
select select "LEG"
type input "[STREET_ADDRESS]"
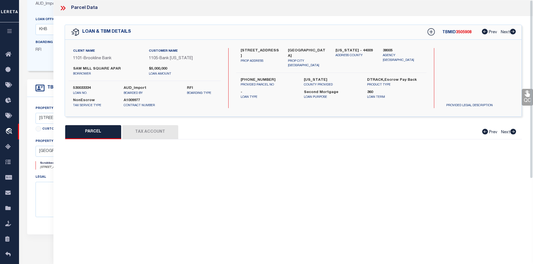
type input "[GEOGRAPHIC_DATA]"
type textarea "BLK:80 CITY/[GEOGRAPHIC_DATA]/TWP:[GEOGRAPHIC_DATA]"
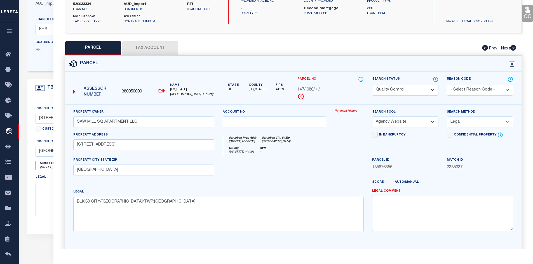
click at [400, 89] on select "Automated Search Bad Parcel Complete Duplicate Parcel High Dollar Reporting In …" at bounding box center [405, 90] width 66 height 11
click at [372, 85] on select "Automated Search Bad Parcel Complete Duplicate Parcel High Dollar Reporting In …" at bounding box center [405, 90] width 66 height 11
click at [337, 171] on div at bounding box center [348, 168] width 37 height 23
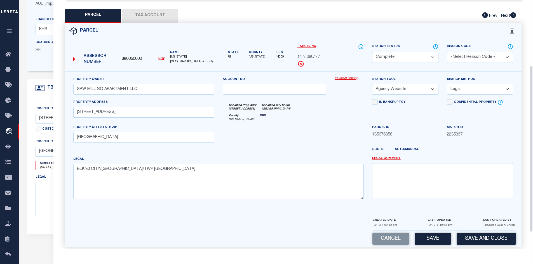
scroll to position [123, 0]
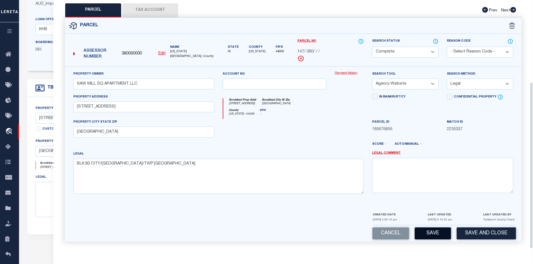
click at [434, 234] on button "Save" at bounding box center [433, 234] width 36 height 12
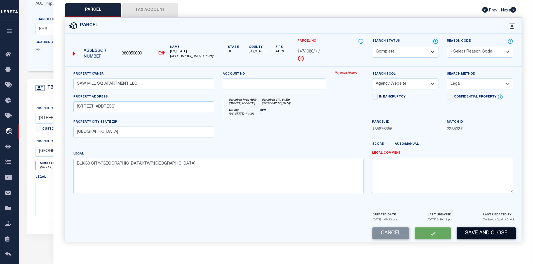
click at [483, 236] on button "Save and Close" at bounding box center [486, 234] width 59 height 12
select select "AS"
select select
checkbox input "false"
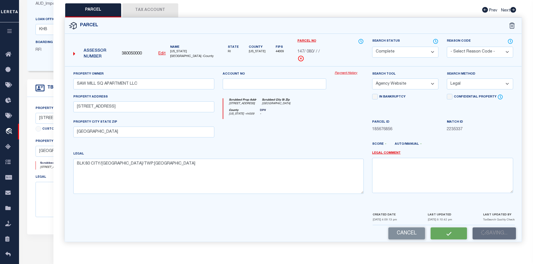
checkbox input "false"
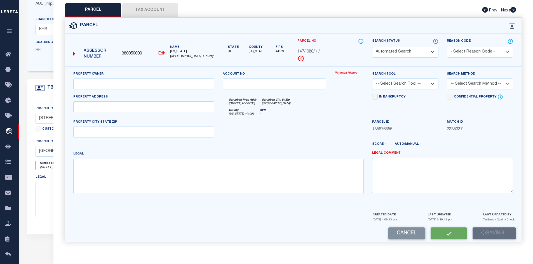
select select "CP"
type input "SAW MILL SQ APARTMENT LLC"
select select "AGW"
select select "LEG"
type input "[STREET_ADDRESS]"
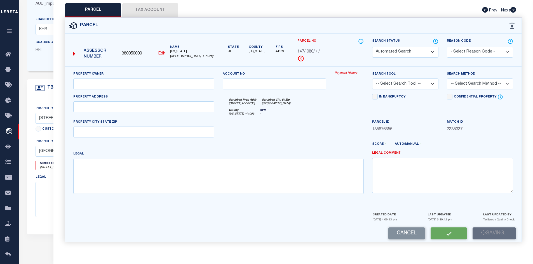
type input "[GEOGRAPHIC_DATA]"
type textarea "BLK:80 CITY/[GEOGRAPHIC_DATA]/TWP:[GEOGRAPHIC_DATA]"
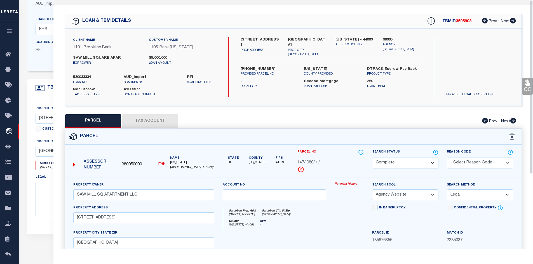
scroll to position [0, 0]
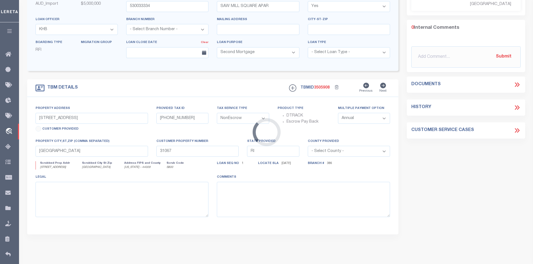
select select
select select "3610"
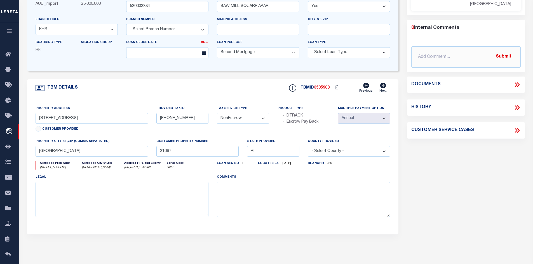
drag, startPoint x: 60, startPoint y: 9, endPoint x: 117, endPoint y: 23, distance: 58.8
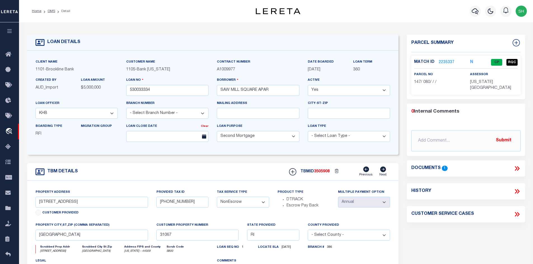
click at [272, 36] on div "LOAN DETAILS" at bounding box center [213, 43] width 372 height 16
drag, startPoint x: 50, startPoint y: 10, endPoint x: 344, endPoint y: 58, distance: 298.0
click at [50, 10] on link "OMS" at bounding box center [52, 11] width 8 height 3
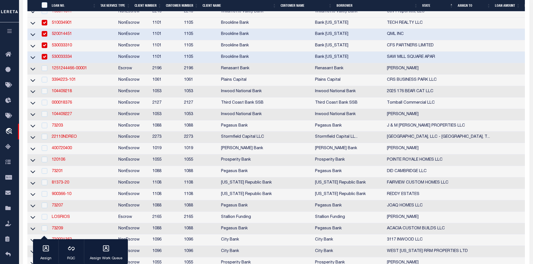
scroll to position [1371, 0]
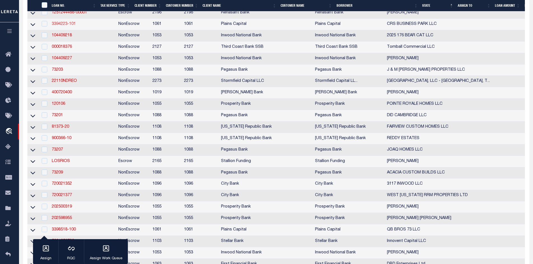
click at [62, 26] on link "3394223-101" at bounding box center [64, 24] width 24 height 4
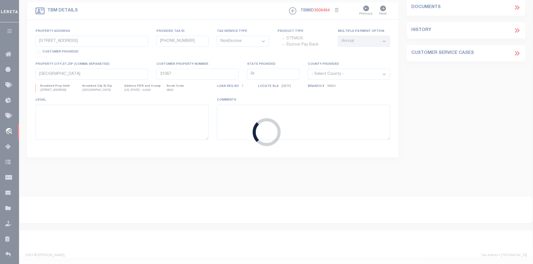
type input "3394223-101"
type input "CRS BUSINESS PARK LLC"
select select
type input "[STREET_ADDRESS]"
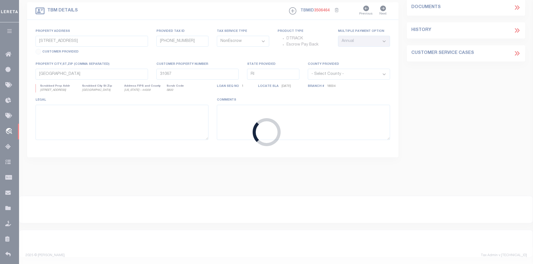
type input "[GEOGRAPHIC_DATA]"
select select "700"
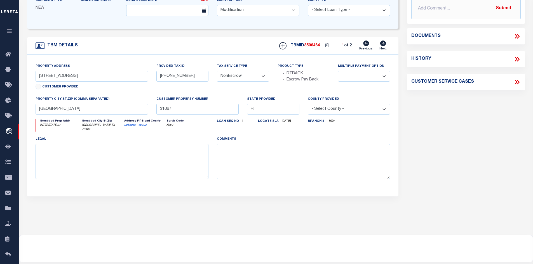
select select "1416"
type input "I-27 & S LOOP 289"
select select
type input "[GEOGRAPHIC_DATA] TX 79404"
type input "[GEOGRAPHIC_DATA]"
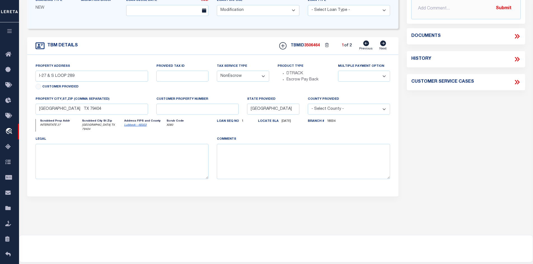
select select
type textarea "21.648 AC IN SEC 5 BLK E, LUBBOCK CO TX"
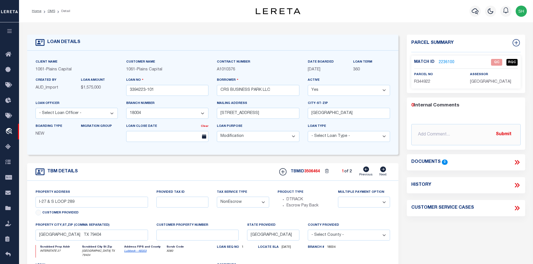
drag, startPoint x: 49, startPoint y: 11, endPoint x: 88, endPoint y: 105, distance: 102.0
click at [49, 11] on link "OMS" at bounding box center [52, 11] width 8 height 3
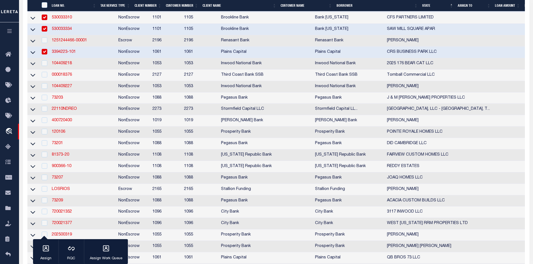
scroll to position [1259, 0]
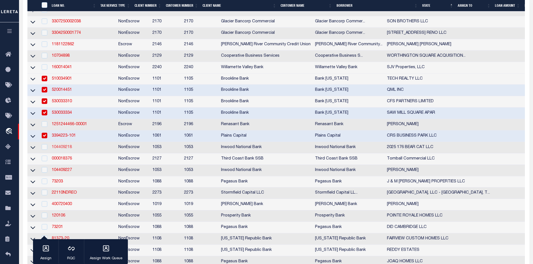
click at [60, 149] on link "104409218" at bounding box center [62, 147] width 20 height 4
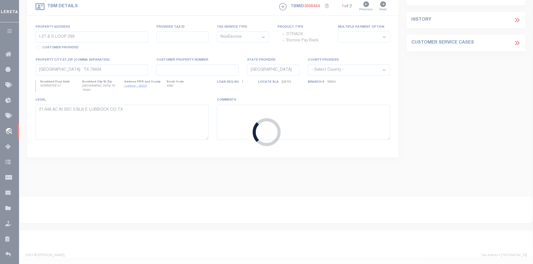
type input "104409218"
type input "2025 176 BEAR CAT LLC"
select select
type input "[DATE]"
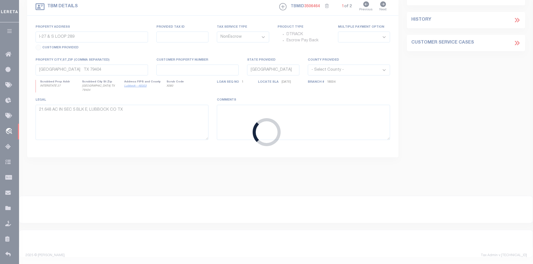
select select
select select "20"
type input "[STREET_ADDRESS]"
type input "16335-002-002-10"
select select
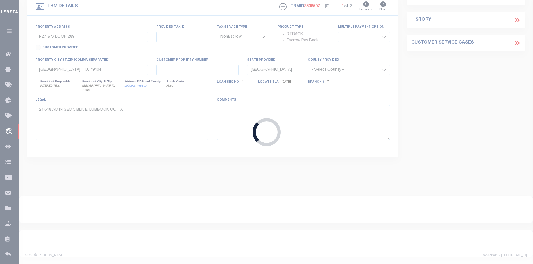
type input "ALEDO TX 76008-3174"
select select
type textarea "BEING ALL OF LOT 2R2, [GEOGRAPHIC_DATA], [GEOGRAPHIC_DATA], AN ADDITION IN THE …"
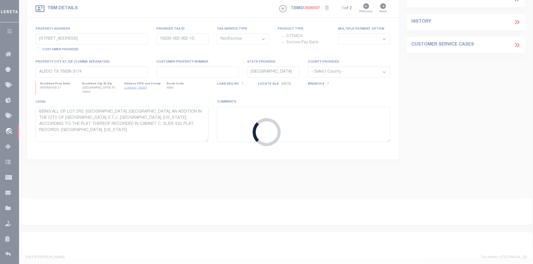
select select "3733"
select select "96"
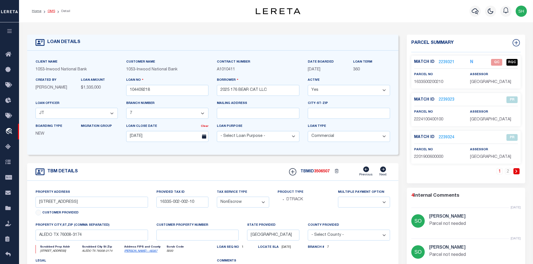
click at [53, 12] on link "OMS" at bounding box center [52, 11] width 8 height 3
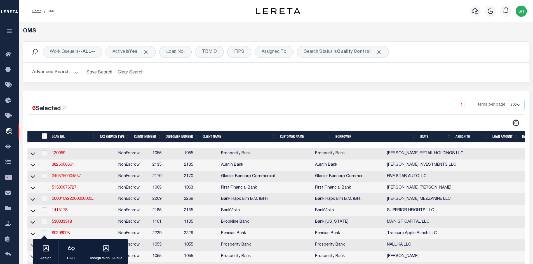
click at [63, 177] on link "3408250004537" at bounding box center [66, 177] width 29 height 4
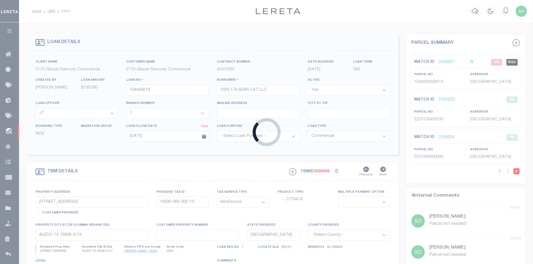
type input "3408250004537"
type input "FIVE STAR AUTO, LC"
select select
type input "[STREET_ADDRESS][PERSON_NAME]"
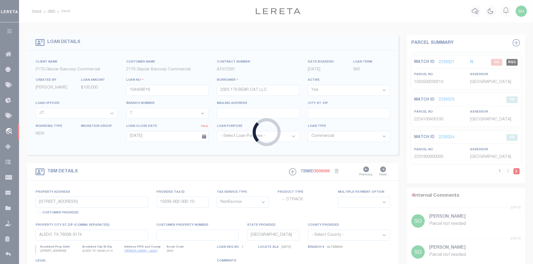
type input "GRANTSVILLE UT 84029-9307"
type input "[DATE]"
select select "100"
type input "[STREET_ADDRESS][PERSON_NAME]"
type input "01-051-0-0012"
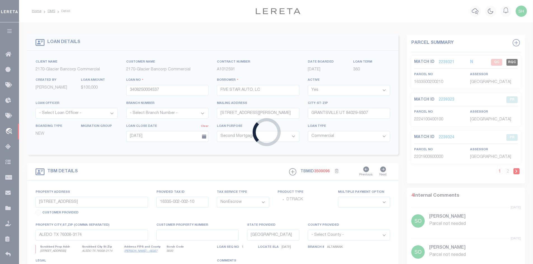
select select
type input "GRANTSVILLE UT 84029-9307"
select select
type textarea "SEE EXHIBIT A"
select select "5655"
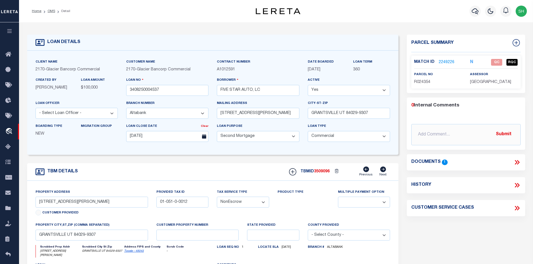
scroll to position [28, 0]
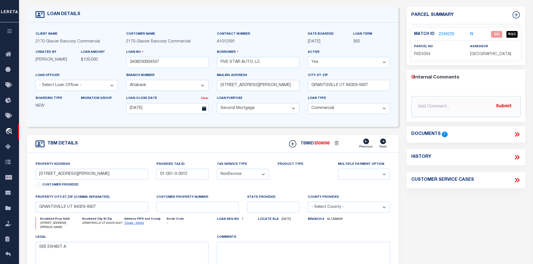
click at [518, 131] on icon at bounding box center [516, 134] width 7 height 7
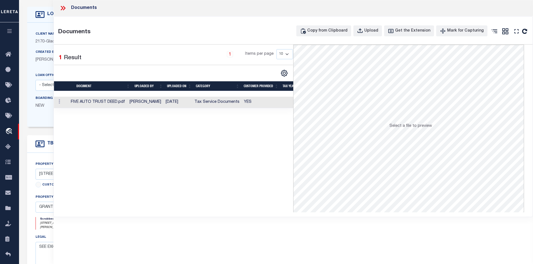
click at [167, 104] on td "[DATE]" at bounding box center [177, 102] width 29 height 11
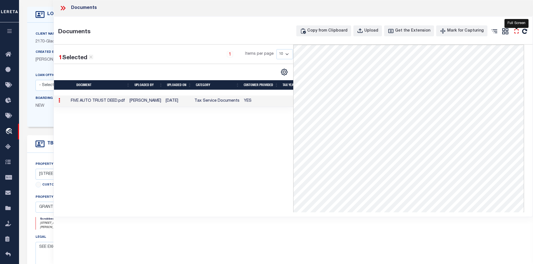
click at [516, 31] on icon "" at bounding box center [516, 31] width 7 height 7
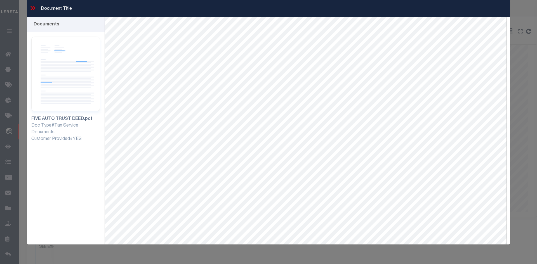
click at [30, 7] on icon at bounding box center [32, 7] width 7 height 7
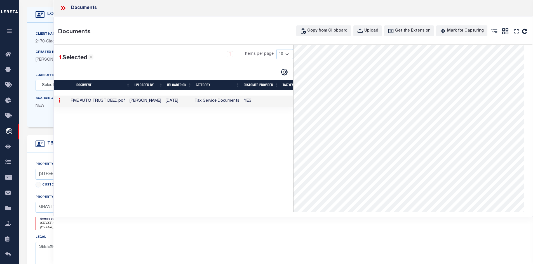
click at [91, 105] on td "FIVE AUTO TRUST DEED.pdf" at bounding box center [98, 101] width 59 height 11
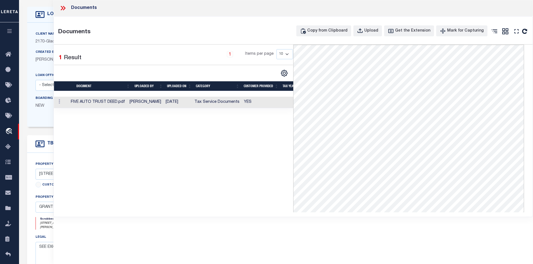
click at [62, 6] on icon at bounding box center [62, 7] width 7 height 7
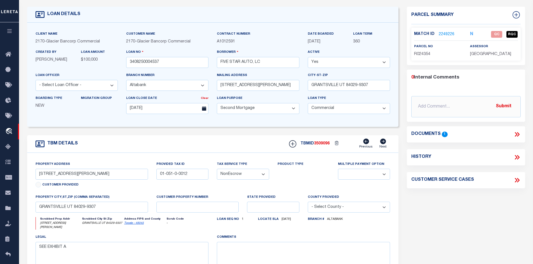
click at [443, 34] on link "2249226" at bounding box center [447, 35] width 16 height 6
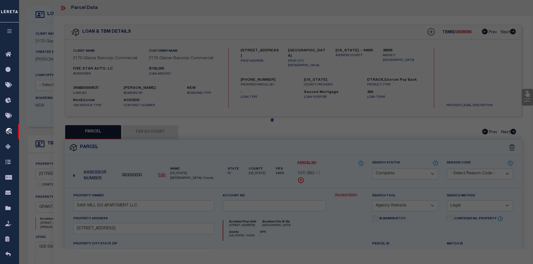
select select "AS"
select select
checkbox input "false"
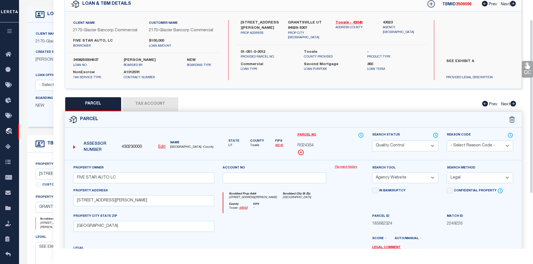
click at [389, 147] on select "Automated Search Bad Parcel Complete Duplicate Parcel High Dollar Reporting In …" at bounding box center [405, 146] width 66 height 11
click at [372, 141] on select "Automated Search Bad Parcel Complete Duplicate Parcel High Dollar Reporting In …" at bounding box center [405, 146] width 66 height 11
click at [370, 88] on div "Client Name 2170 - Glacier Bancorp Commercial Customer Name 2170 - Glacier Banc…" at bounding box center [293, 50] width 457 height 77
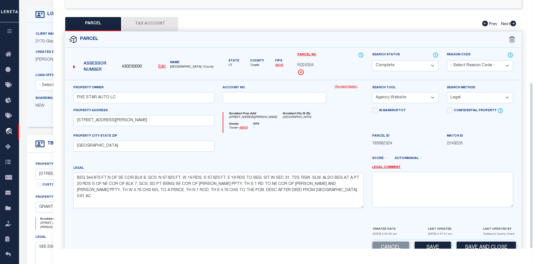
scroll to position [123, 0]
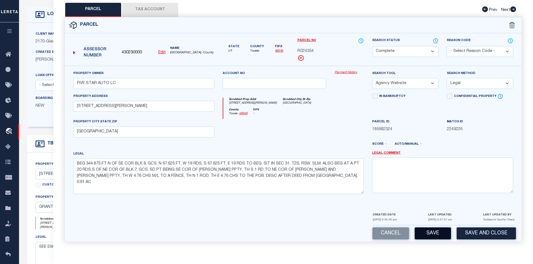
click at [427, 233] on button "Save" at bounding box center [433, 234] width 36 height 12
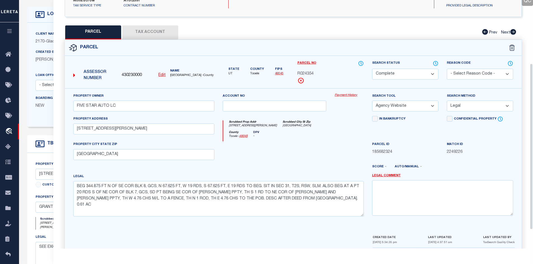
scroll to position [95, 0]
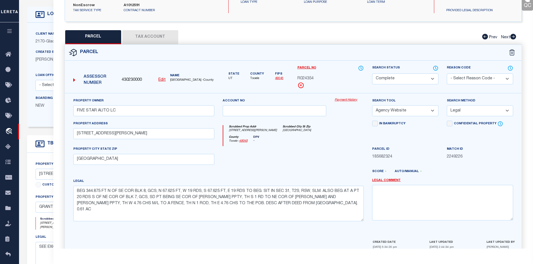
click at [127, 38] on button "Tax Account" at bounding box center [150, 37] width 56 height 14
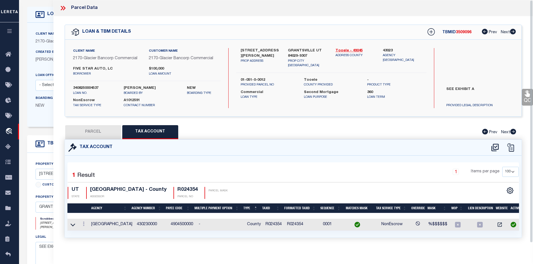
scroll to position [0, 0]
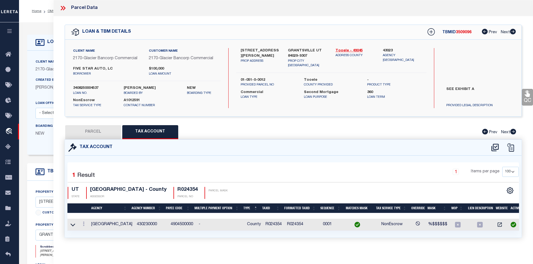
click at [65, 9] on icon at bounding box center [62, 7] width 7 height 7
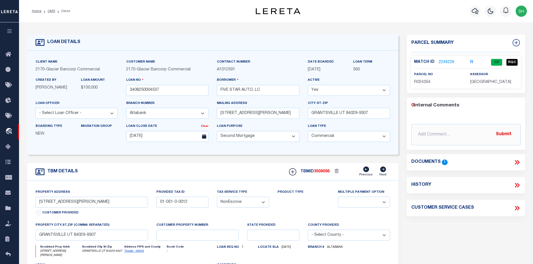
click at [512, 162] on div "Documents 1" at bounding box center [465, 162] width 109 height 7
click at [516, 161] on icon at bounding box center [516, 162] width 3 height 4
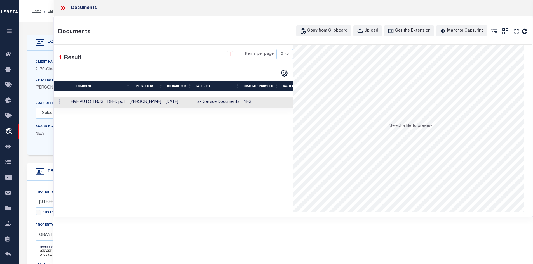
click at [212, 104] on td "Tax Service Documents" at bounding box center [217, 102] width 50 height 11
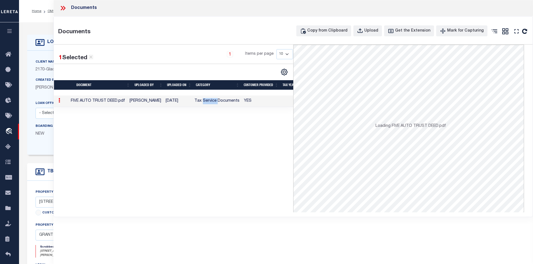
click at [212, 104] on td "Tax Service Documents" at bounding box center [217, 101] width 50 height 11
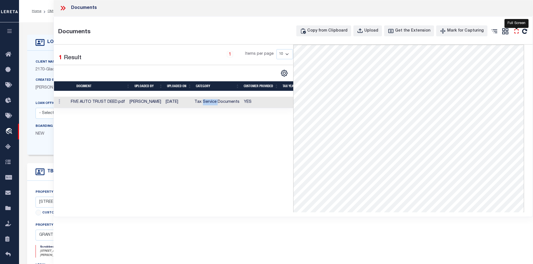
click at [515, 33] on icon "" at bounding box center [516, 31] width 4 height 4
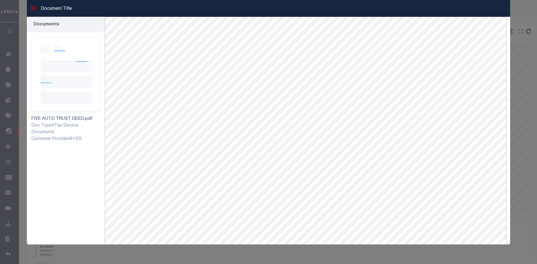
click at [36, 7] on icon at bounding box center [32, 7] width 7 height 7
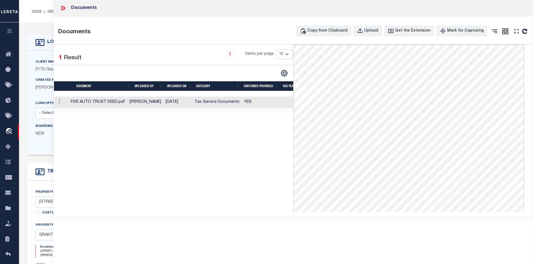
click at [66, 6] on icon at bounding box center [62, 7] width 7 height 7
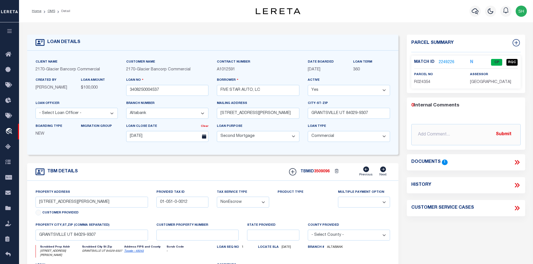
click at [51, 13] on li "OMS" at bounding box center [48, 11] width 14 height 5
click at [54, 10] on link "OMS" at bounding box center [52, 11] width 8 height 3
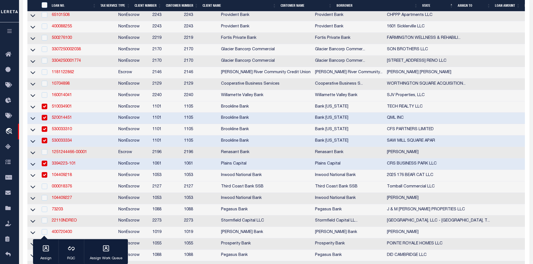
scroll to position [1287, 0]
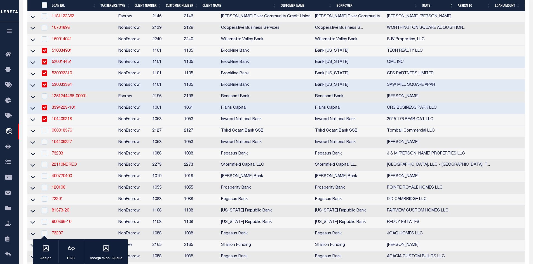
click at [68, 133] on link "000018376" at bounding box center [62, 131] width 20 height 4
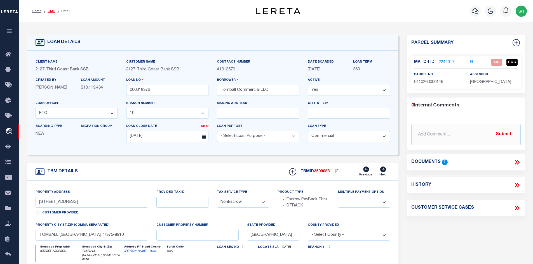
click at [51, 11] on link "OMS" at bounding box center [52, 11] width 8 height 3
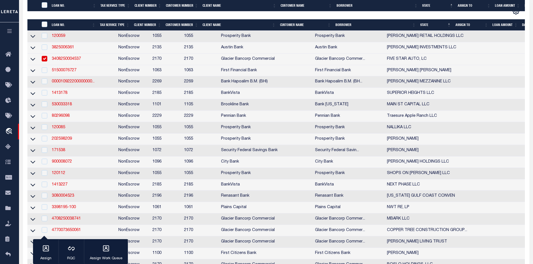
scroll to position [140, 0]
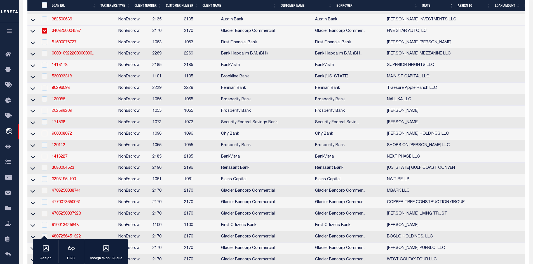
click at [67, 113] on link "202598209" at bounding box center [62, 111] width 20 height 4
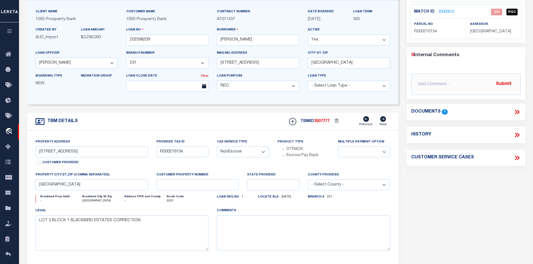
scroll to position [56, 0]
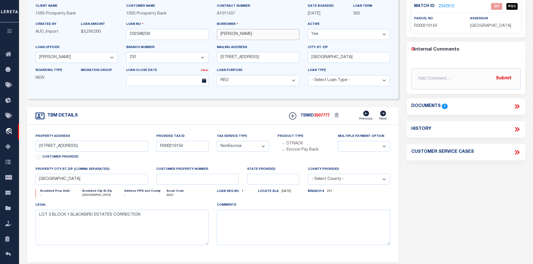
drag, startPoint x: 259, startPoint y: 37, endPoint x: 244, endPoint y: 35, distance: 15.3
click at [244, 35] on input "[PERSON_NAME]" at bounding box center [258, 34] width 82 height 11
drag, startPoint x: 265, startPoint y: 34, endPoint x: 243, endPoint y: 34, distance: 22.1
click at [243, 34] on input "[PERSON_NAME]" at bounding box center [258, 34] width 82 height 11
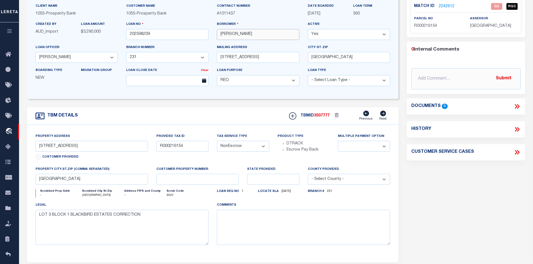
drag, startPoint x: 242, startPoint y: 35, endPoint x: 219, endPoint y: 36, distance: 22.7
click at [219, 36] on input "[PERSON_NAME]" at bounding box center [258, 34] width 82 height 11
click at [443, 5] on link "2242612" at bounding box center [447, 7] width 16 height 6
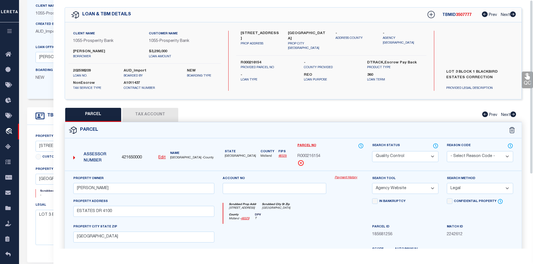
scroll to position [84, 0]
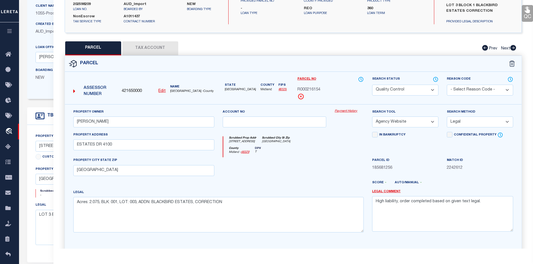
click at [140, 49] on button "Tax Account" at bounding box center [150, 48] width 56 height 14
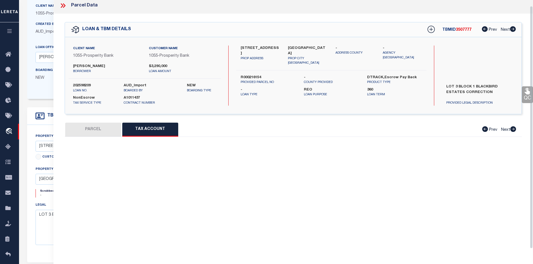
scroll to position [0, 0]
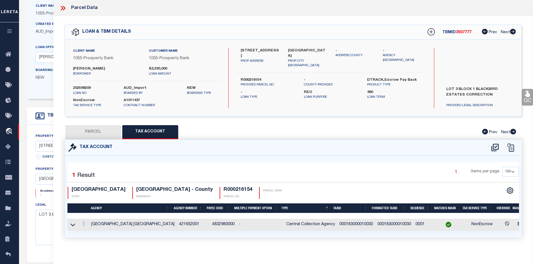
click at [89, 132] on button "PARCEL" at bounding box center [93, 132] width 56 height 14
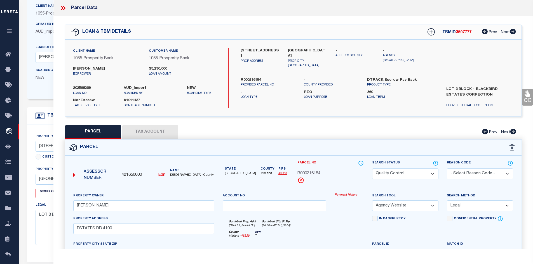
click at [145, 129] on button "Tax Account" at bounding box center [150, 132] width 56 height 14
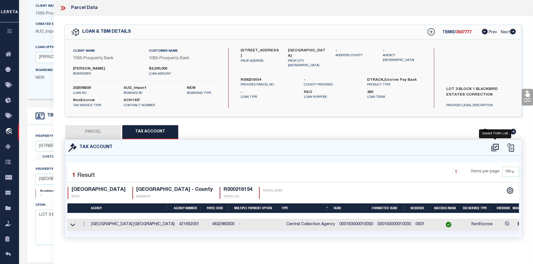
click at [493, 150] on icon at bounding box center [494, 148] width 7 height 8
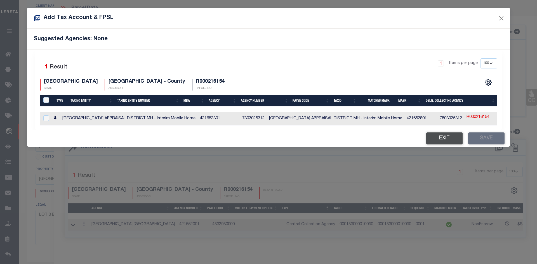
click at [443, 140] on button "Exit" at bounding box center [444, 139] width 36 height 12
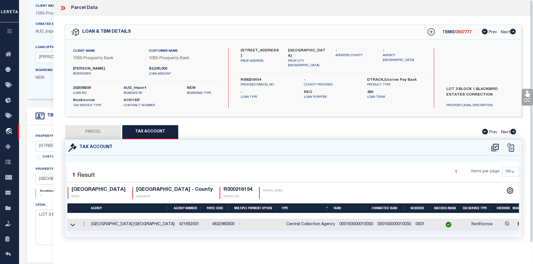
click at [97, 131] on button "PARCEL" at bounding box center [93, 132] width 56 height 14
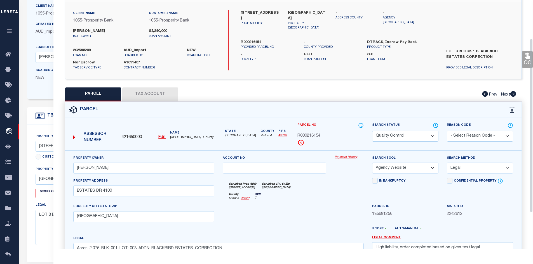
scroll to position [56, 0]
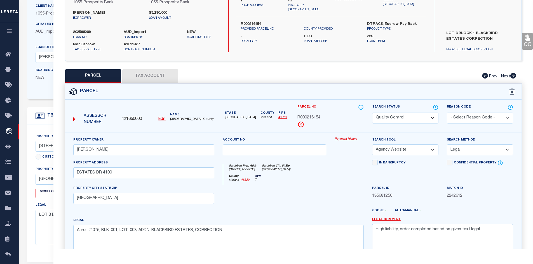
click at [396, 122] on select "Automated Search Bad Parcel Complete Duplicate Parcel High Dollar Reporting In …" at bounding box center [405, 118] width 66 height 11
click at [372, 113] on select "Automated Search Bad Parcel Complete Duplicate Parcel High Dollar Reporting In …" at bounding box center [405, 118] width 66 height 11
click at [334, 176] on div "County [GEOGRAPHIC_DATA] - 48329 DPV T" at bounding box center [293, 180] width 140 height 11
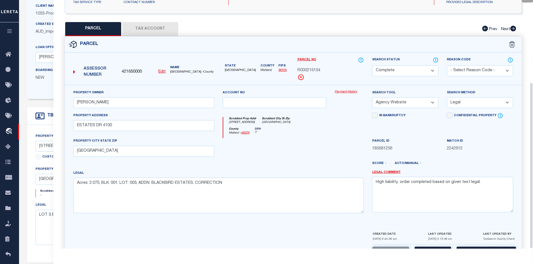
scroll to position [123, 0]
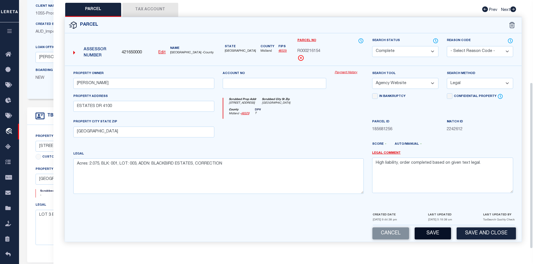
click at [435, 234] on button "Save" at bounding box center [433, 234] width 36 height 12
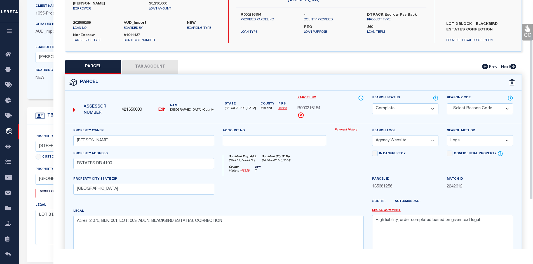
scroll to position [39, 0]
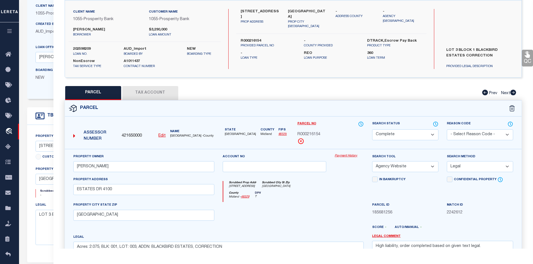
click at [142, 94] on button "Tax Account" at bounding box center [150, 93] width 56 height 14
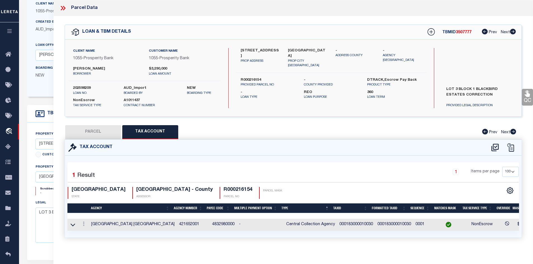
scroll to position [56, 0]
click at [61, 7] on icon at bounding box center [62, 7] width 7 height 7
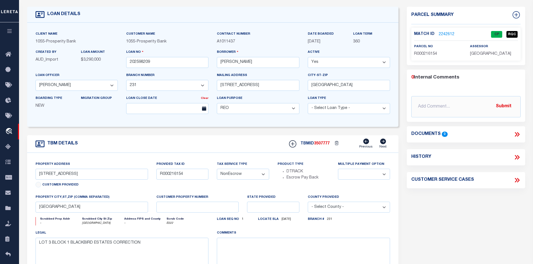
scroll to position [0, 0]
